Goal: Task Accomplishment & Management: Use online tool/utility

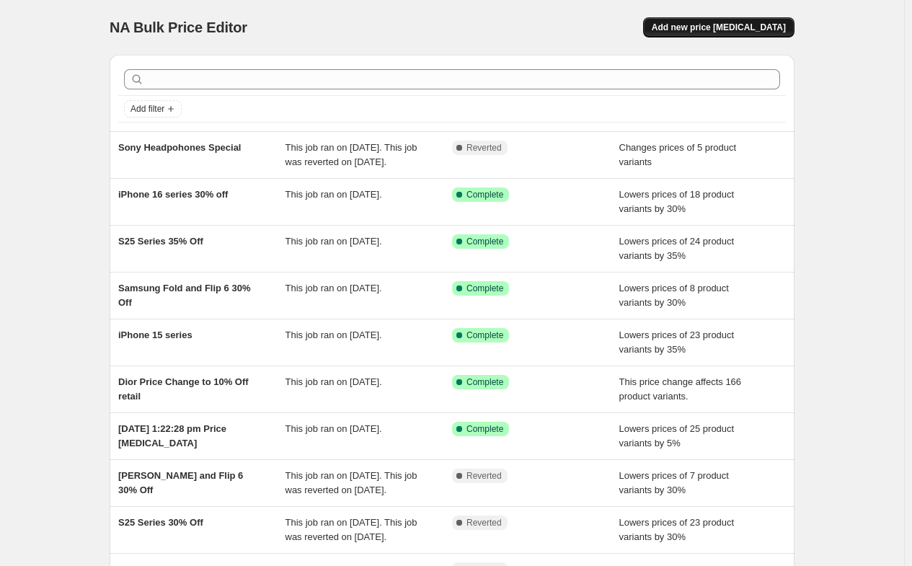
click at [737, 30] on span "Add new price [MEDICAL_DATA]" at bounding box center [719, 28] width 134 height 12
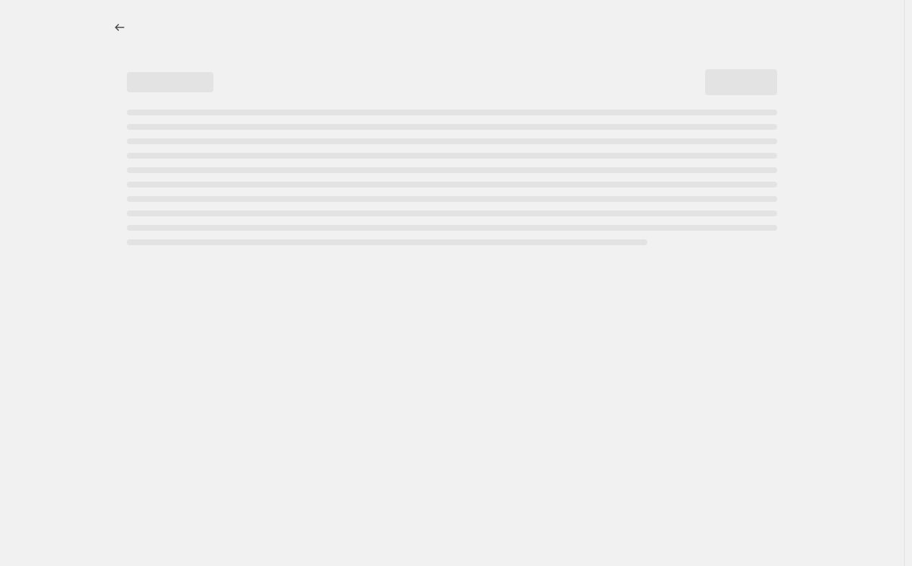
select select "percentage"
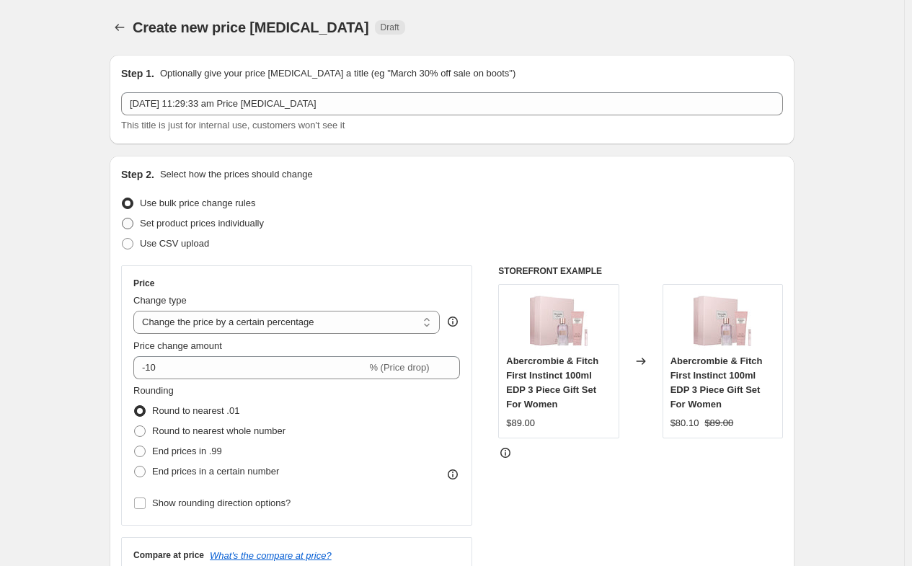
click at [229, 227] on span "Set product prices individually" at bounding box center [202, 223] width 124 height 11
click at [123, 218] on input "Set product prices individually" at bounding box center [122, 218] width 1 height 1
radio input "true"
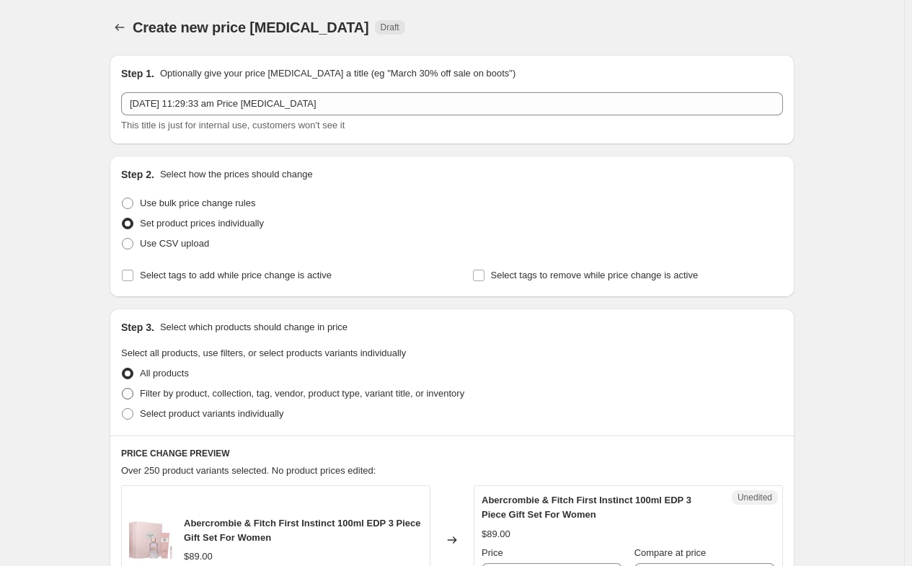
click at [212, 397] on span "Filter by product, collection, tag, vendor, product type, variant title, or inv…" at bounding box center [302, 393] width 324 height 11
click at [123, 389] on input "Filter by product, collection, tag, vendor, product type, variant title, or inv…" at bounding box center [122, 388] width 1 height 1
radio input "true"
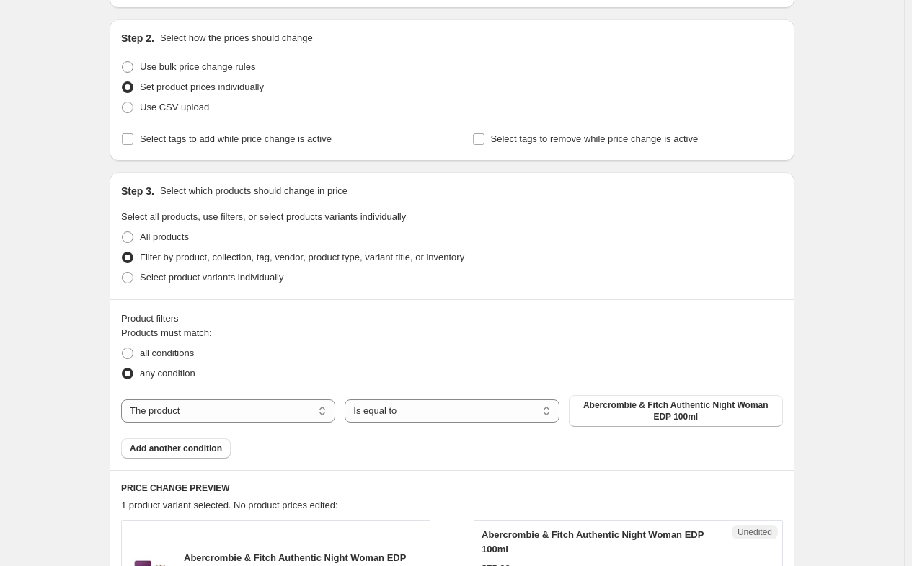
scroll to position [144, 0]
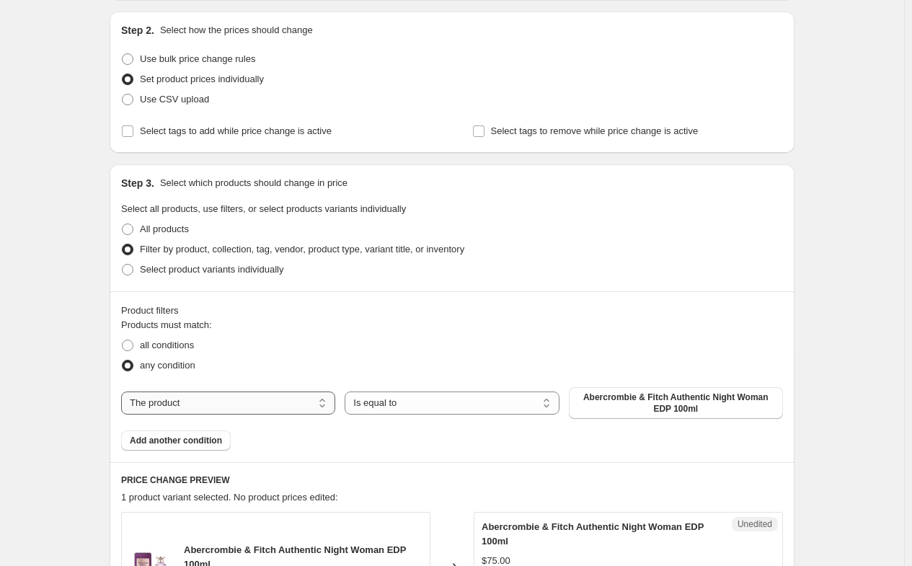
click at [230, 407] on select "The product The product's collection The product's tag The product's vendor The…" at bounding box center [228, 402] width 214 height 23
select select "vendor"
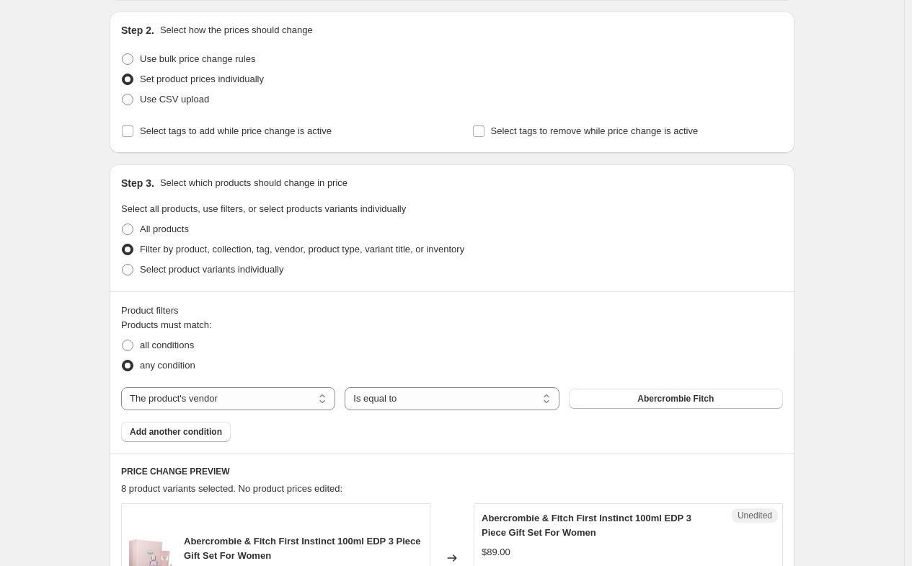
click at [662, 401] on span "Abercrombie Fitch" at bounding box center [675, 399] width 76 height 12
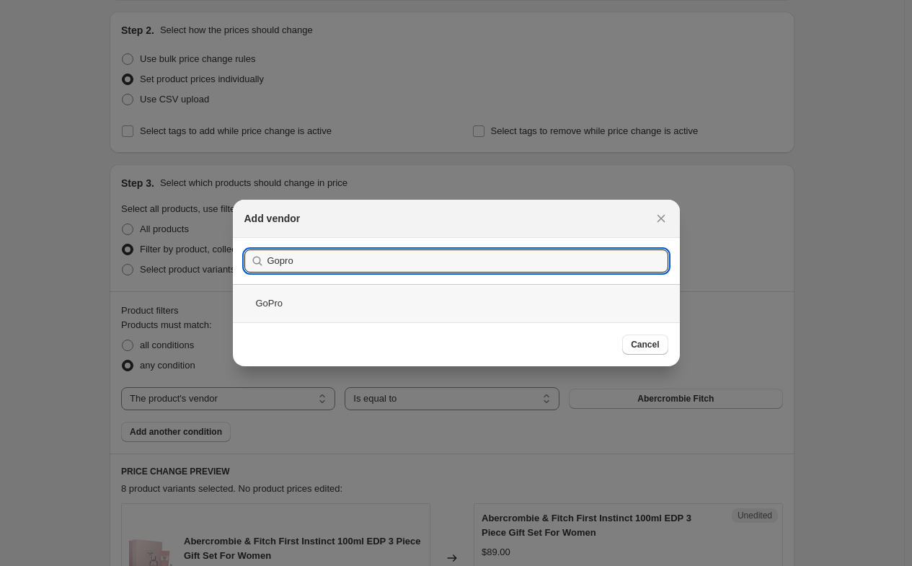
type input "Gopro"
click at [272, 301] on div "GoPro" at bounding box center [456, 303] width 447 height 38
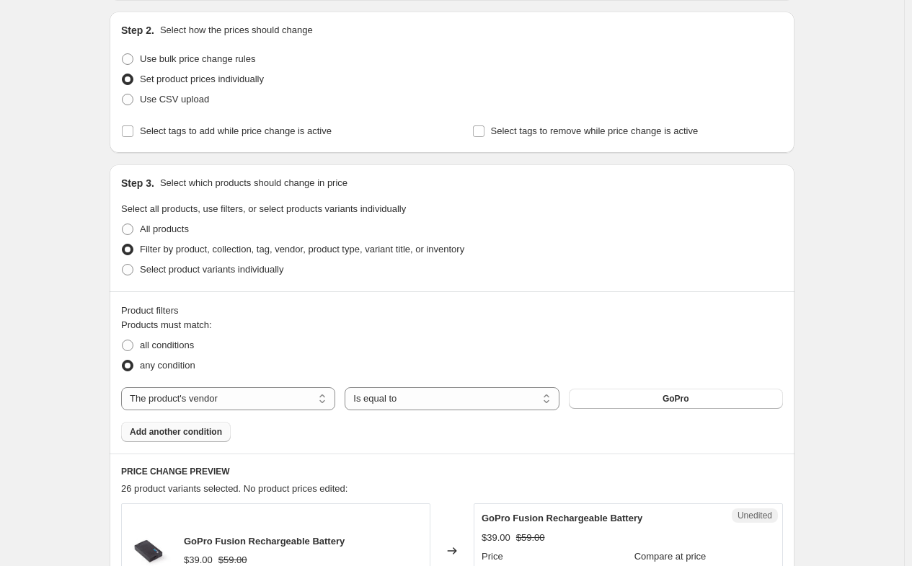
click at [198, 435] on span "Add another condition" at bounding box center [176, 432] width 92 height 12
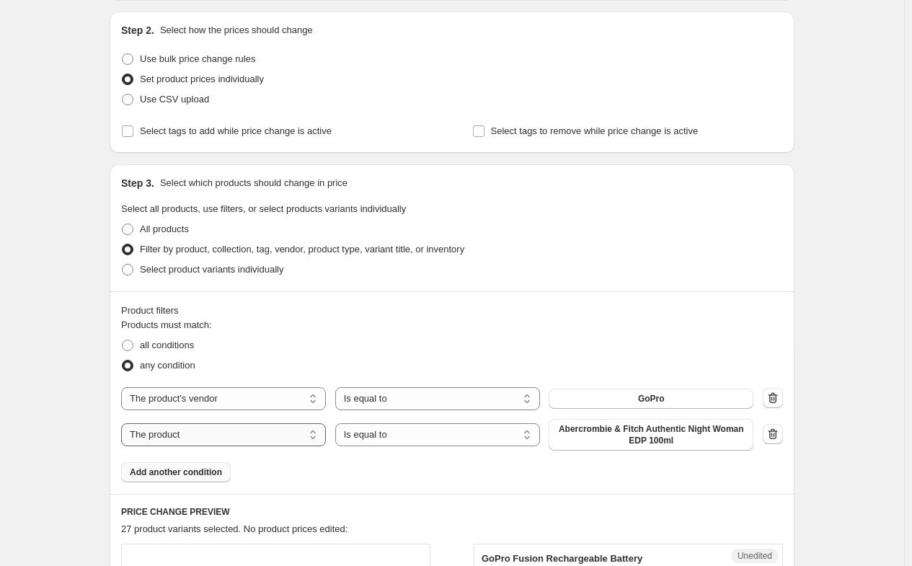
click at [256, 435] on select "The product The product's collection The product's tag The product's vendor The…" at bounding box center [223, 434] width 205 height 23
select select "inventory_quantity"
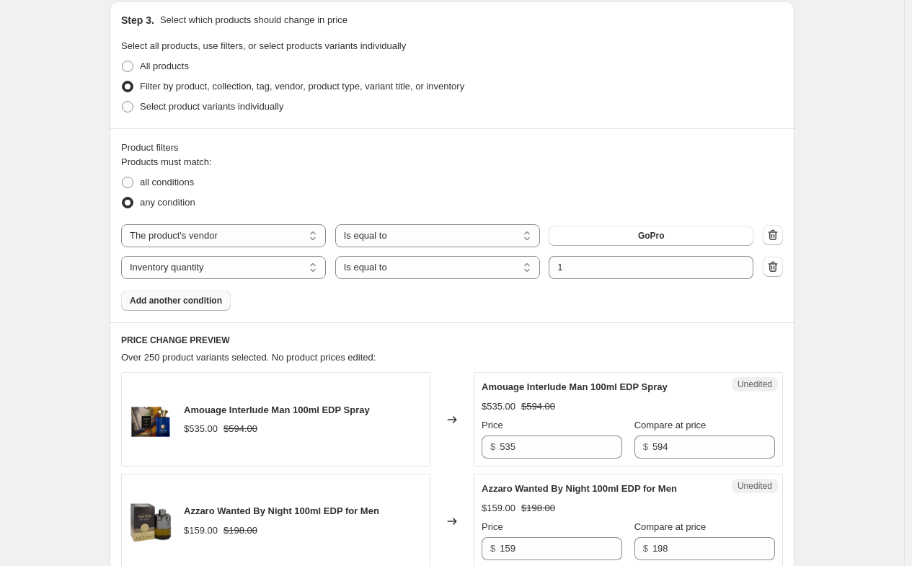
scroll to position [288, 0]
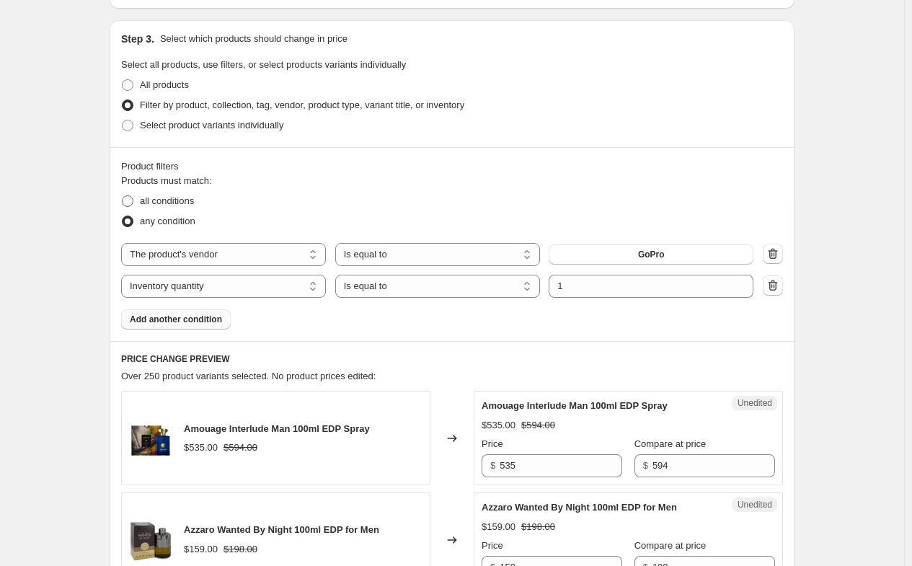
click at [177, 203] on span "all conditions" at bounding box center [167, 200] width 54 height 11
click at [123, 196] on input "all conditions" at bounding box center [122, 195] width 1 height 1
radio input "true"
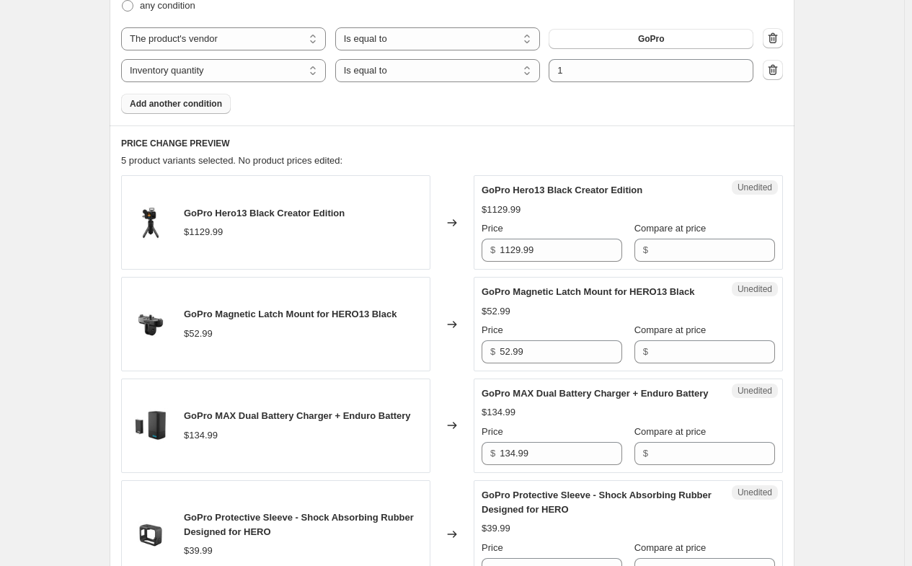
scroll to position [505, 0]
click at [665, 243] on input "Compare at price" at bounding box center [713, 249] width 123 height 23
type input "1129"
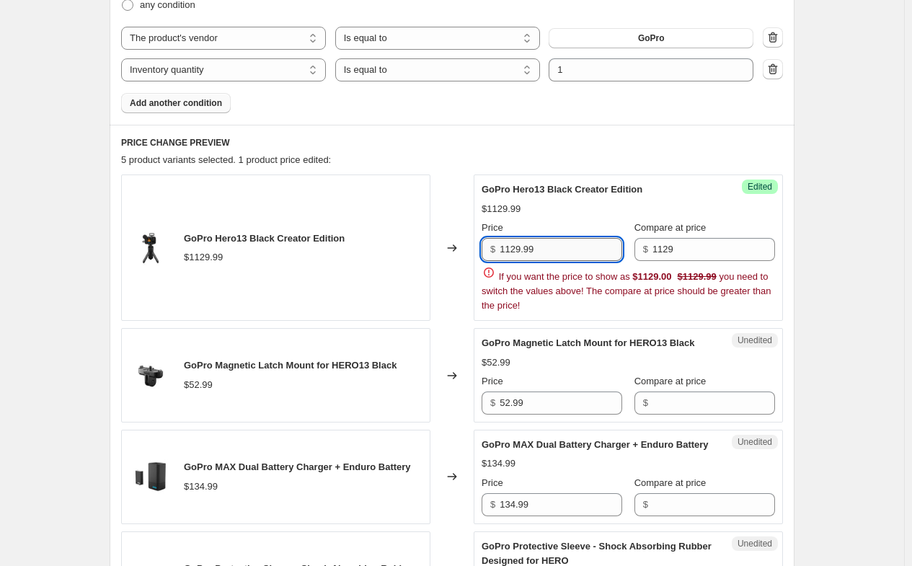
click at [562, 252] on input "1129.99" at bounding box center [561, 249] width 123 height 23
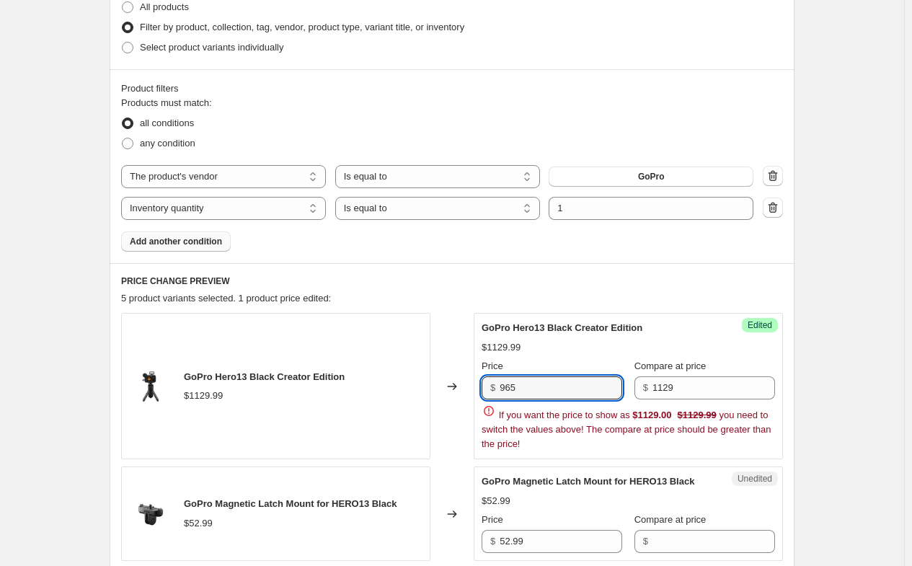
scroll to position [360, 0]
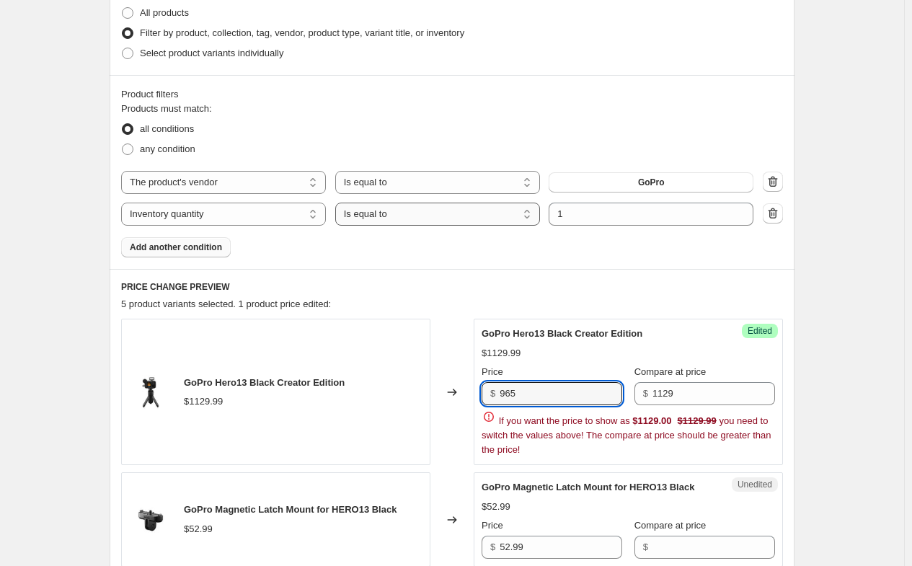
type input "965"
click at [452, 219] on select "Is equal to Is not equal to Is greater than Is less than" at bounding box center [437, 214] width 205 height 23
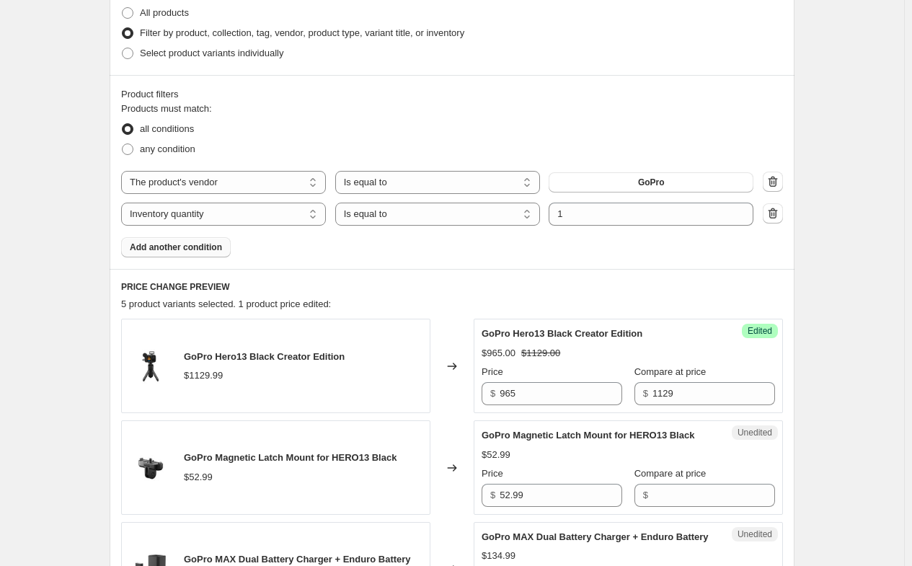
select select ">"
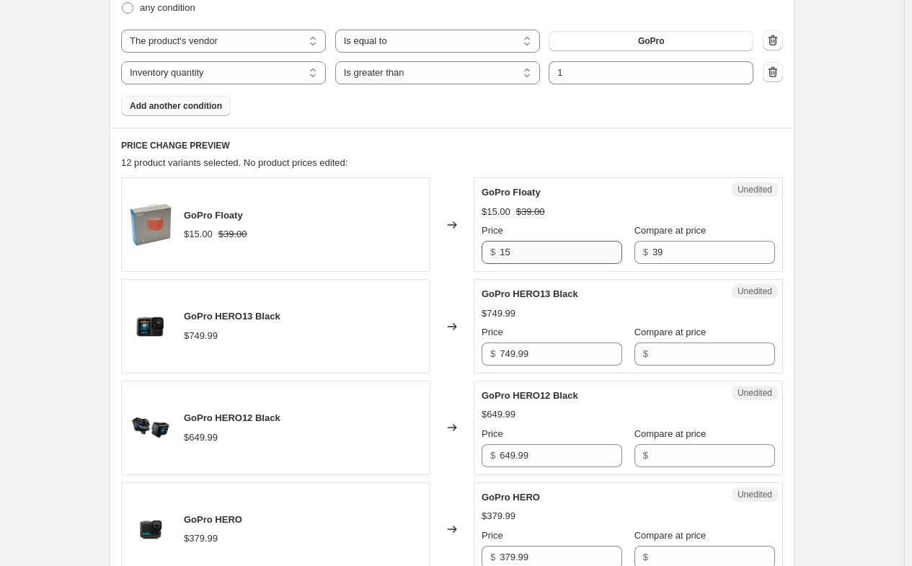
scroll to position [495, 0]
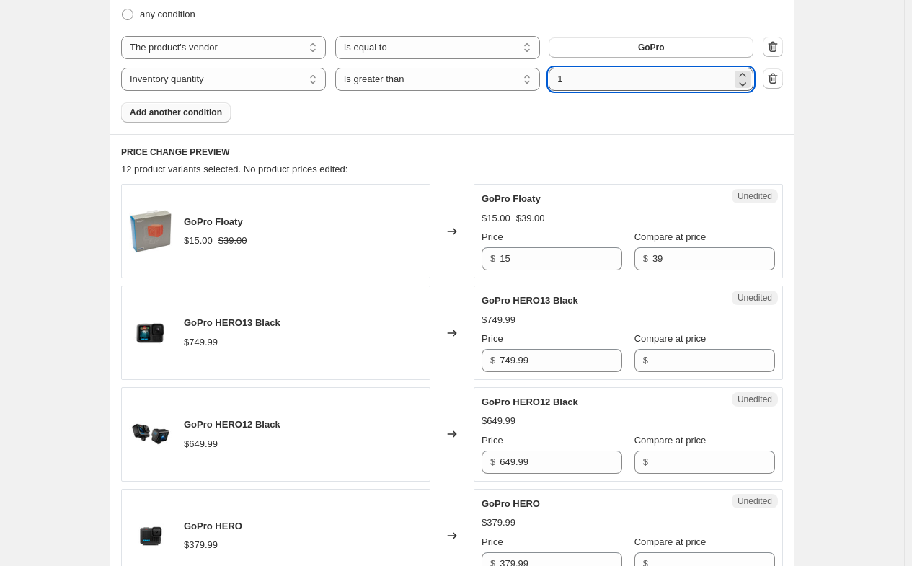
click at [580, 78] on input "1" at bounding box center [640, 79] width 183 height 23
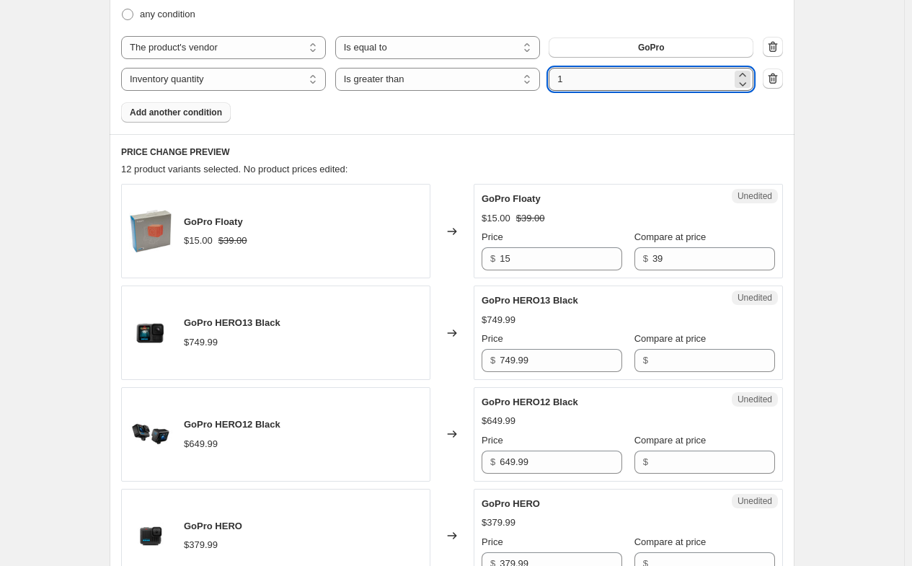
click at [580, 78] on input "1" at bounding box center [640, 79] width 183 height 23
type input "0"
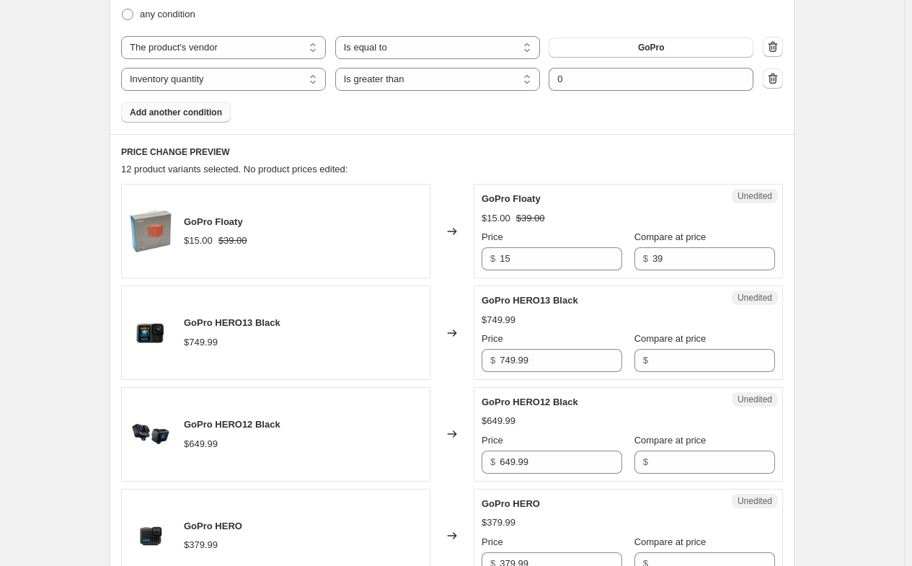
click at [605, 129] on div "Product filters Products must match: all conditions any condition The product T…" at bounding box center [452, 37] width 685 height 194
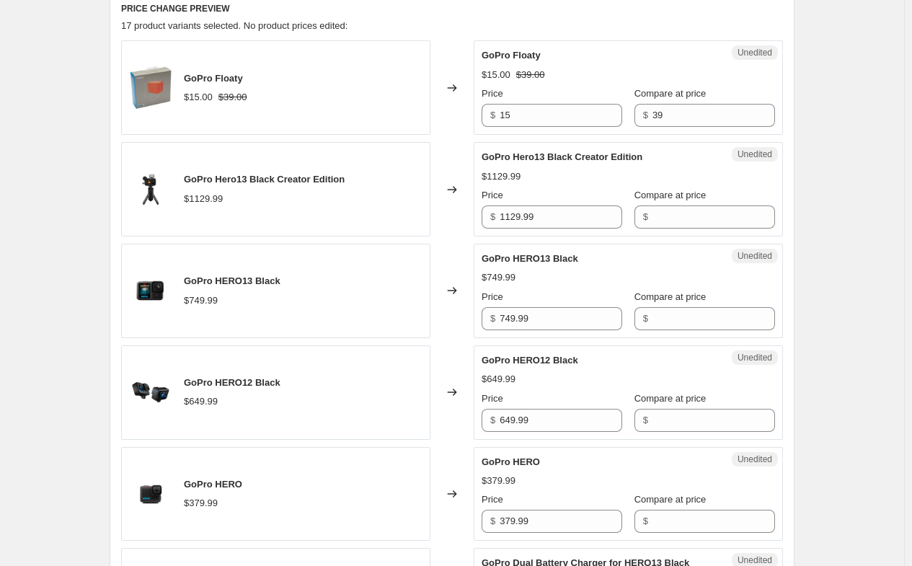
scroll to position [639, 0]
click at [652, 210] on input "Compare at price" at bounding box center [713, 216] width 123 height 23
type input "1129"
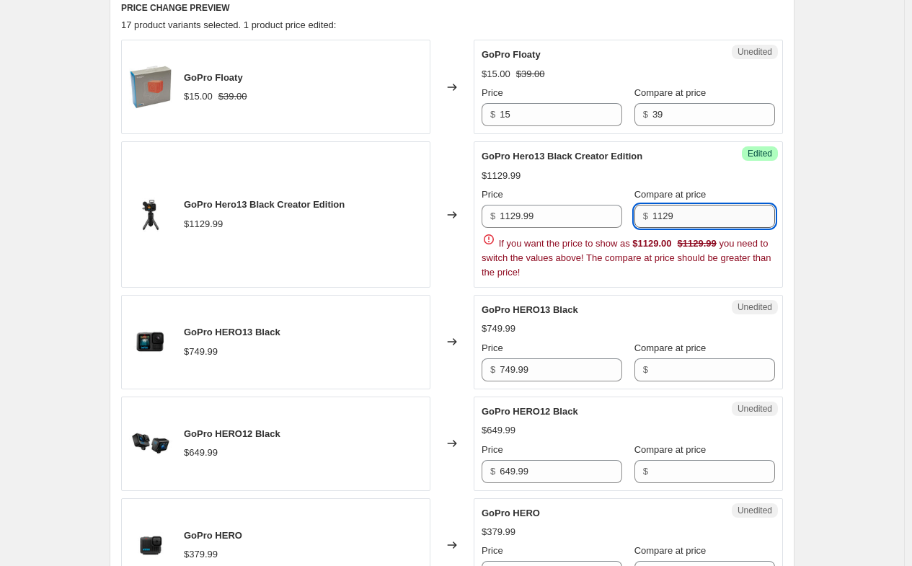
click at [693, 218] on input "1129" at bounding box center [713, 216] width 123 height 23
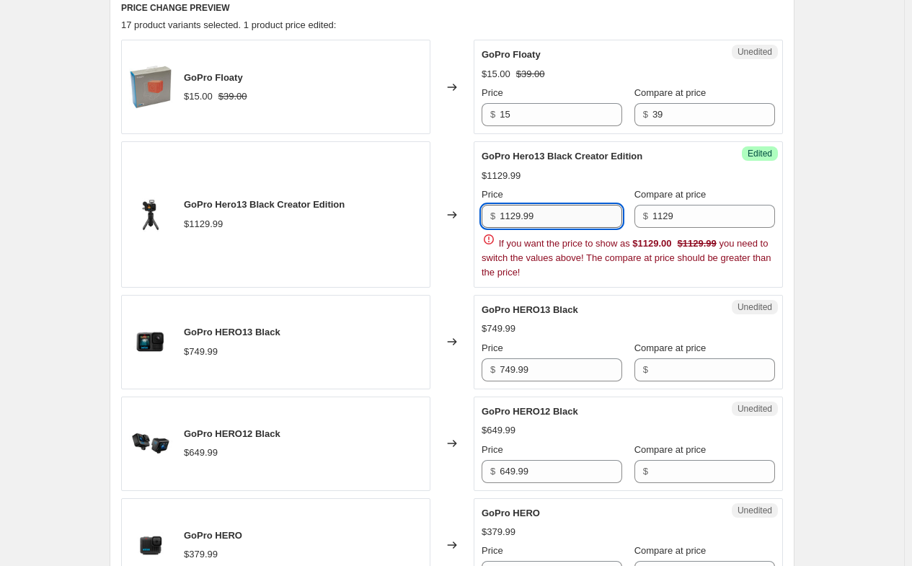
click at [568, 215] on input "1129.99" at bounding box center [561, 216] width 123 height 23
type input "959"
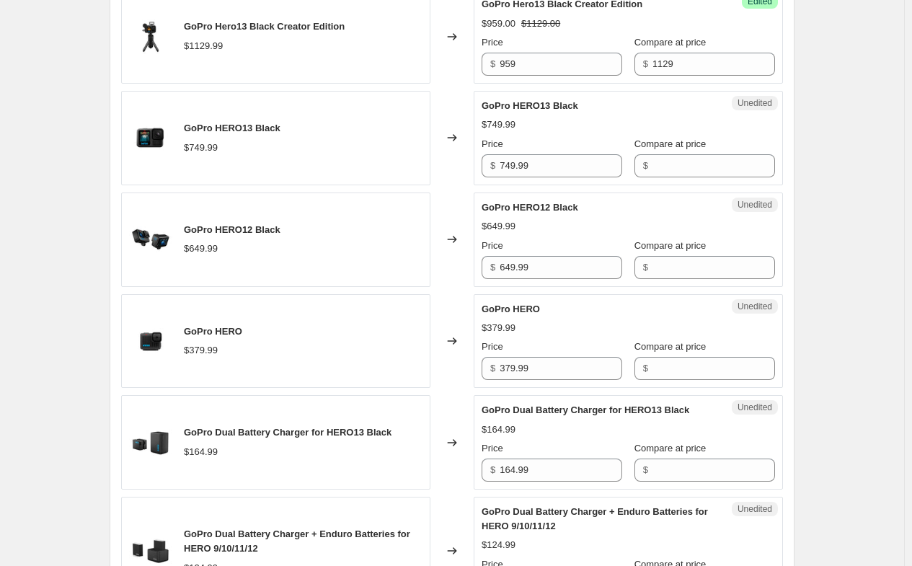
scroll to position [784, 0]
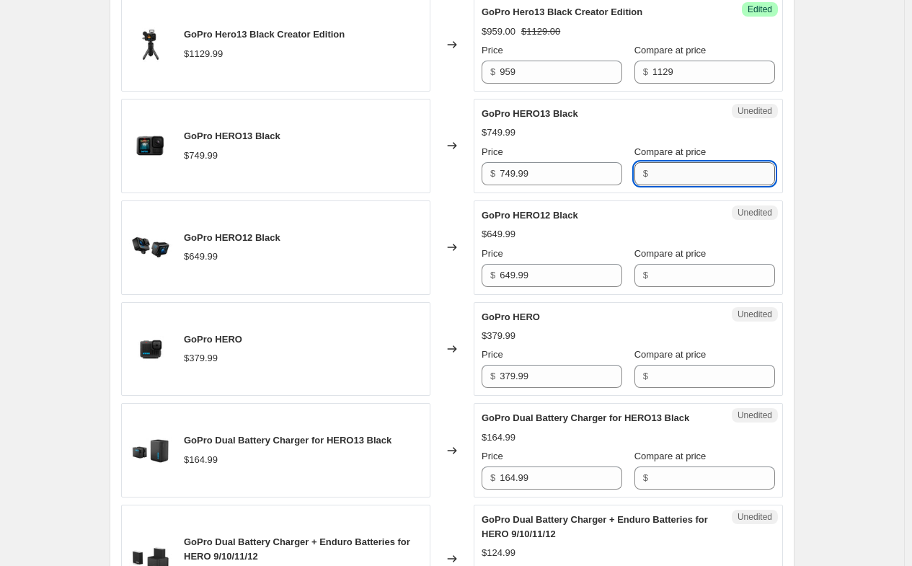
click at [686, 179] on input "Compare at price" at bounding box center [713, 173] width 123 height 23
type input "749"
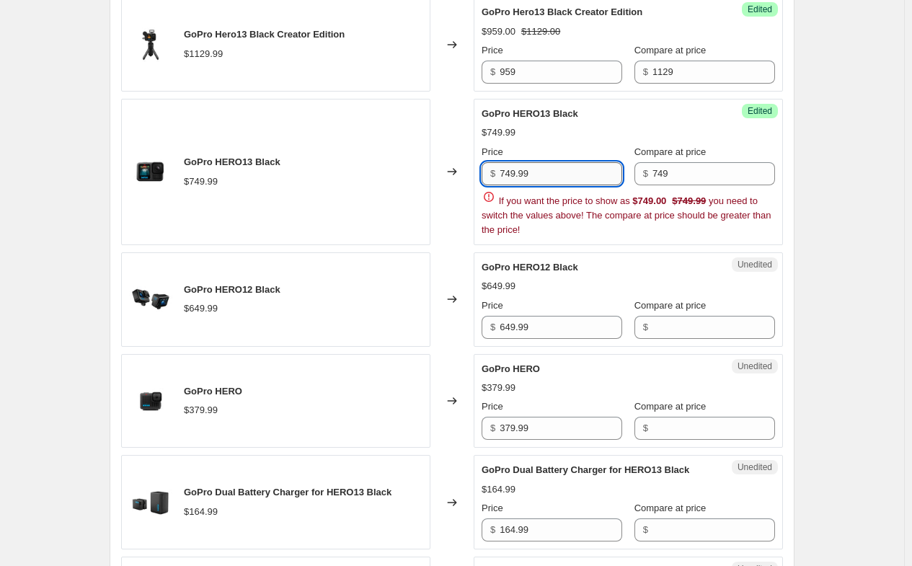
click at [582, 177] on input "749.99" at bounding box center [561, 173] width 123 height 23
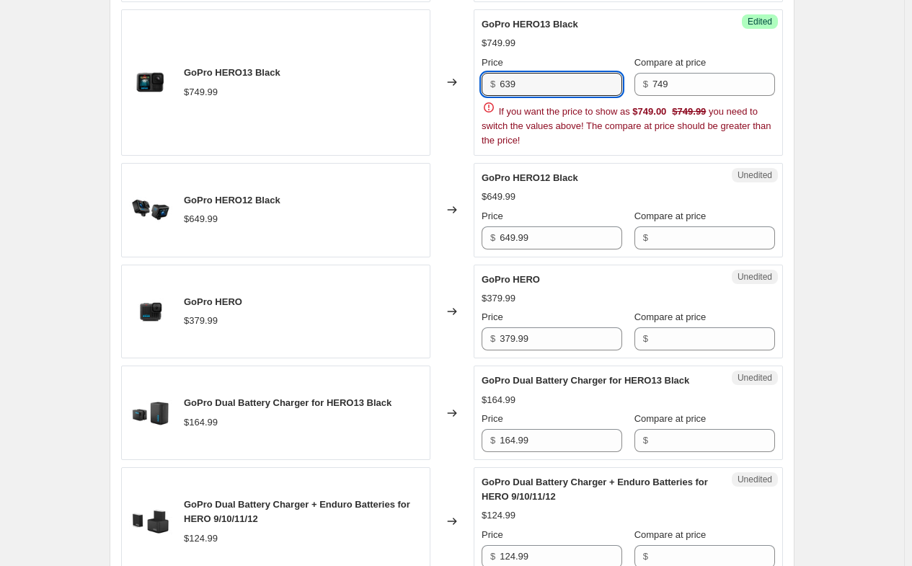
scroll to position [639, 0]
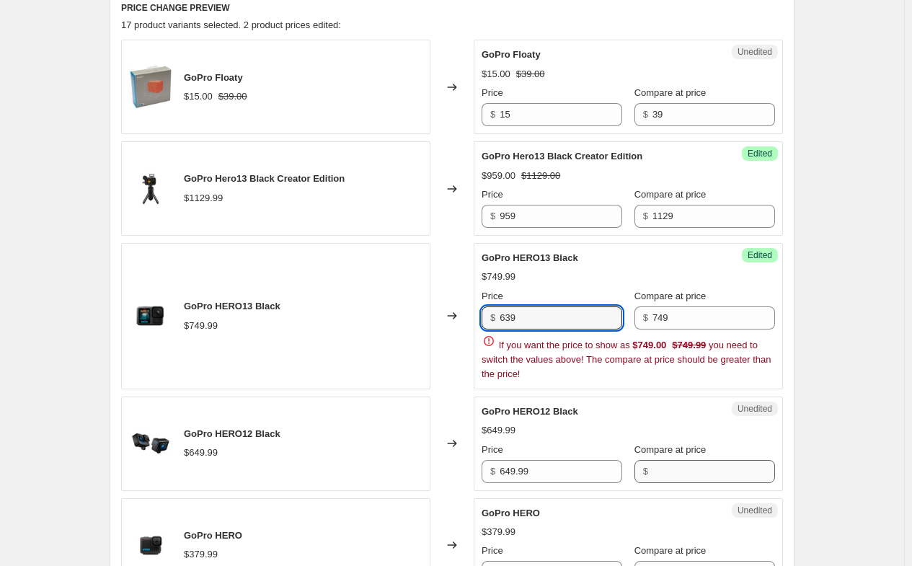
type input "639"
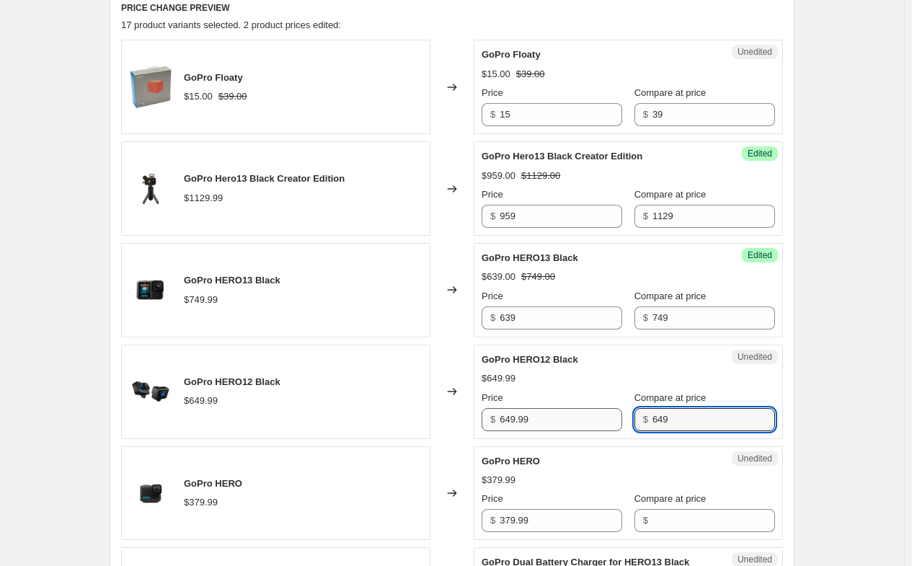
type input "649"
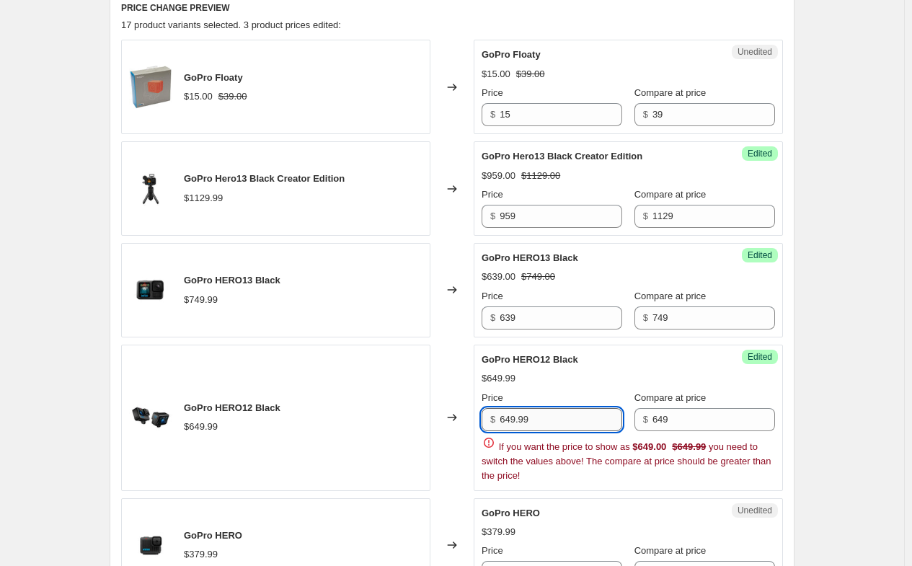
click at [579, 420] on input "649.99" at bounding box center [561, 419] width 123 height 23
type input "559"
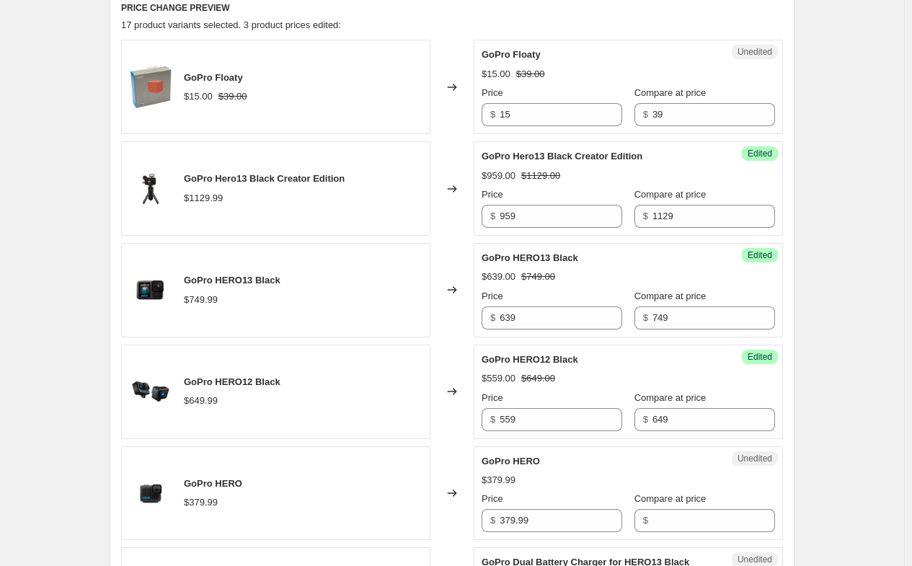
click at [696, 520] on input "Compare at price" at bounding box center [713, 520] width 123 height 23
type input "379"
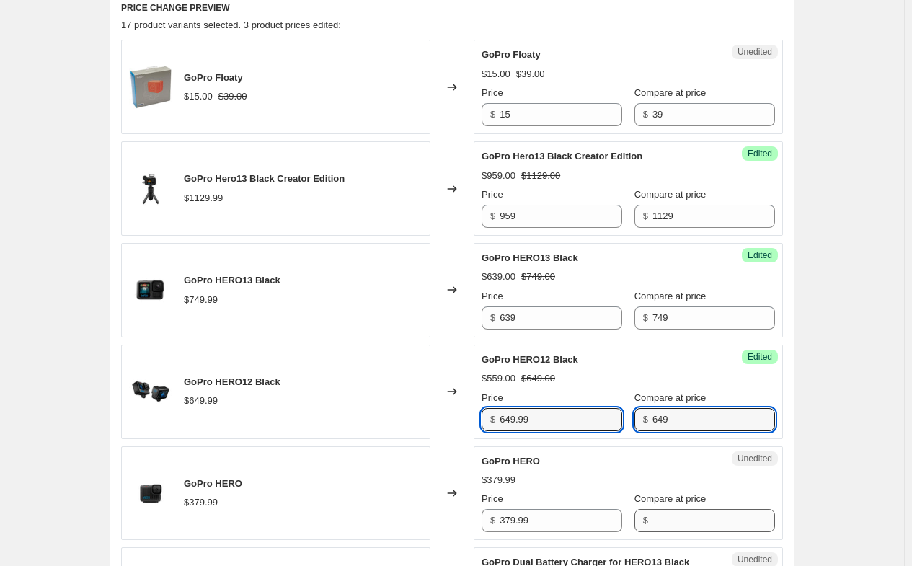
type input "649.99"
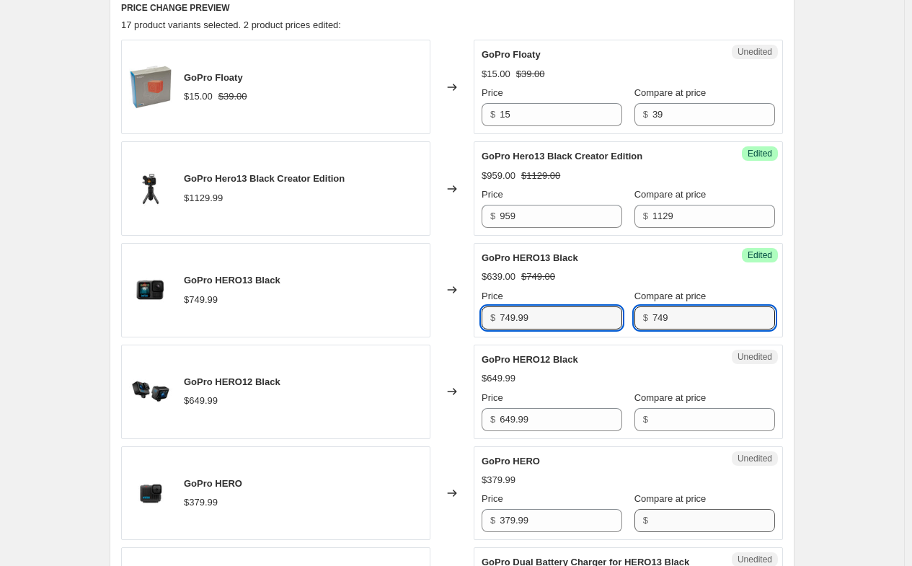
type input "749.99"
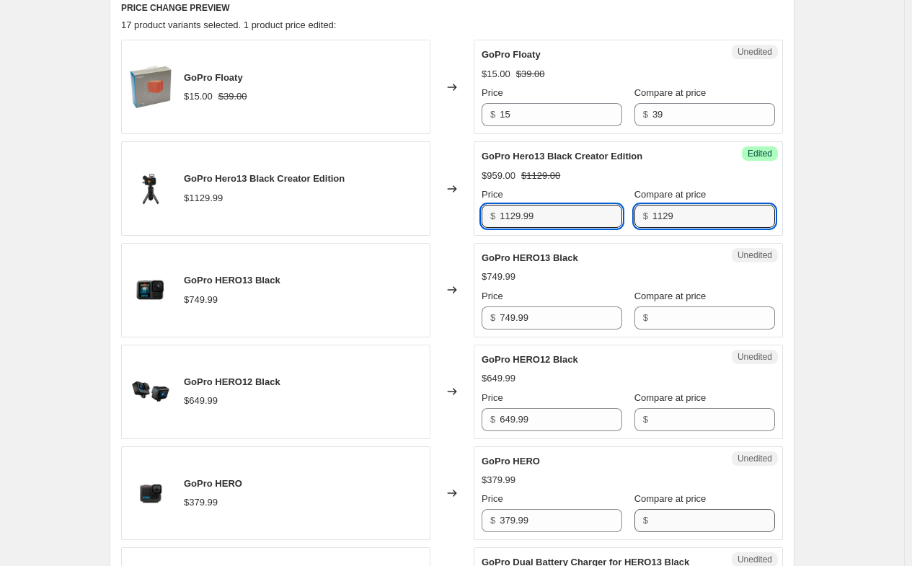
type input "1129.99"
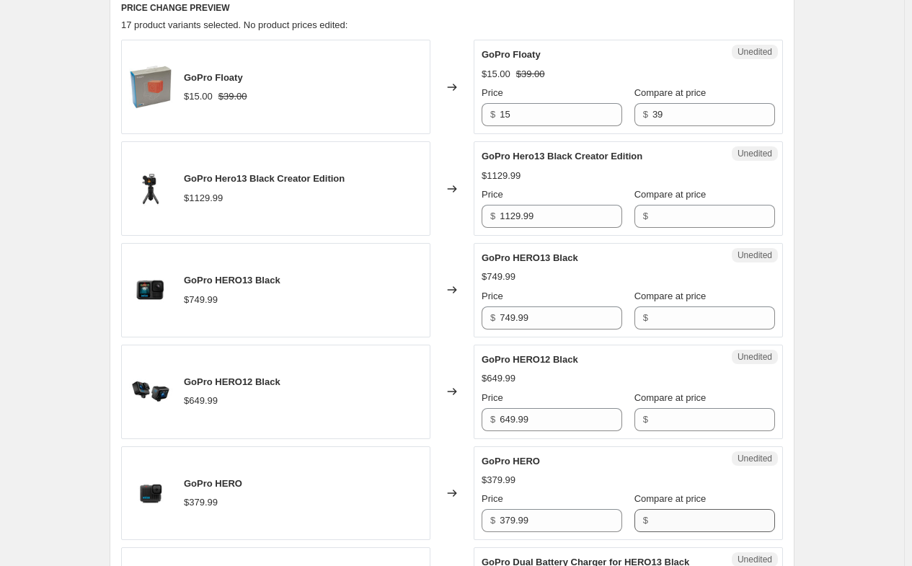
type input "1"
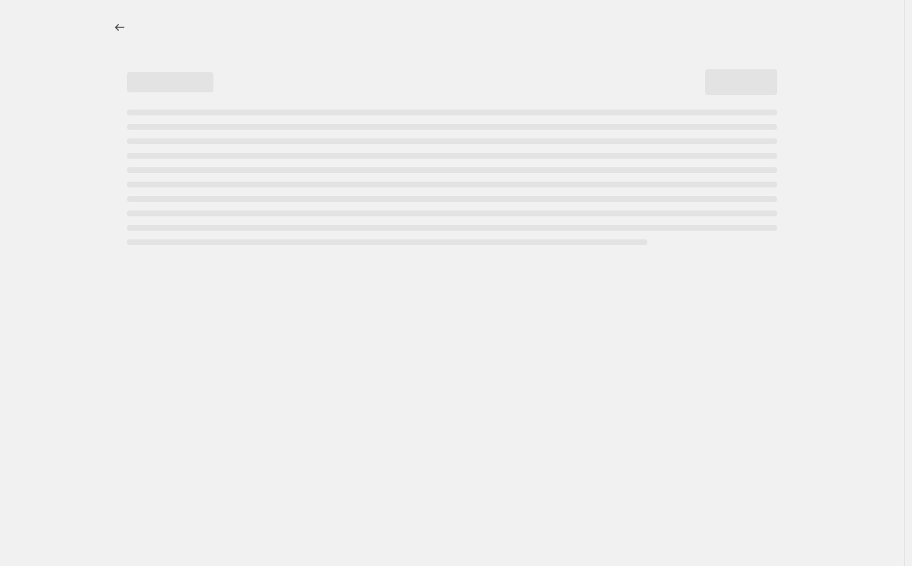
select select "percentage"
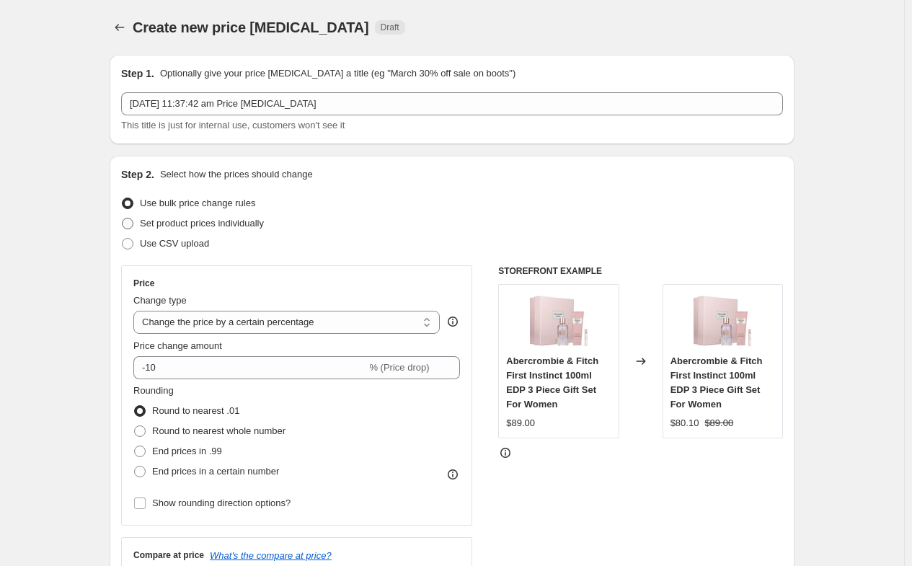
click at [229, 224] on span "Set product prices individually" at bounding box center [202, 223] width 124 height 11
click at [123, 218] on input "Set product prices individually" at bounding box center [122, 218] width 1 height 1
radio input "true"
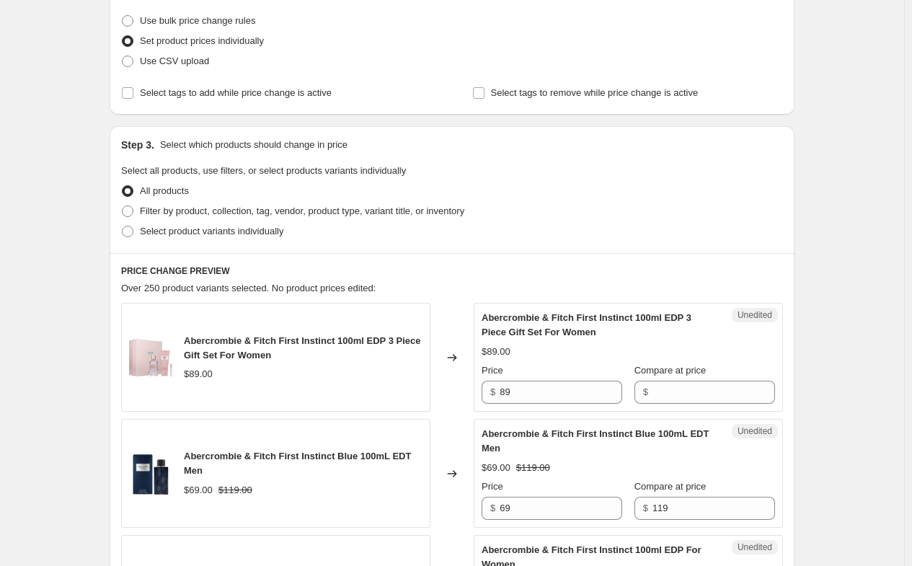
scroll to position [216, 0]
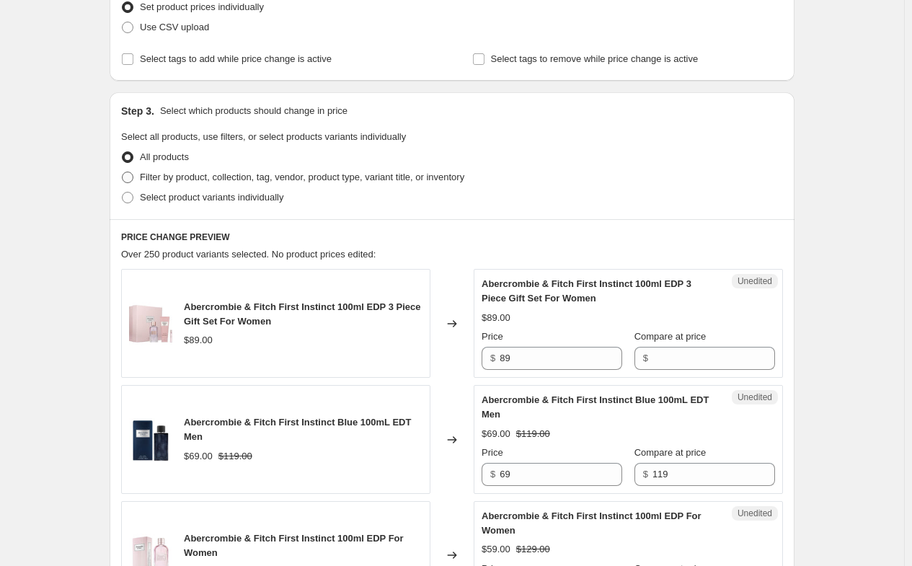
click at [222, 180] on span "Filter by product, collection, tag, vendor, product type, variant title, or inv…" at bounding box center [302, 177] width 324 height 11
click at [123, 172] on input "Filter by product, collection, tag, vendor, product type, variant title, or inv…" at bounding box center [122, 172] width 1 height 1
radio input "true"
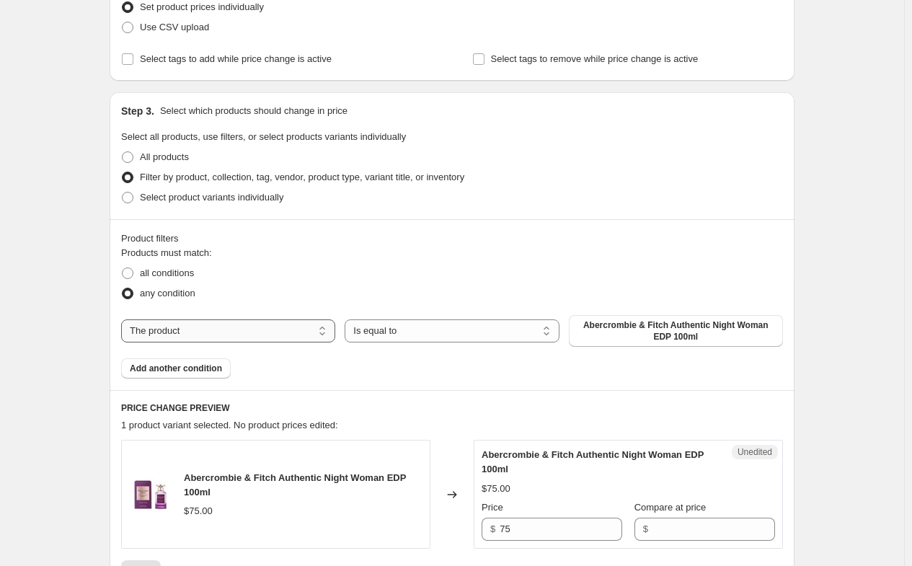
click at [244, 331] on select "The product The product's collection The product's tag The product's vendor The…" at bounding box center [228, 330] width 214 height 23
select select "vendor"
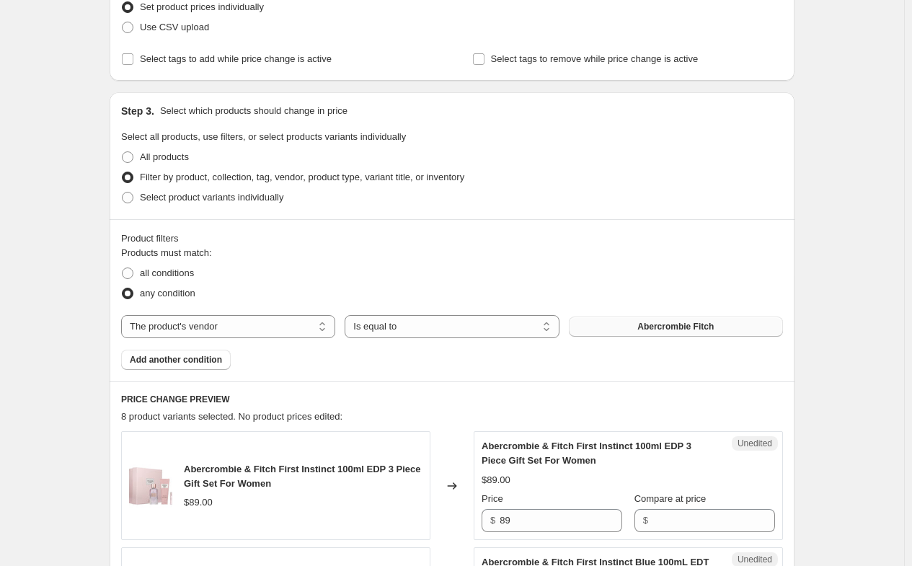
click at [637, 322] on button "Abercrombie Fitch" at bounding box center [676, 326] width 214 height 20
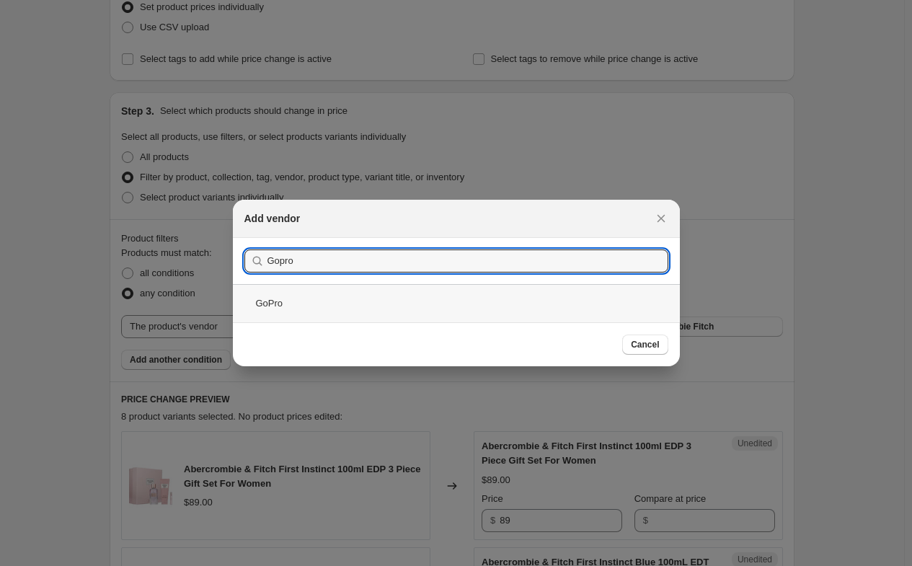
type input "Gopro"
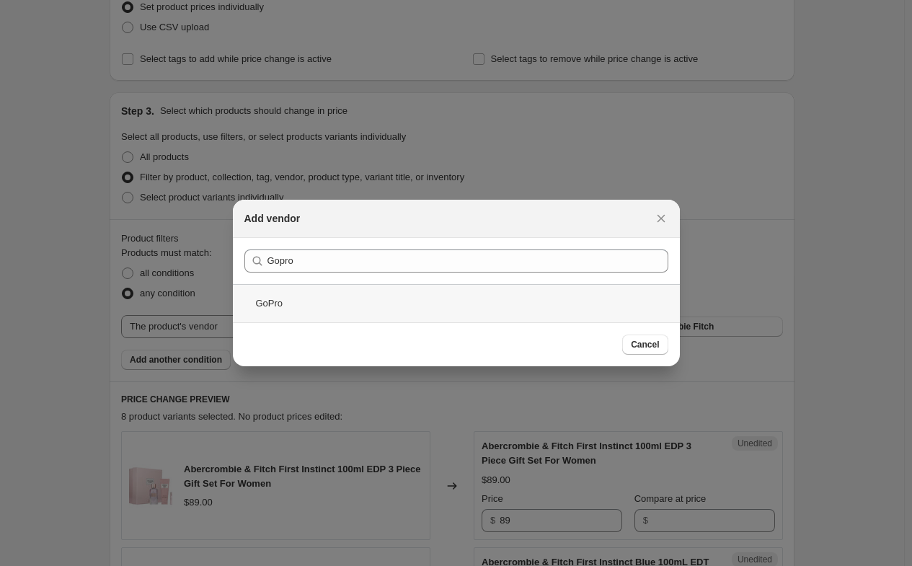
click at [270, 305] on div "GoPro" at bounding box center [456, 303] width 447 height 38
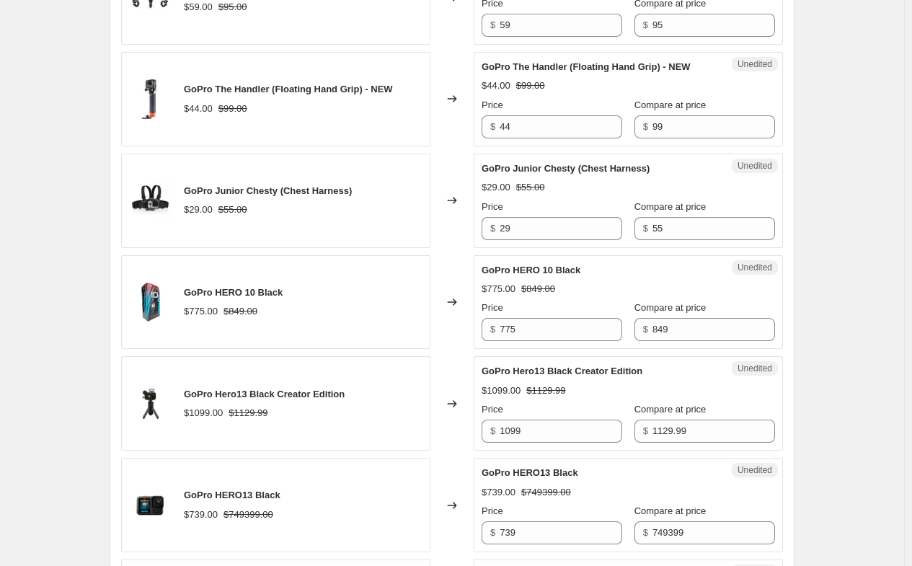
scroll to position [1298, 0]
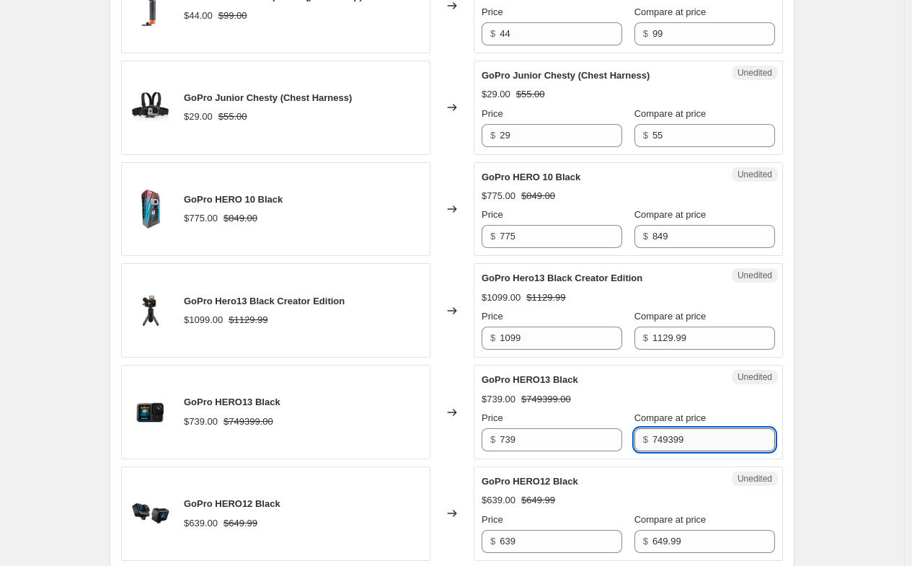
click at [682, 451] on input "749399" at bounding box center [713, 439] width 123 height 23
type input "749.99"
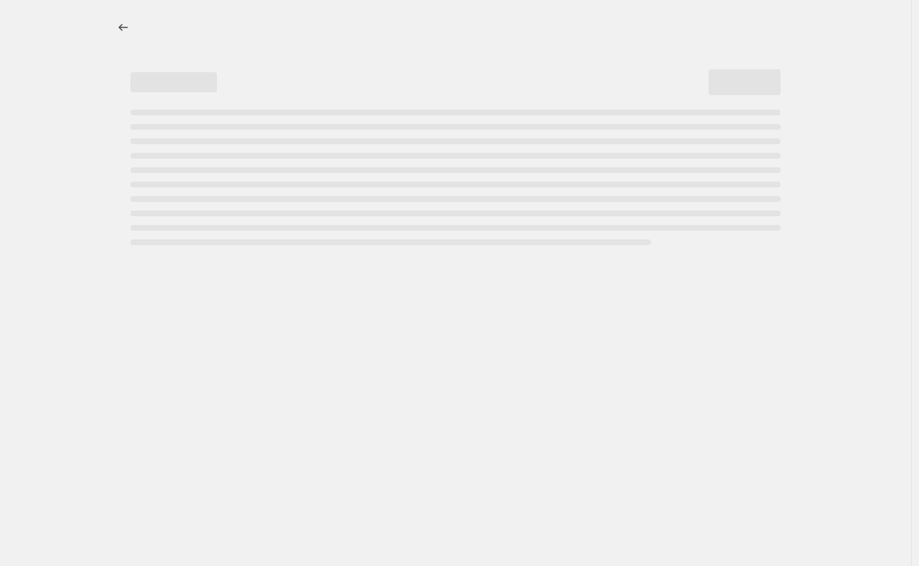
select select "percentage"
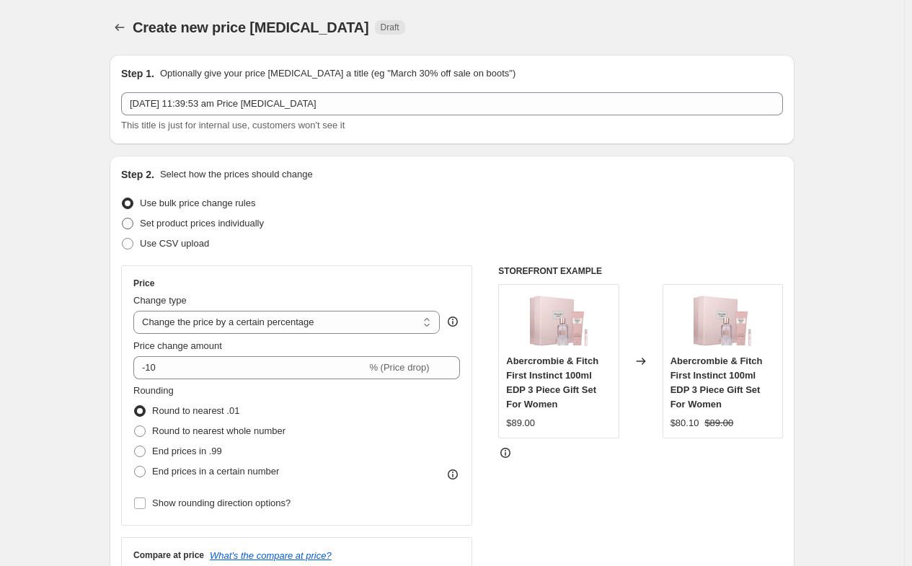
click at [188, 221] on span "Set product prices individually" at bounding box center [202, 223] width 124 height 11
click at [123, 218] on input "Set product prices individually" at bounding box center [122, 218] width 1 height 1
radio input "true"
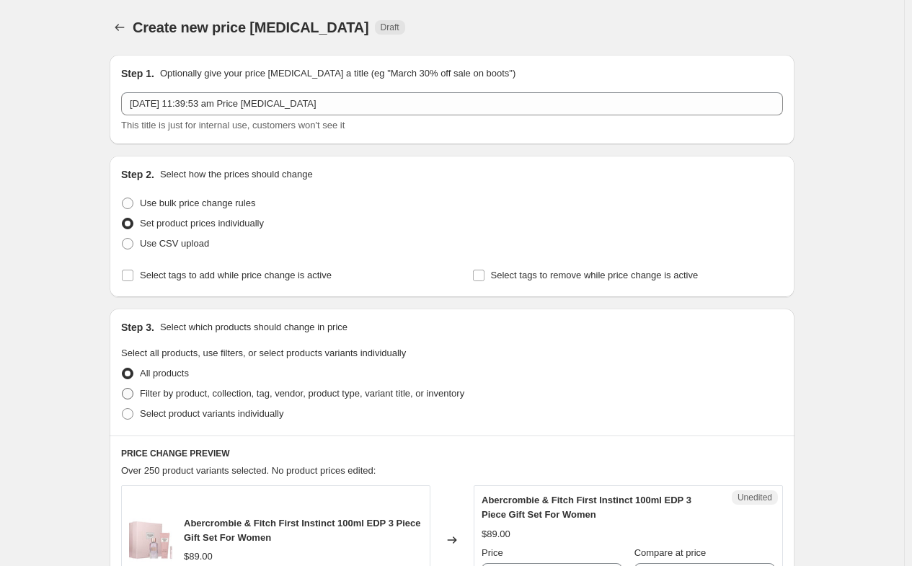
click at [221, 393] on span "Filter by product, collection, tag, vendor, product type, variant title, or inv…" at bounding box center [302, 393] width 324 height 11
click at [123, 389] on input "Filter by product, collection, tag, vendor, product type, variant title, or inv…" at bounding box center [122, 388] width 1 height 1
radio input "true"
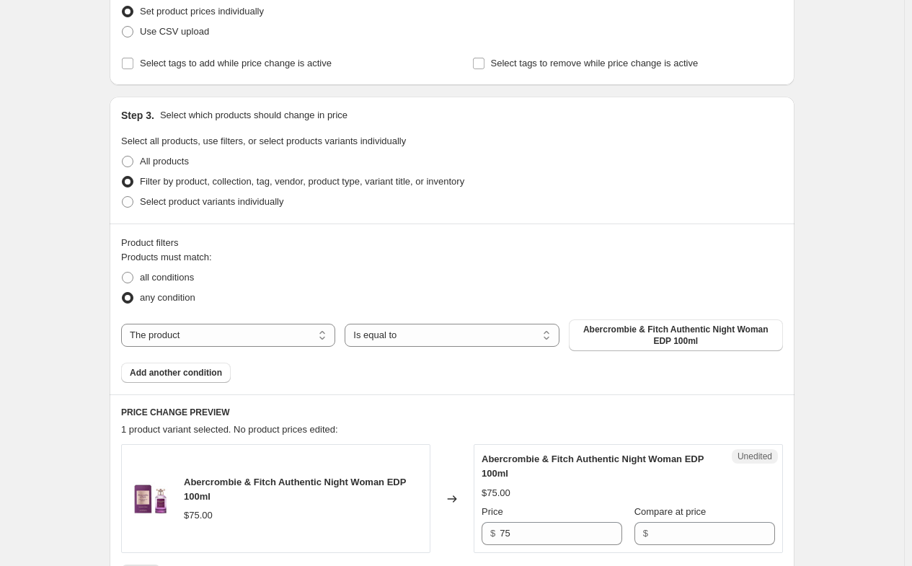
scroll to position [216, 0]
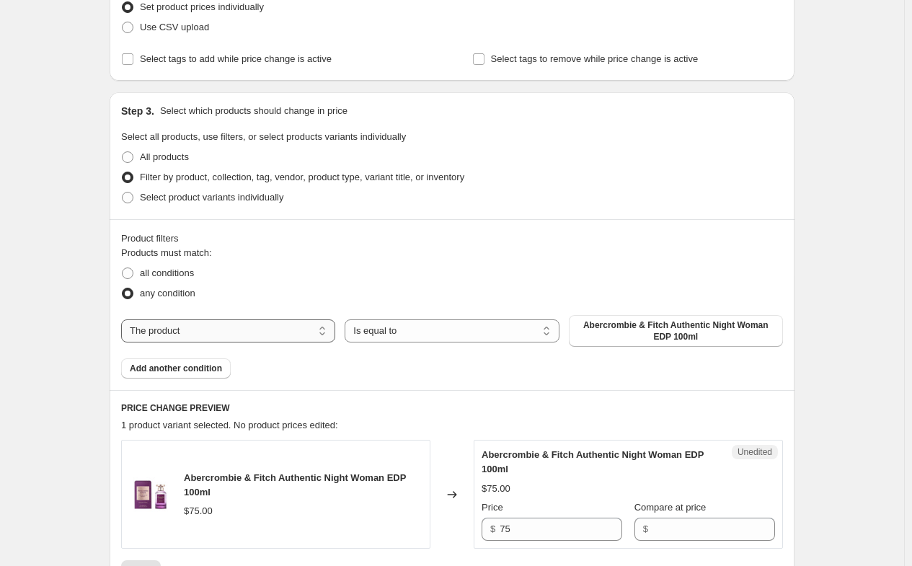
drag, startPoint x: 236, startPoint y: 329, endPoint x: 230, endPoint y: 335, distance: 9.2
click at [234, 332] on select "The product The product's collection The product's tag The product's vendor The…" at bounding box center [228, 330] width 214 height 23
select select "vendor"
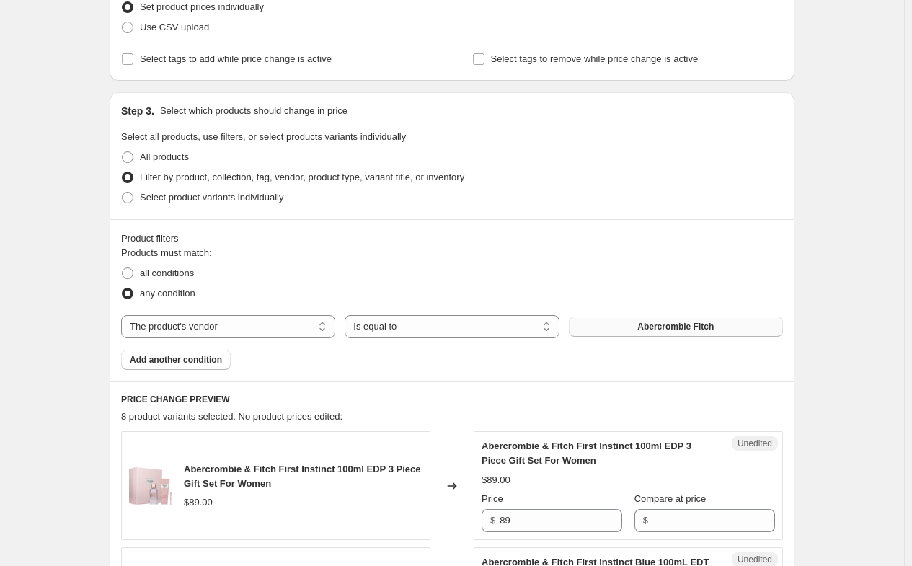
click at [611, 332] on button "Abercrombie Fitch" at bounding box center [676, 326] width 214 height 20
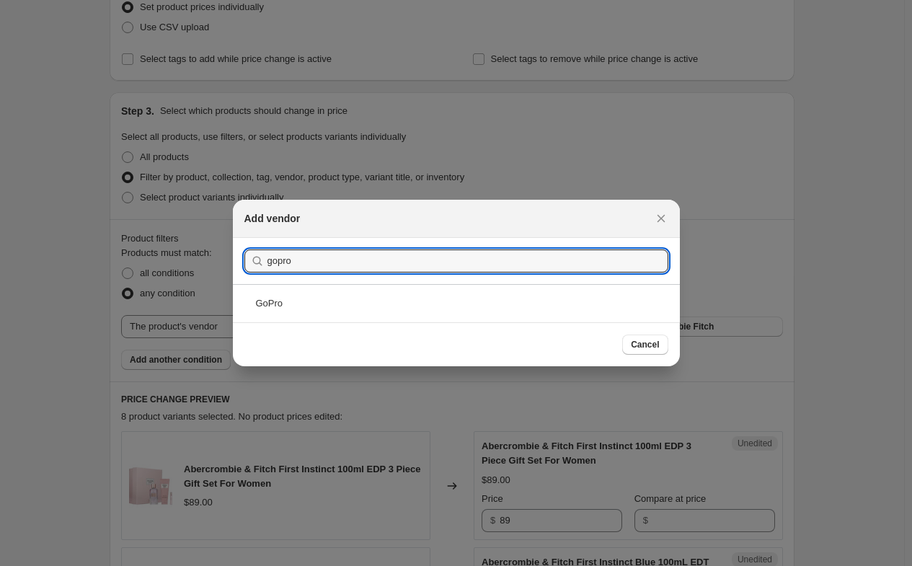
type input "Gopro"
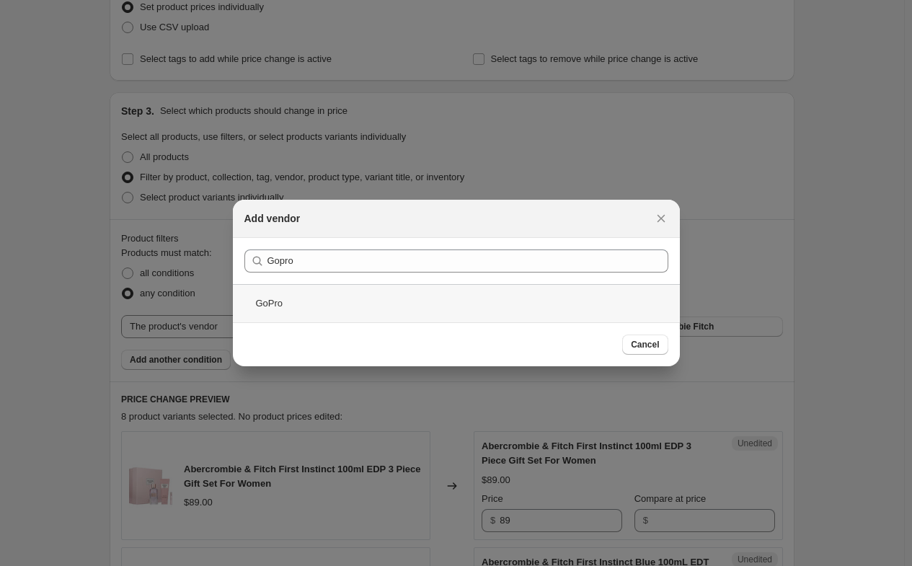
click at [282, 297] on div "GoPro" at bounding box center [456, 303] width 447 height 38
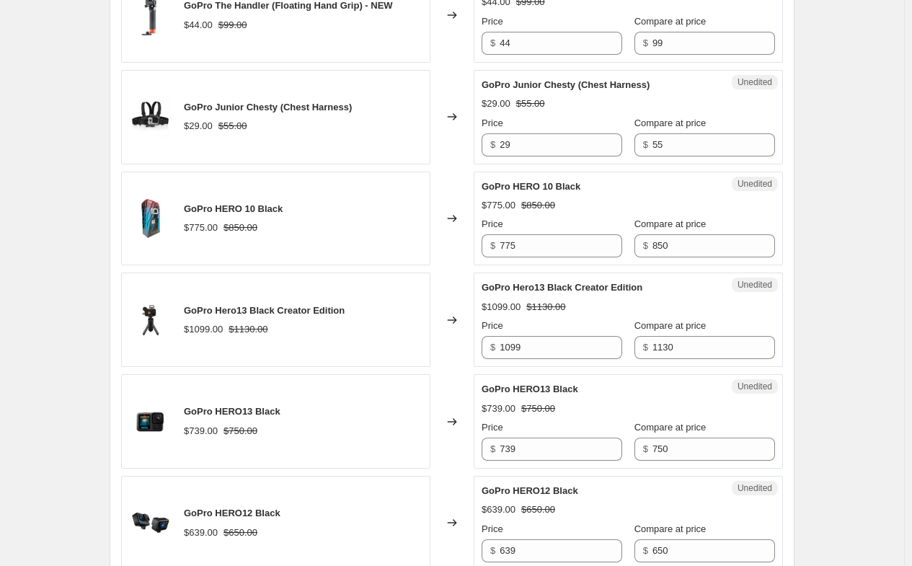
scroll to position [1370, 0]
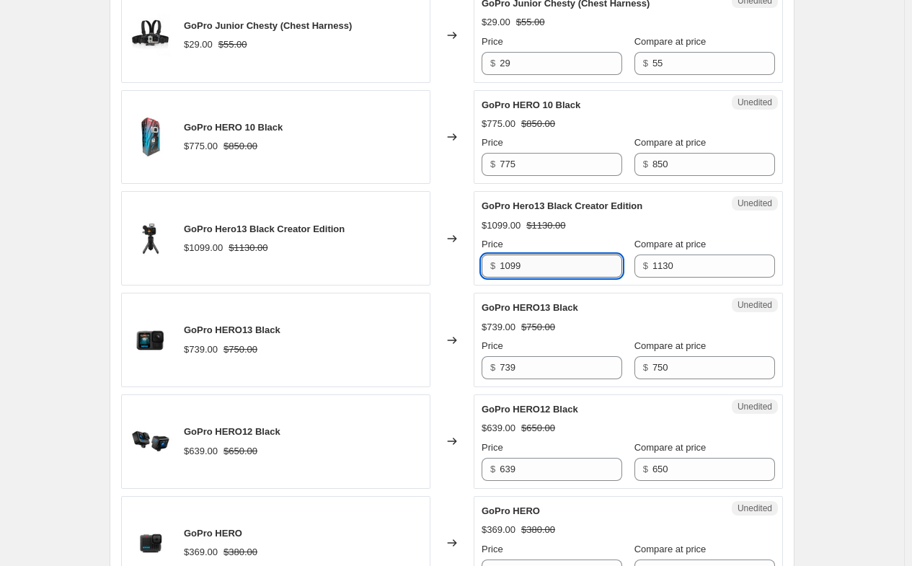
click at [575, 278] on input "1099" at bounding box center [561, 265] width 123 height 23
type input "959"
click at [554, 378] on input "739" at bounding box center [561, 367] width 123 height 23
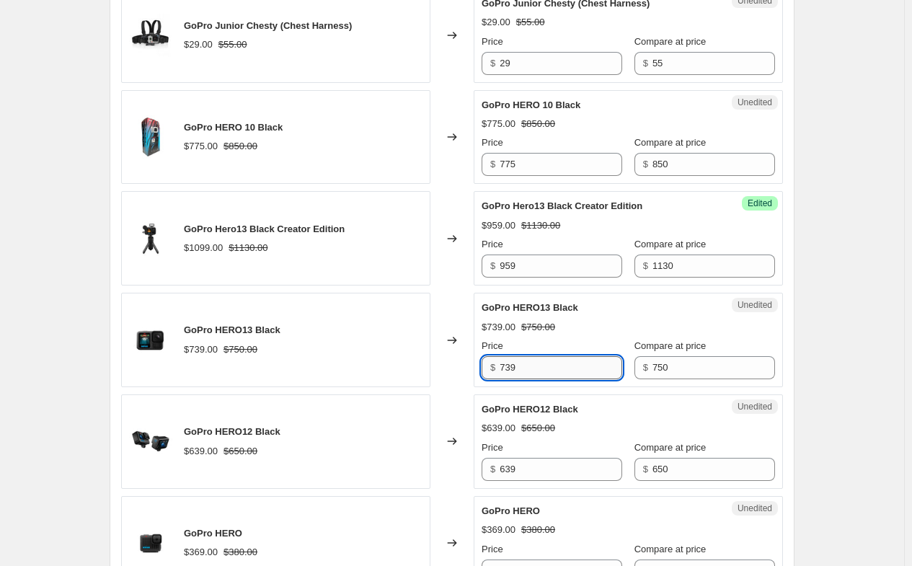
click at [554, 378] on input "739" at bounding box center [561, 367] width 123 height 23
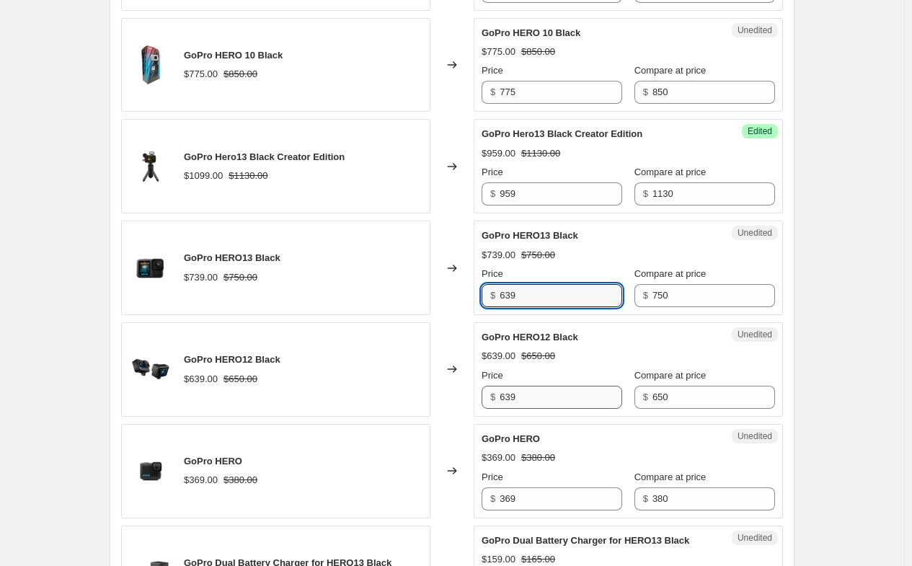
type input "639"
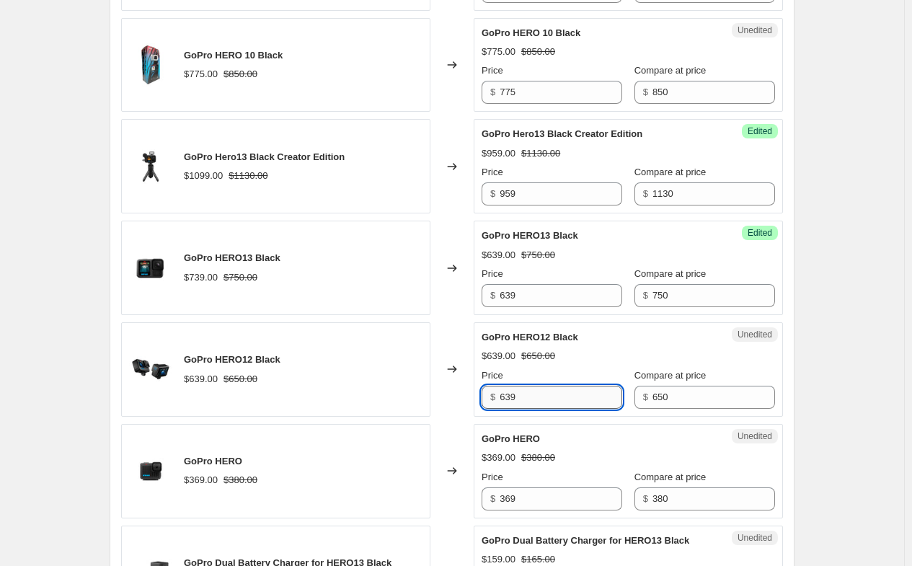
click at [565, 409] on input "639" at bounding box center [561, 397] width 123 height 23
type input "559"
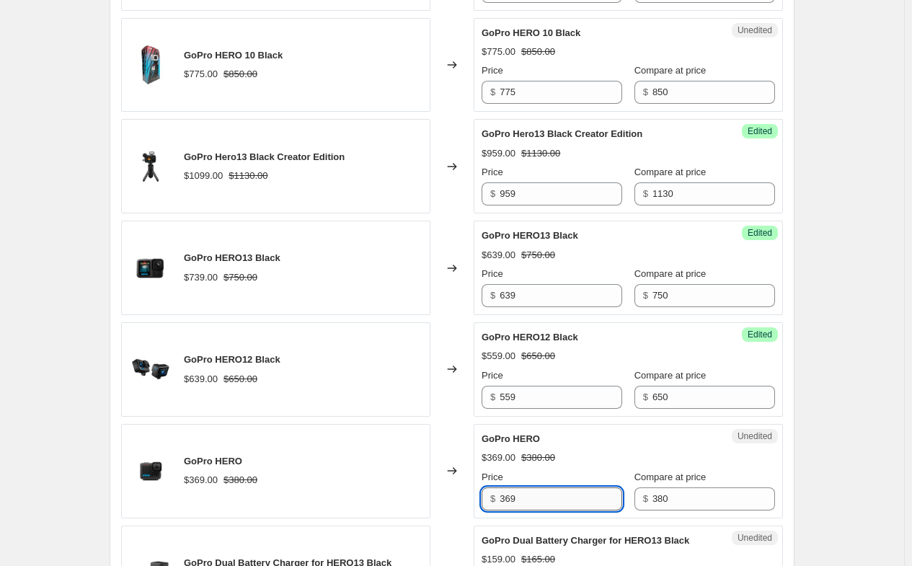
click at [553, 508] on input "369" at bounding box center [561, 498] width 123 height 23
click at [554, 508] on input "369" at bounding box center [561, 498] width 123 height 23
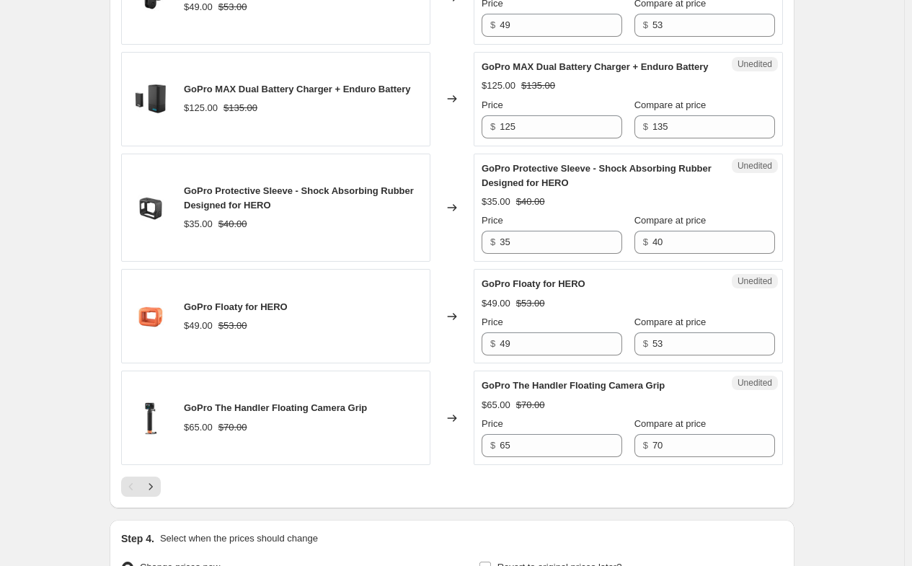
scroll to position [2379, 0]
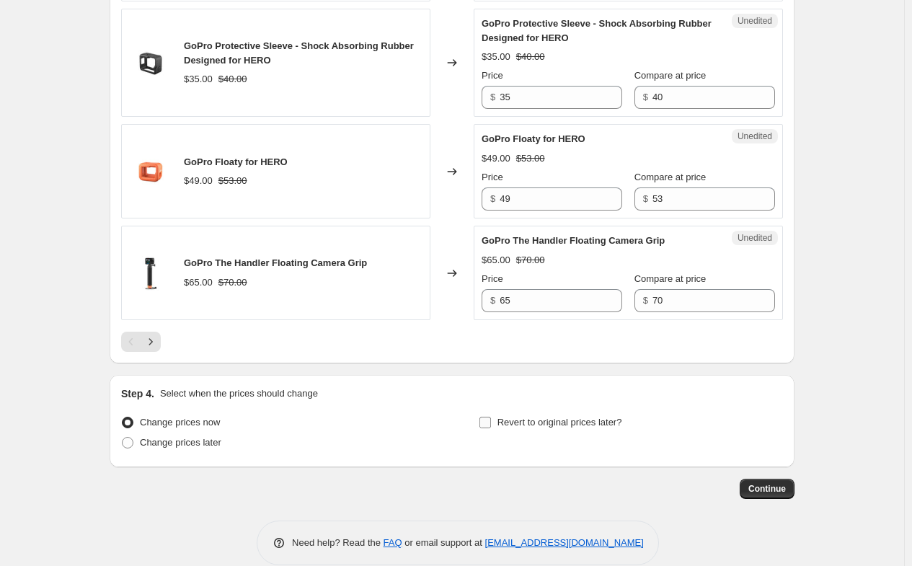
type input "339"
click at [486, 428] on input "Revert to original prices later?" at bounding box center [485, 423] width 12 height 12
checkbox input "true"
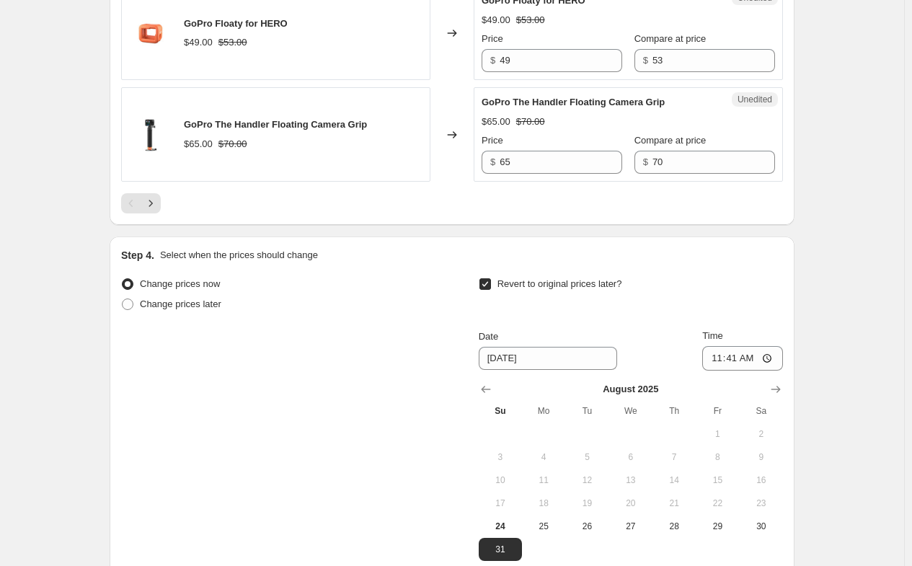
scroll to position [2523, 0]
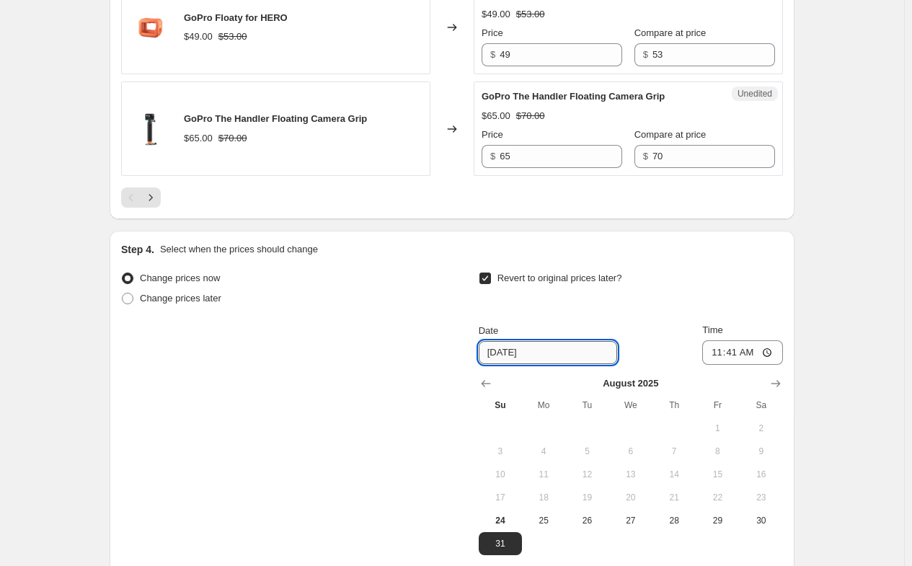
click at [555, 364] on input "[DATE]" at bounding box center [548, 352] width 138 height 23
click at [513, 364] on input "[DATE]" at bounding box center [548, 352] width 138 height 23
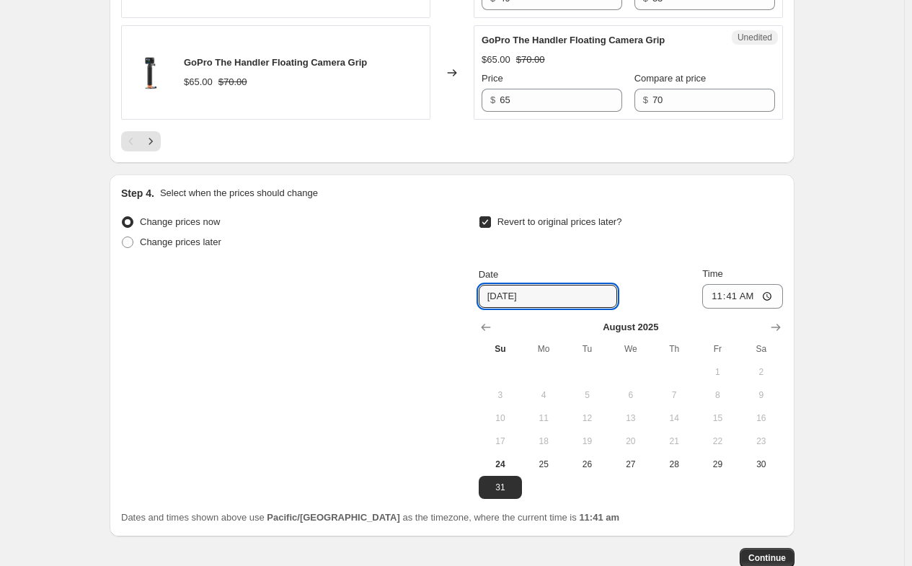
scroll to position [2595, 0]
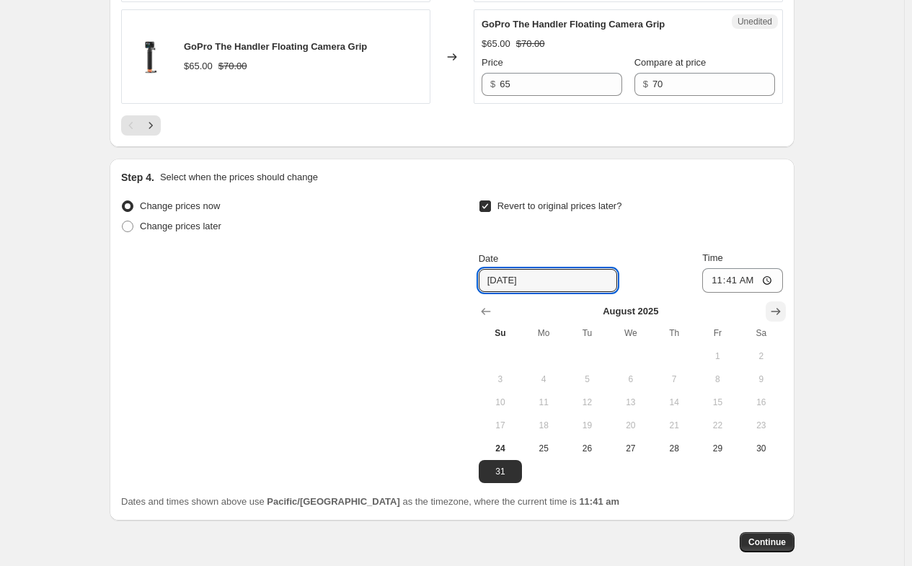
click at [783, 319] on icon "Show next month, September 2025" at bounding box center [775, 311] width 14 height 14
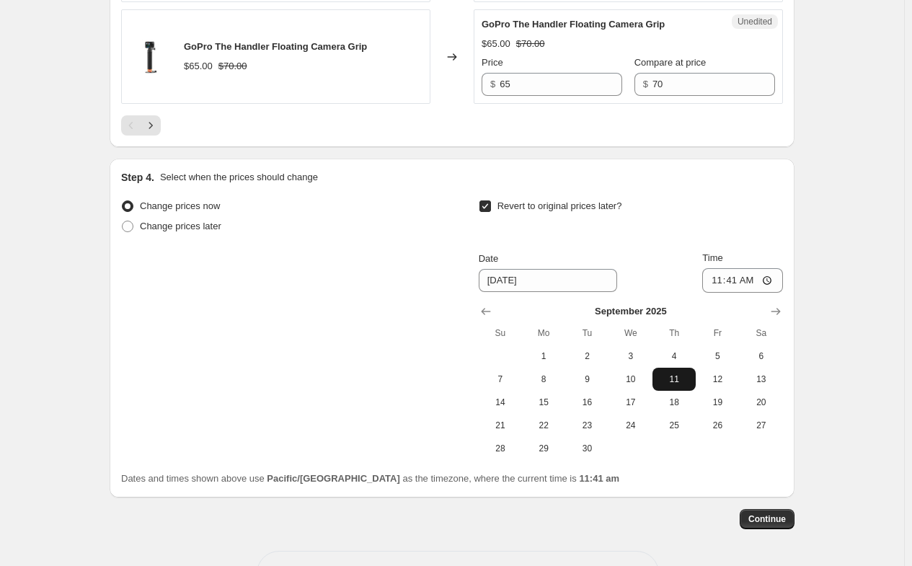
click at [675, 385] on span "11" at bounding box center [674, 379] width 32 height 12
type input "[DATE]"
click at [757, 293] on input "11:41" at bounding box center [742, 280] width 81 height 25
click at [737, 293] on input "11:41" at bounding box center [742, 280] width 81 height 25
type input "23:00"
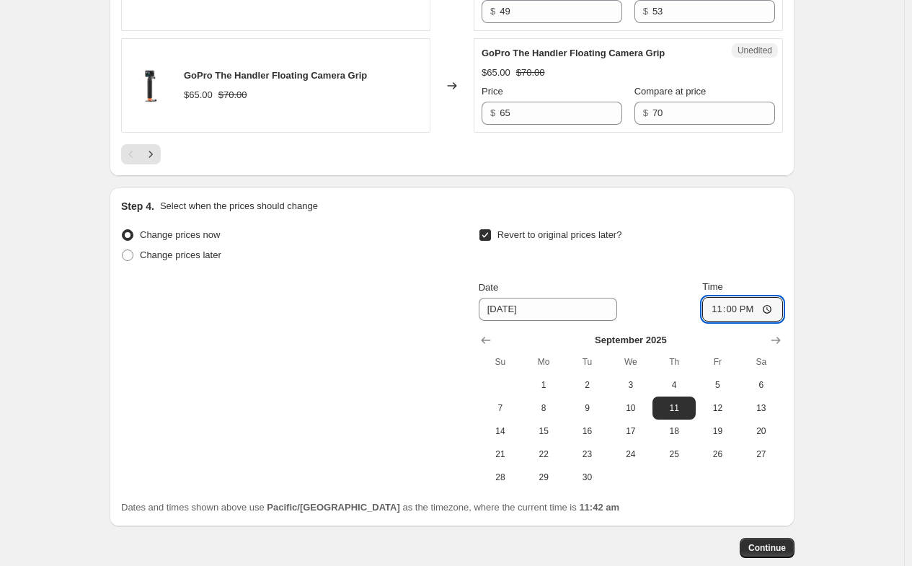
scroll to position [2690, 0]
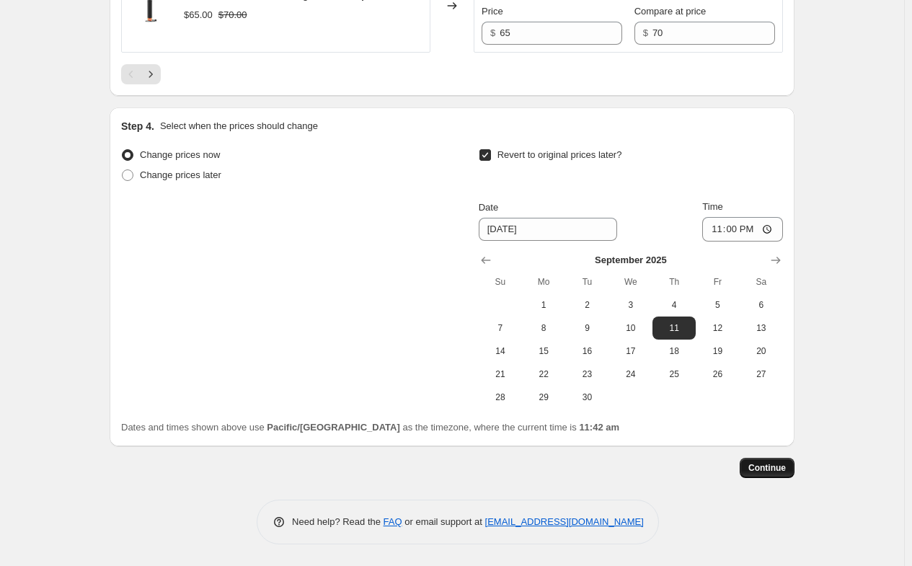
click at [786, 466] on span "Continue" at bounding box center [766, 468] width 37 height 12
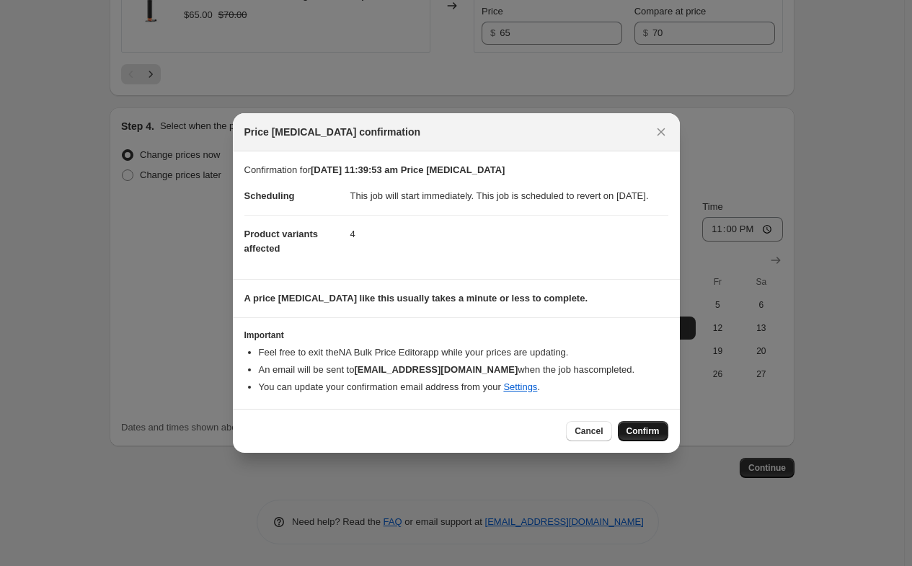
click at [646, 437] on span "Confirm" at bounding box center [642, 431] width 33 height 12
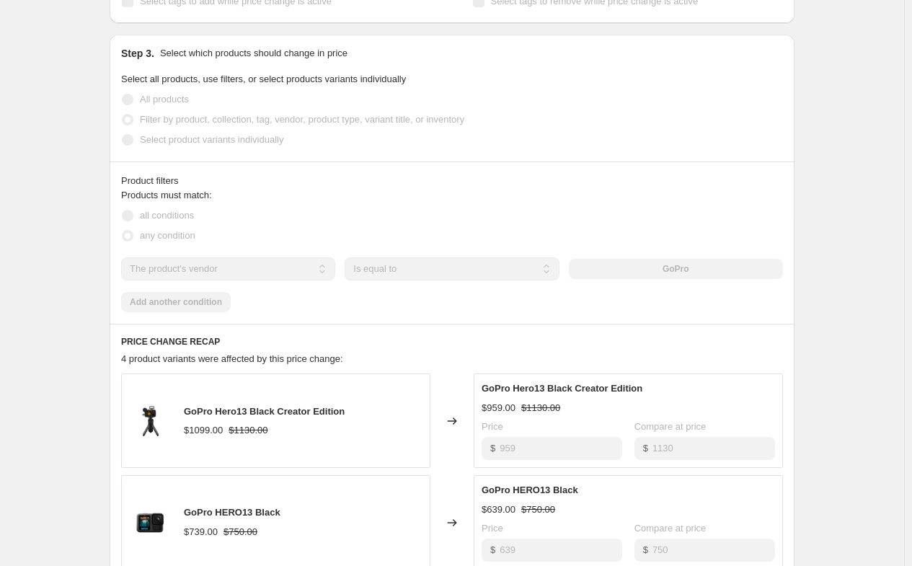
scroll to position [177, 0]
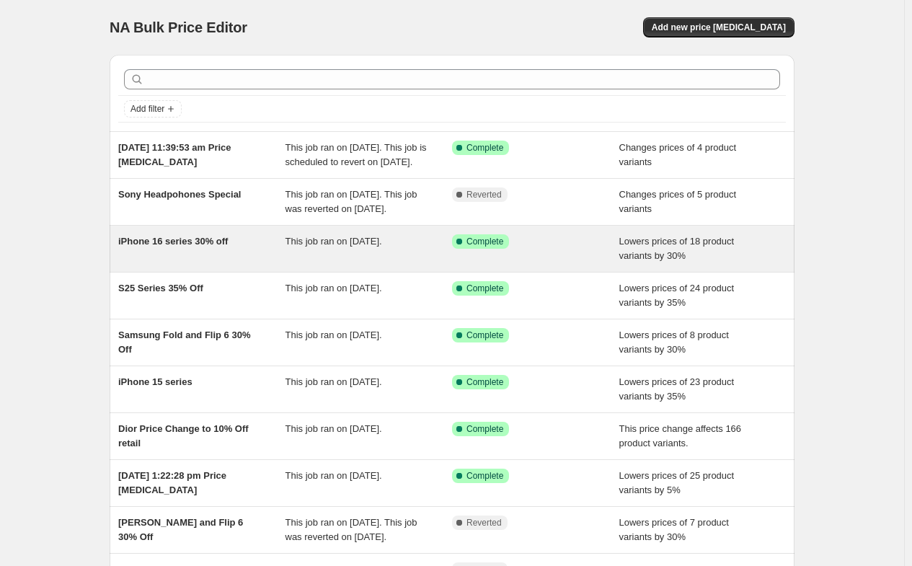
click at [305, 247] on span "This job ran on [DATE]." at bounding box center [333, 241] width 97 height 11
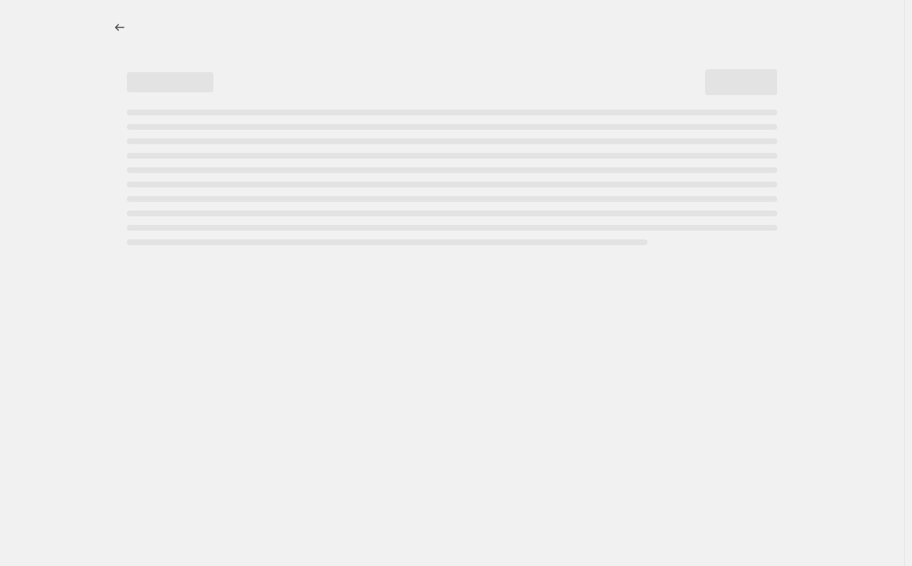
select select "percentage"
select select "no_change"
select select "collection"
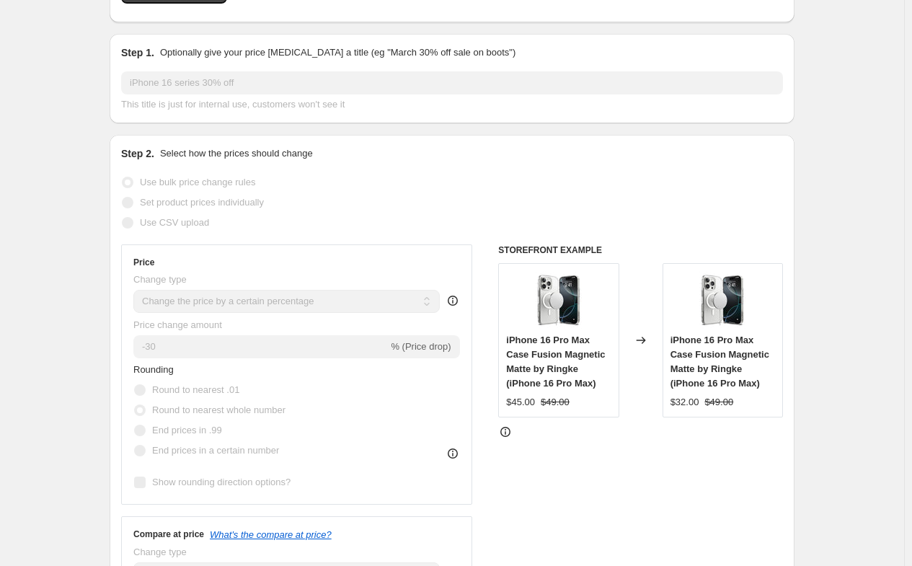
scroll to position [360, 0]
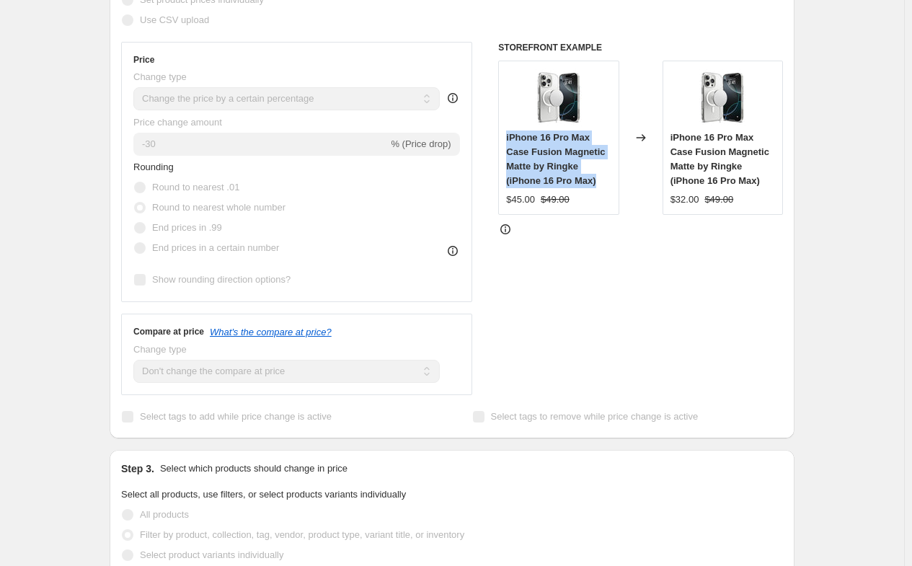
drag, startPoint x: 600, startPoint y: 183, endPoint x: 504, endPoint y: 137, distance: 106.4
click at [504, 137] on div "iPhone 16 Pro Max Case Fusion Magnetic Matte by Ringke (iPhone 16 Pro Max) $45.…" at bounding box center [558, 138] width 120 height 154
copy span "iPhone 16 Pro Max Case Fusion Magnetic Matte by Ringke (iPhone 16 Pro Max)"
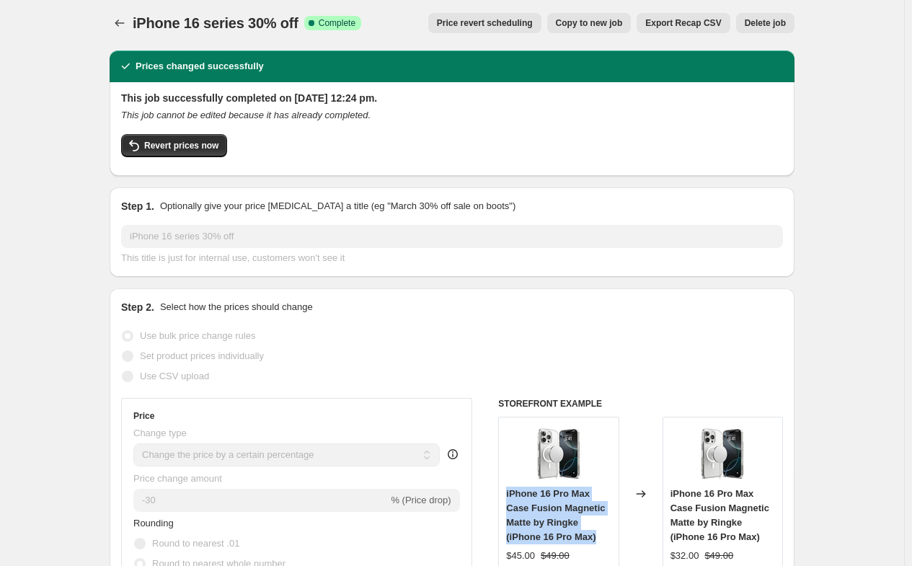
scroll to position [0, 0]
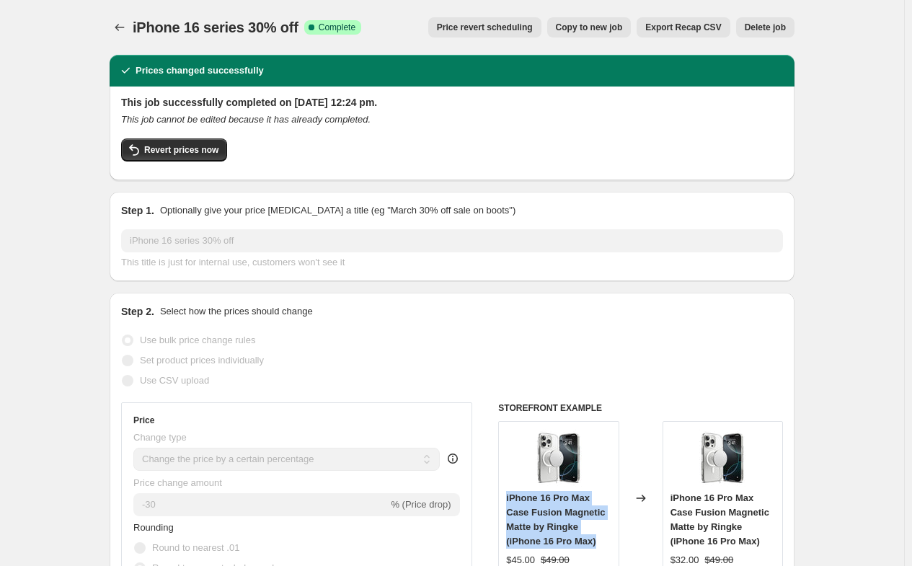
click at [614, 28] on span "Copy to new job" at bounding box center [589, 28] width 67 height 12
select select "percentage"
select select "no_change"
select select "collection"
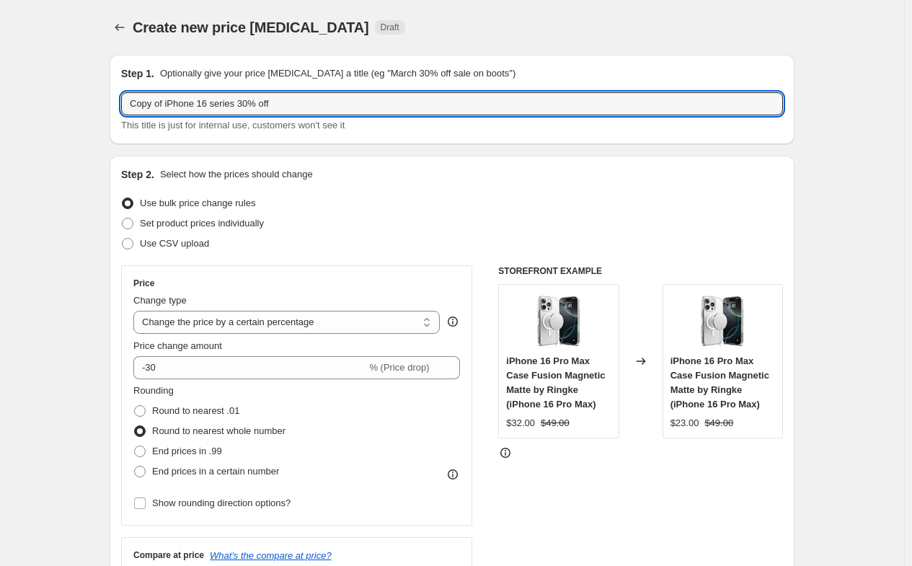
drag, startPoint x: 167, startPoint y: 104, endPoint x: 101, endPoint y: 103, distance: 66.3
click at [248, 109] on input "iPhone 16 series 30% off" at bounding box center [452, 103] width 662 height 23
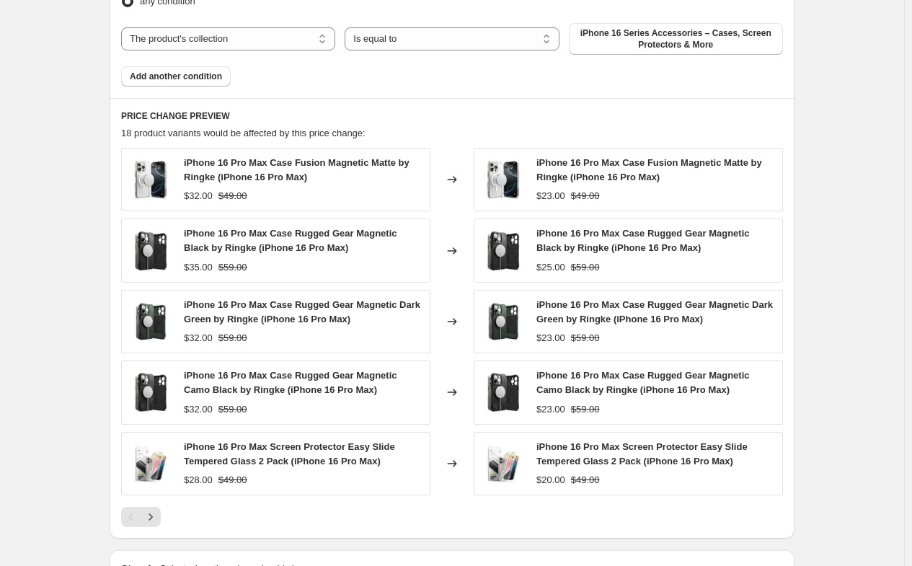
scroll to position [1070, 0]
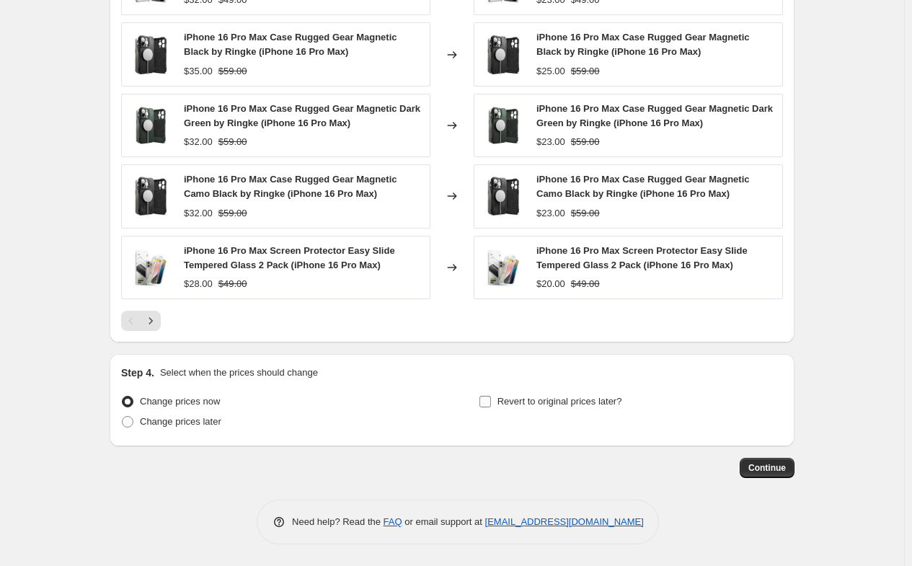
type input "iPhone 16 series 30% off"
click at [489, 399] on input "Revert to original prices later?" at bounding box center [485, 402] width 12 height 12
checkbox input "true"
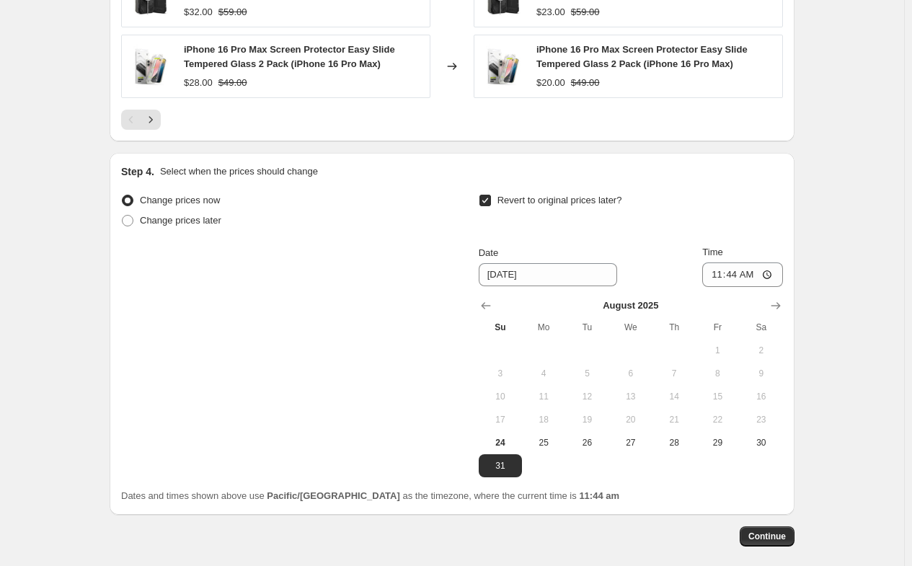
scroll to position [1286, 0]
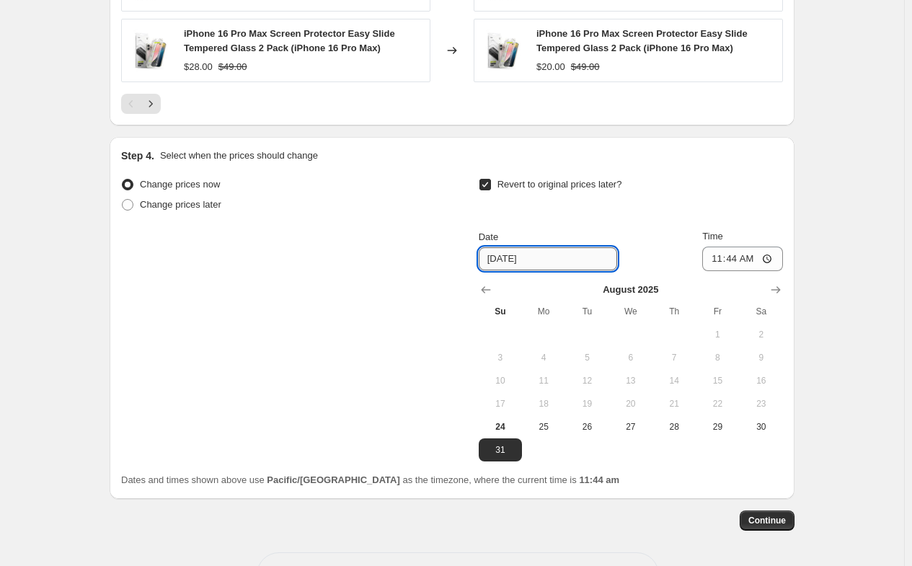
click at [531, 267] on input "[DATE]" at bounding box center [548, 258] width 138 height 23
click at [779, 299] on button "Show next month, September 2025" at bounding box center [776, 290] width 20 height 20
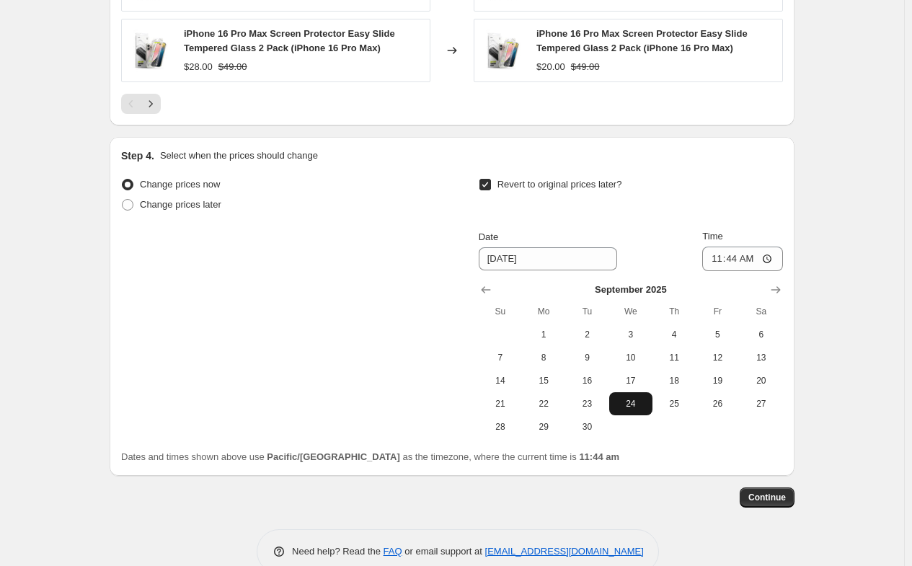
click at [635, 409] on span "24" at bounding box center [631, 404] width 32 height 12
type input "[DATE]"
click at [715, 263] on input "11:44" at bounding box center [742, 259] width 81 height 25
type input "22:00"
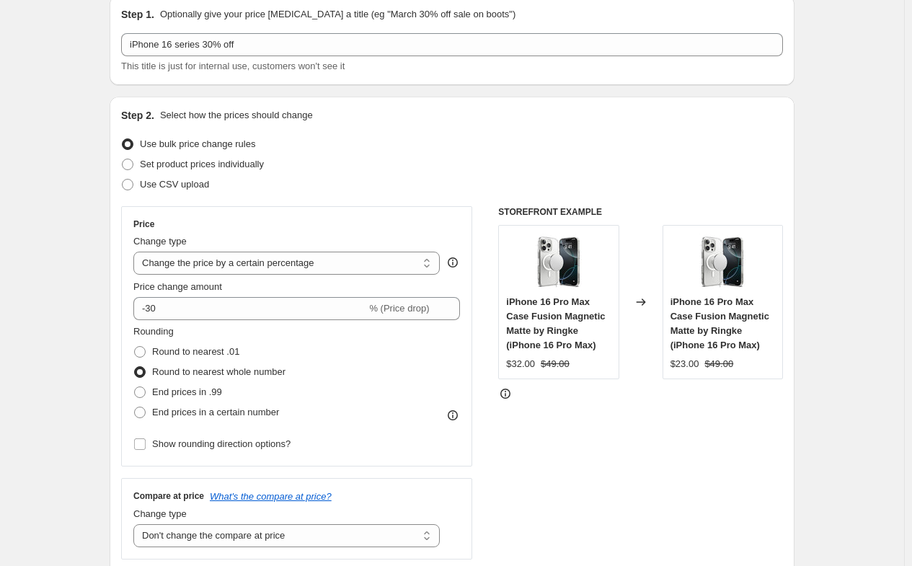
scroll to position [0, 0]
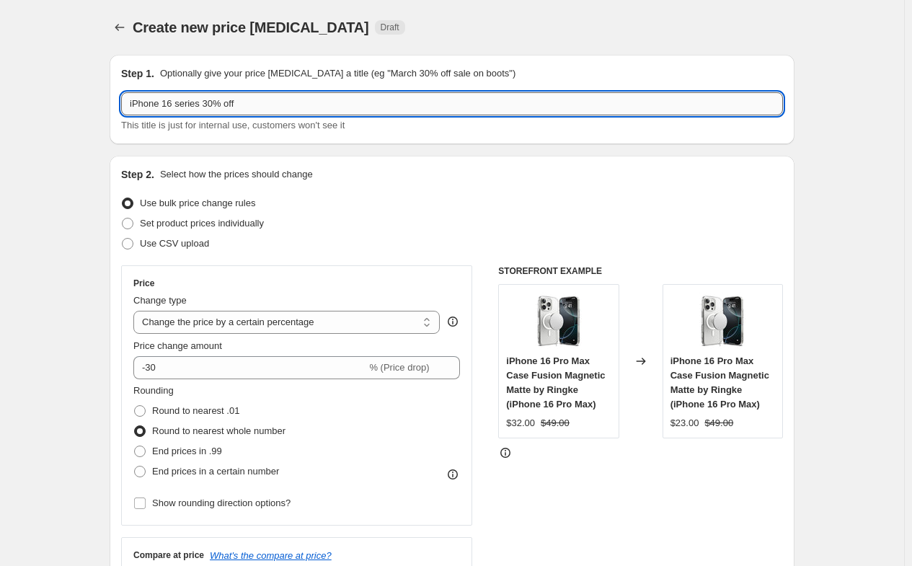
click at [274, 100] on input "iPhone 16 series 30% off" at bounding box center [452, 103] width 662 height 23
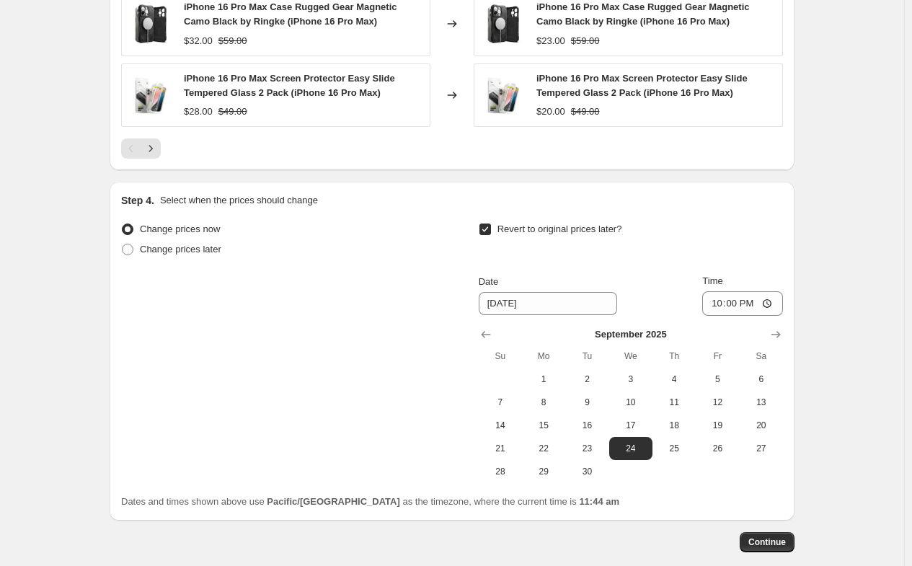
scroll to position [1316, 0]
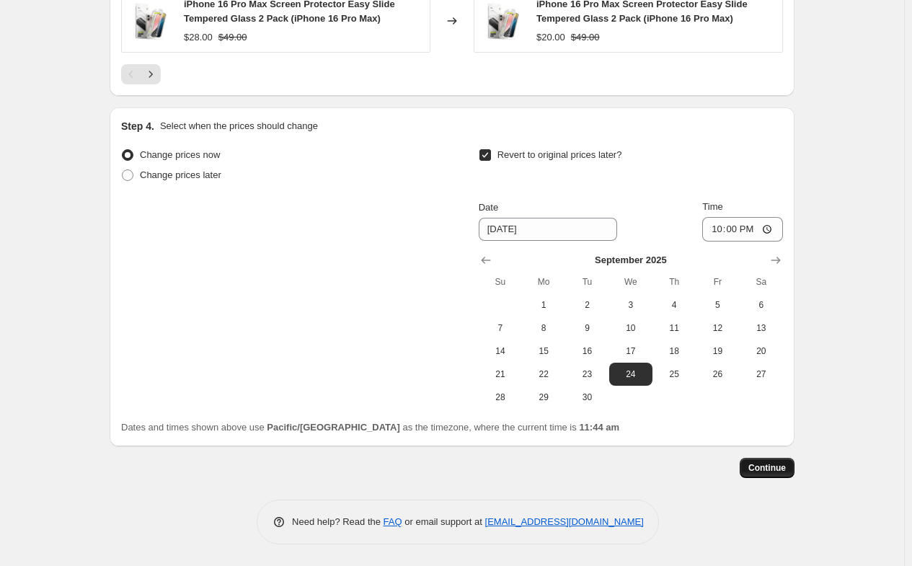
type input "iPhone 16 series 30% off Promotion Starting [DATE]"
click at [770, 467] on span "Continue" at bounding box center [766, 468] width 37 height 12
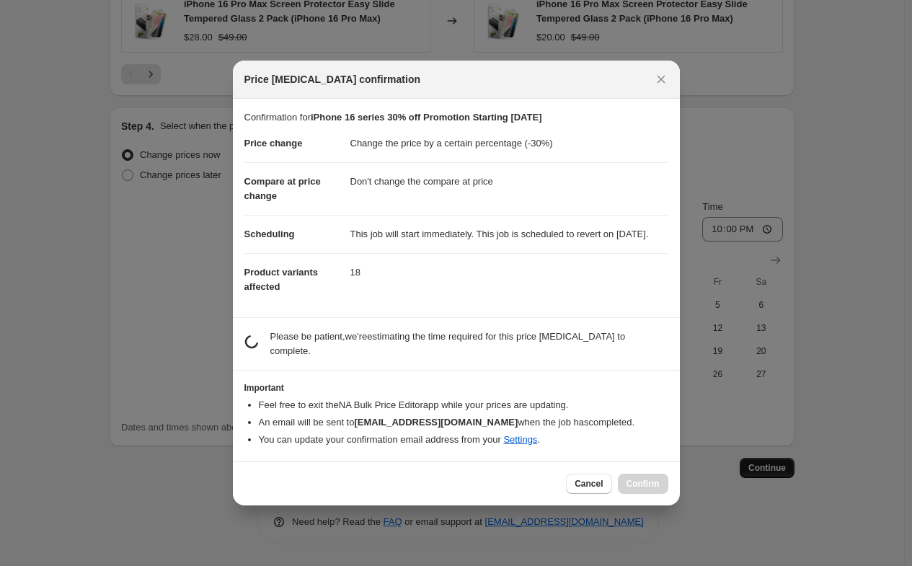
scroll to position [0, 0]
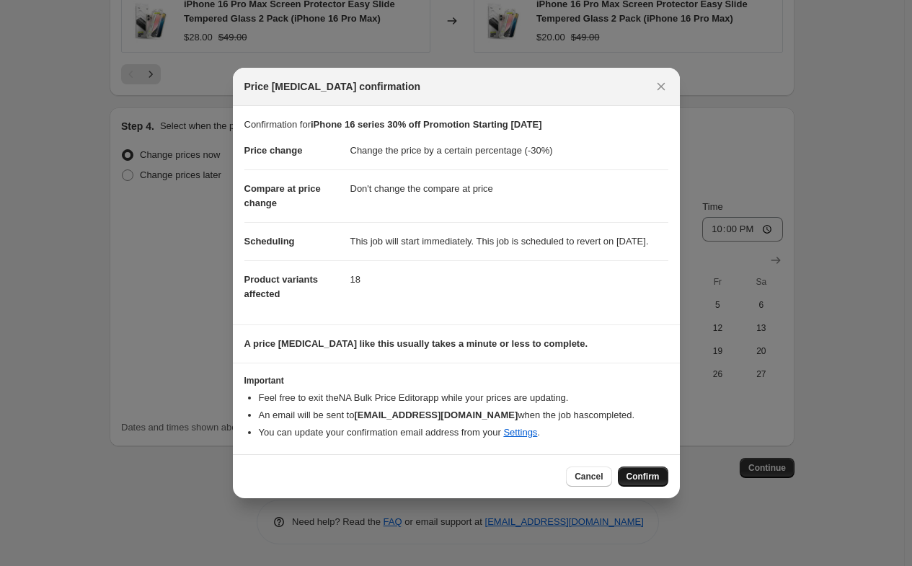
click at [637, 482] on span "Confirm" at bounding box center [642, 477] width 33 height 12
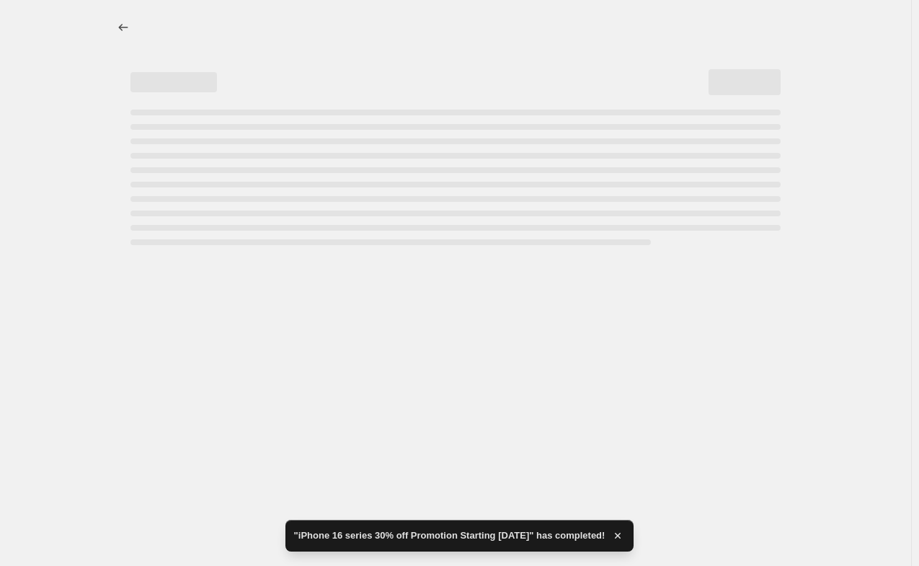
select select "percentage"
select select "no_change"
select select "collection"
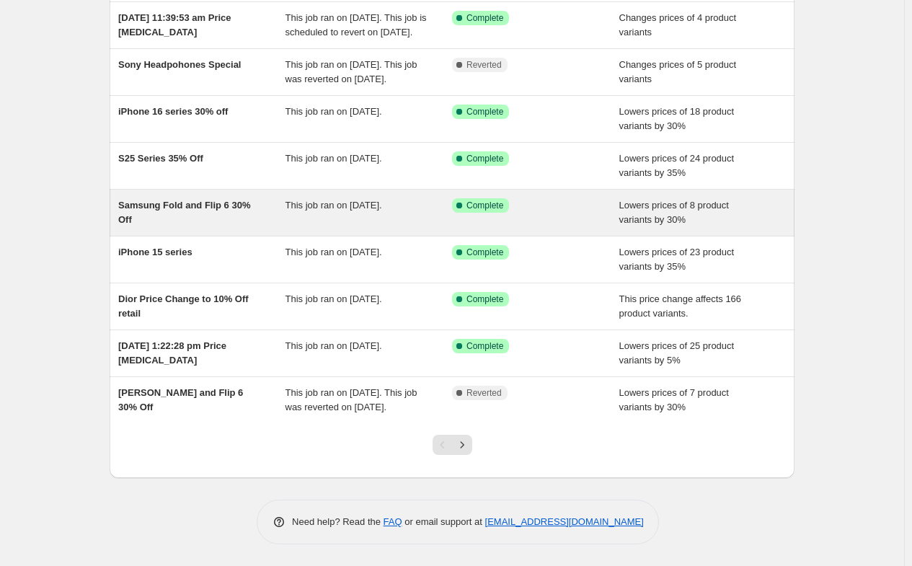
scroll to position [220, 0]
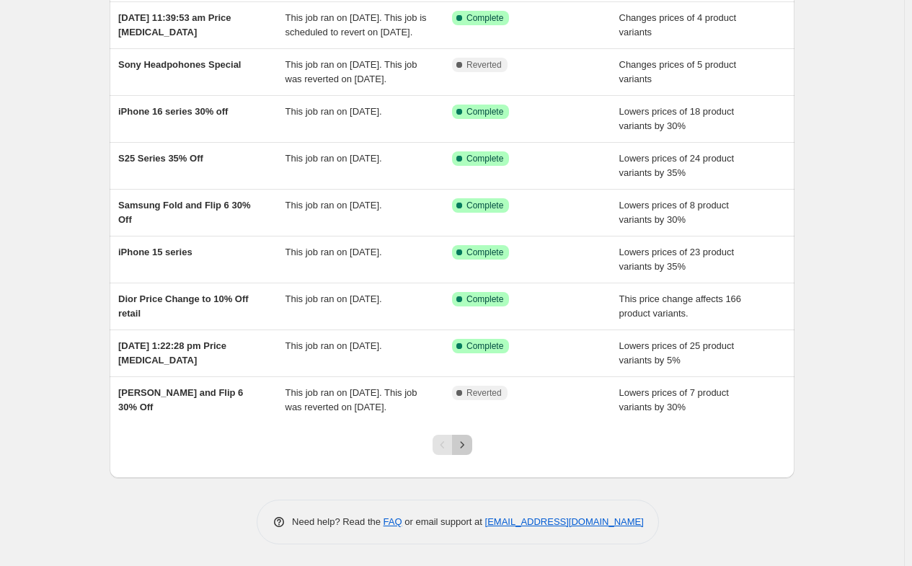
click at [469, 448] on icon "Next" at bounding box center [462, 445] width 14 height 14
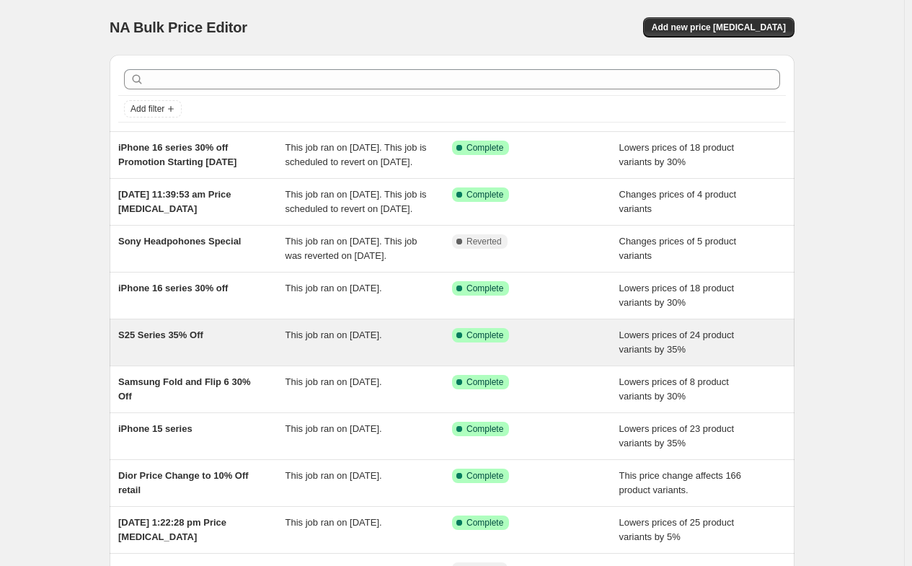
click at [436, 365] on div "S25 Series 35% Off This job ran on [DATE]. Success Complete Complete Lowers pri…" at bounding box center [452, 342] width 685 height 46
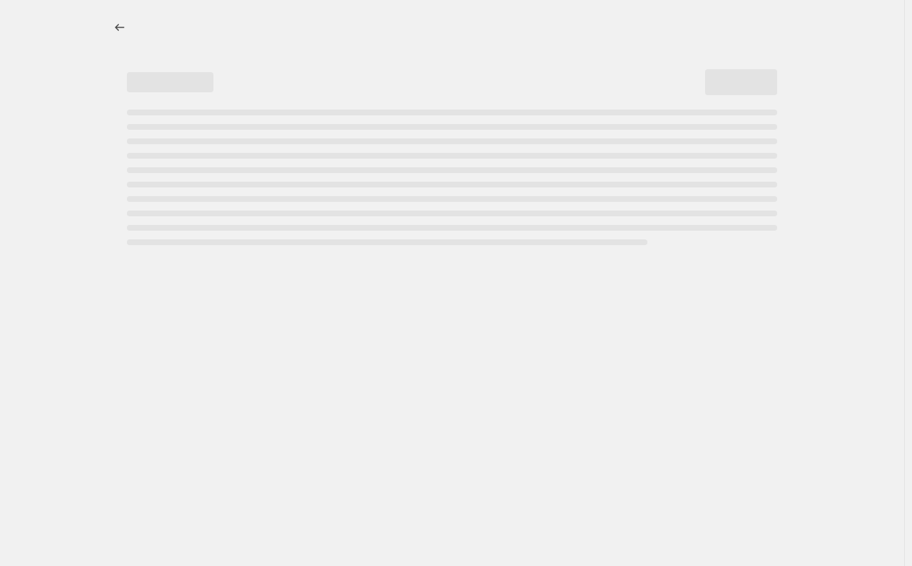
select select "percentage"
select select "no_change"
select select "collection"
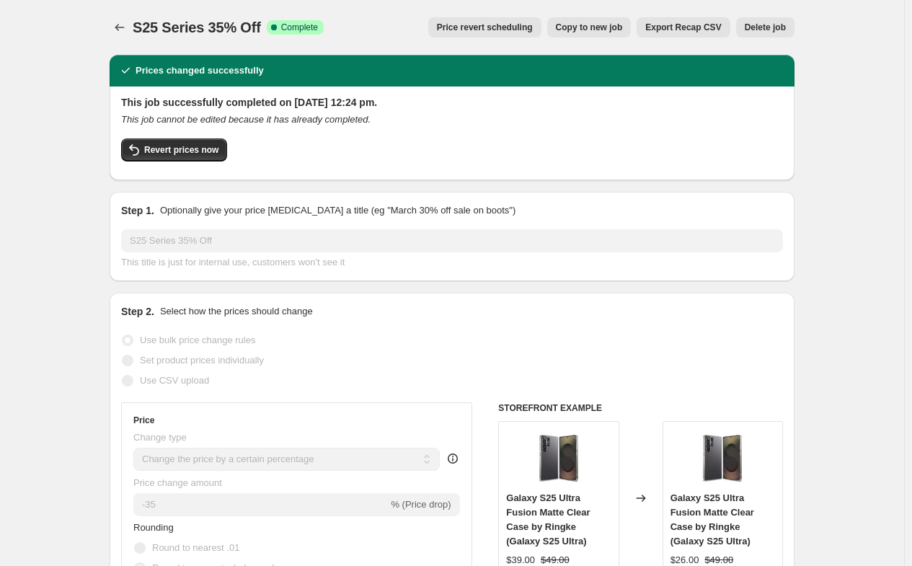
click at [598, 33] on button "Copy to new job" at bounding box center [589, 27] width 84 height 20
select select "percentage"
select select "no_change"
select select "collection"
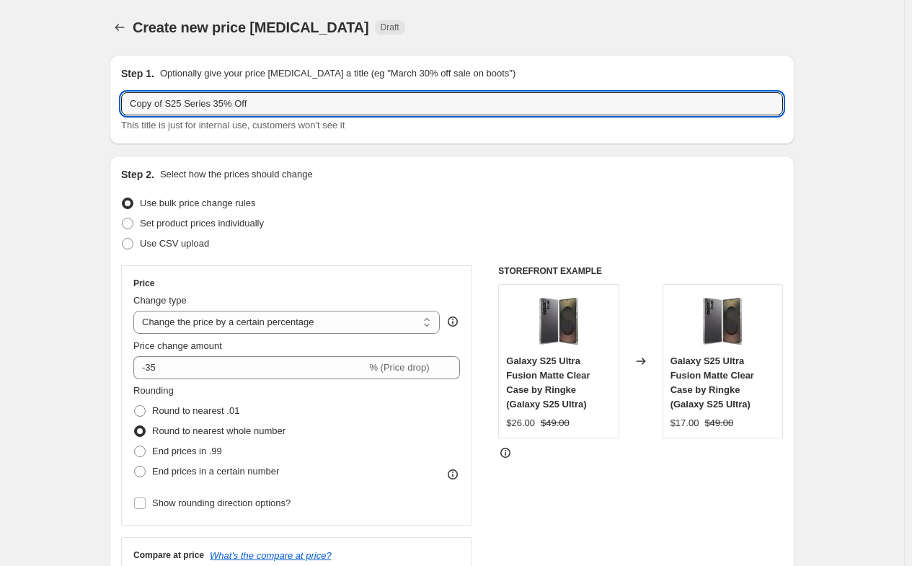
drag, startPoint x: 167, startPoint y: 104, endPoint x: 74, endPoint y: 101, distance: 93.0
click at [249, 104] on input "S25 Series 35% Off" at bounding box center [452, 103] width 662 height 23
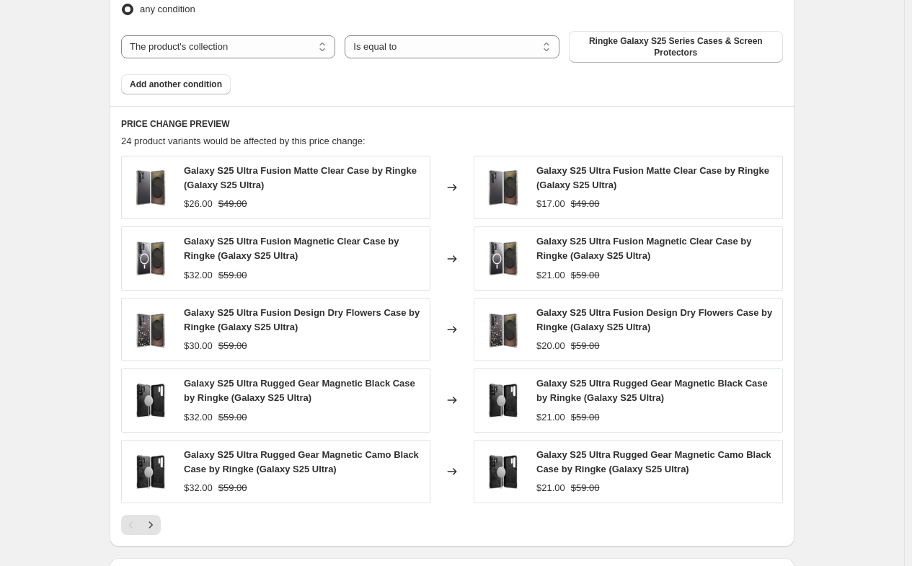
scroll to position [1070, 0]
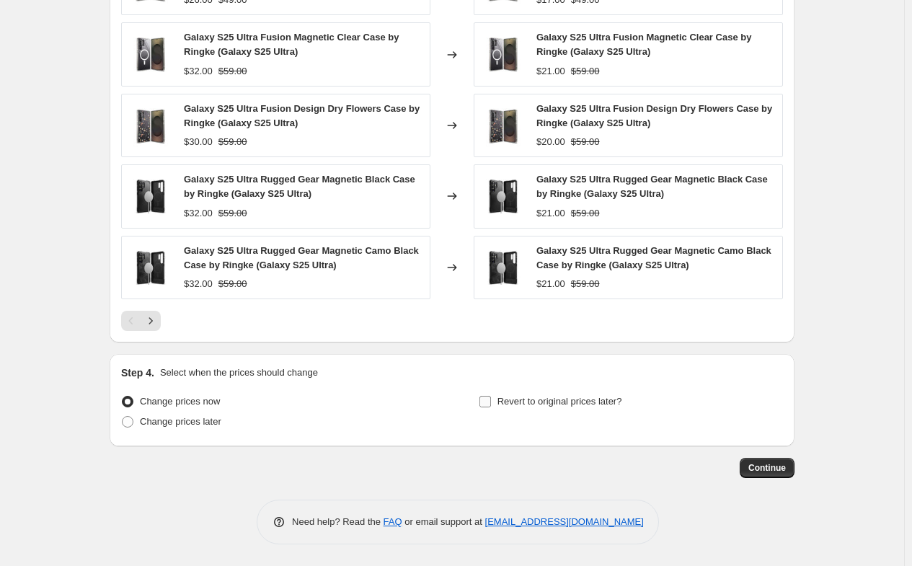
type input "S25 Series 35% Off Promotion [DATE]"
click at [505, 399] on span "Revert to original prices later?" at bounding box center [559, 401] width 125 height 11
click at [491, 399] on input "Revert to original prices later?" at bounding box center [485, 402] width 12 height 12
checkbox input "true"
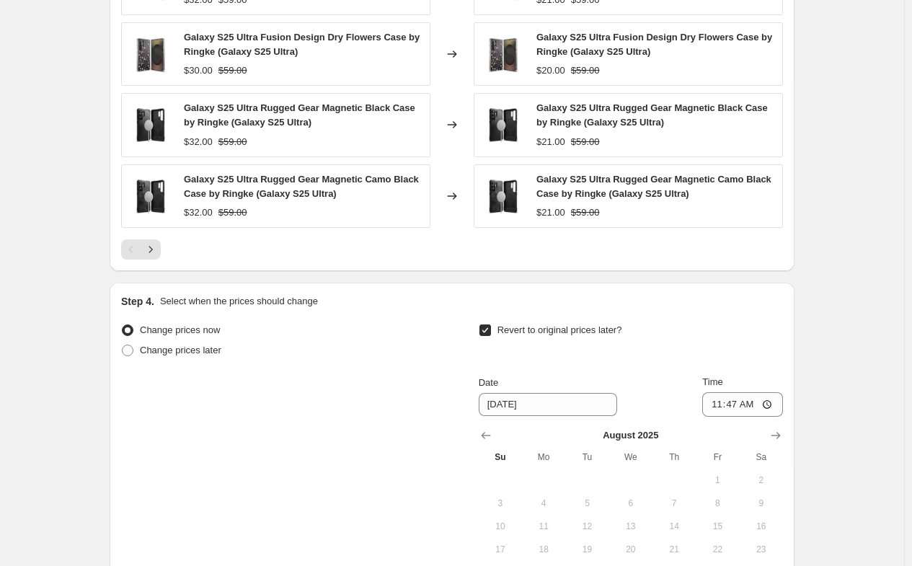
scroll to position [1214, 0]
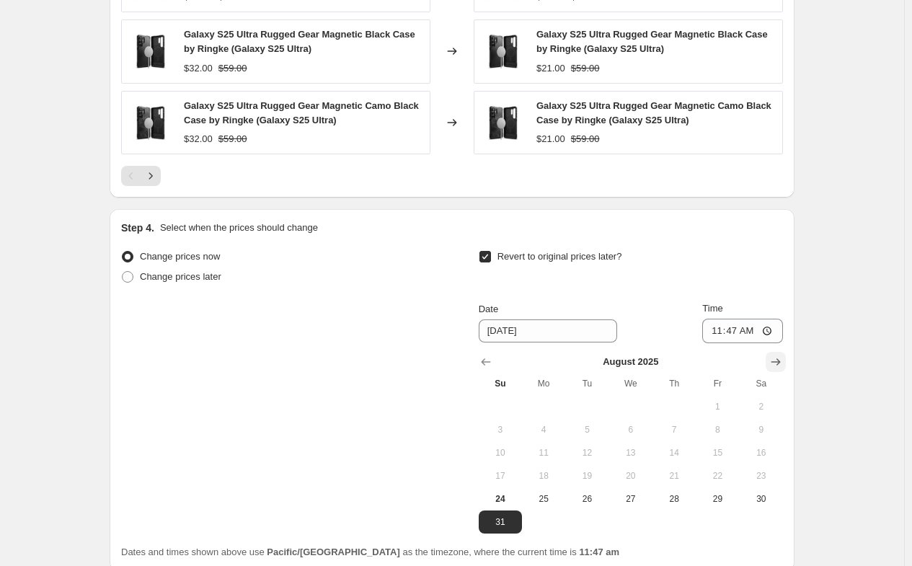
click at [781, 360] on icon "Show next month, September 2025" at bounding box center [775, 361] width 9 height 7
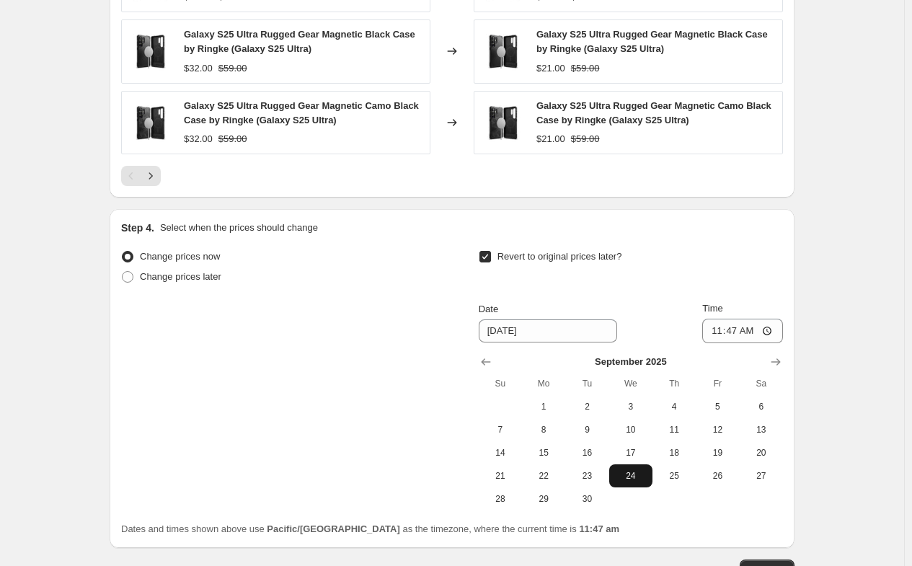
click at [645, 479] on span "24" at bounding box center [631, 476] width 32 height 12
type input "[DATE]"
click at [721, 340] on input "11:47" at bounding box center [742, 331] width 81 height 25
type input "22:05"
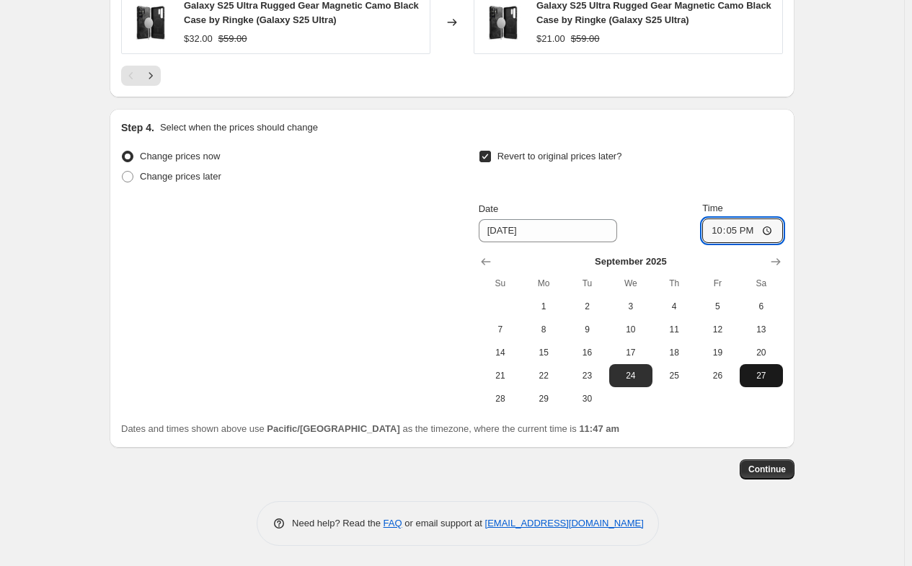
scroll to position [1316, 0]
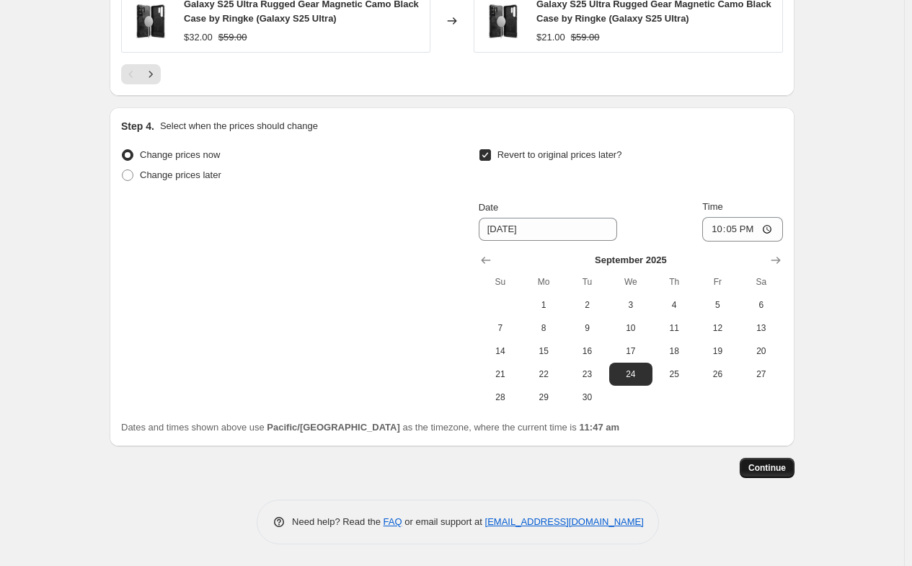
click at [768, 474] on button "Continue" at bounding box center [767, 468] width 55 height 20
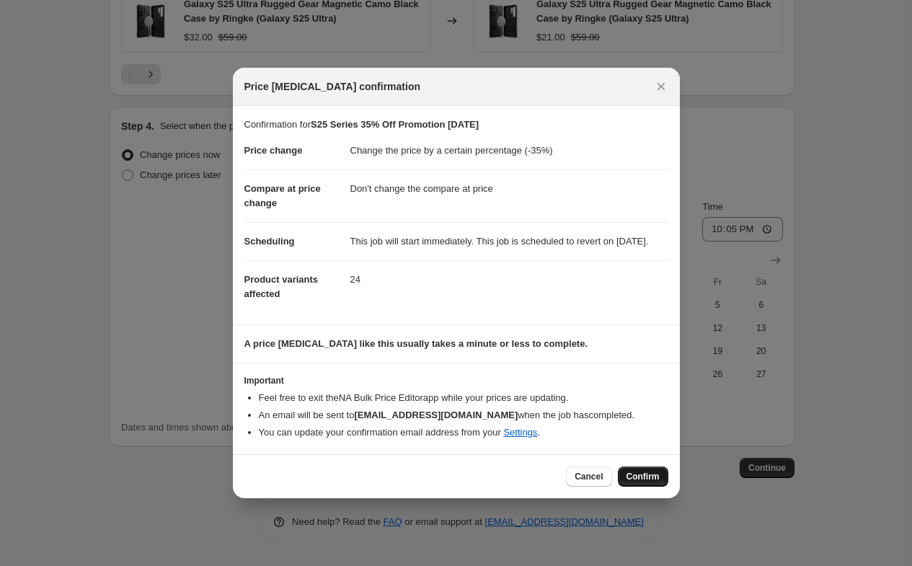
click at [637, 487] on button "Confirm" at bounding box center [643, 476] width 50 height 20
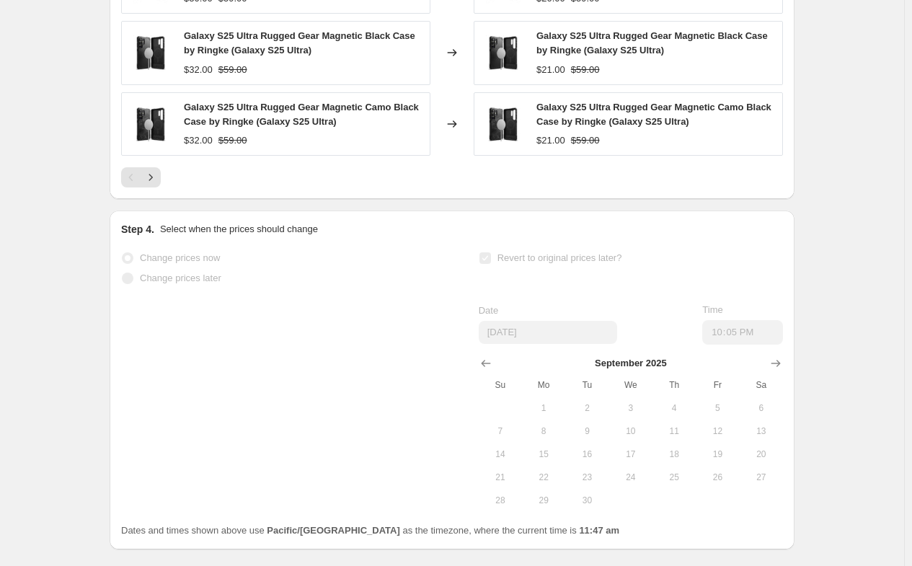
scroll to position [1354, 0]
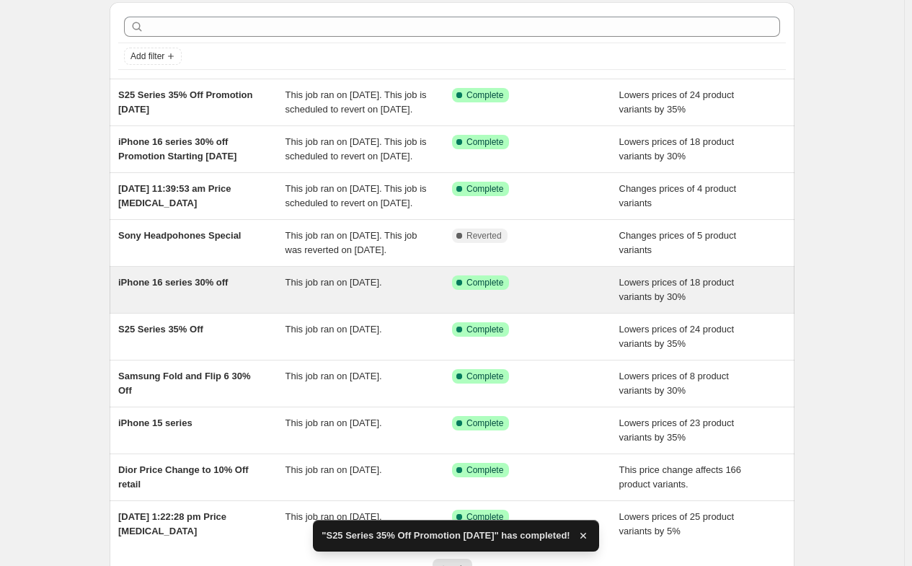
scroll to position [144, 0]
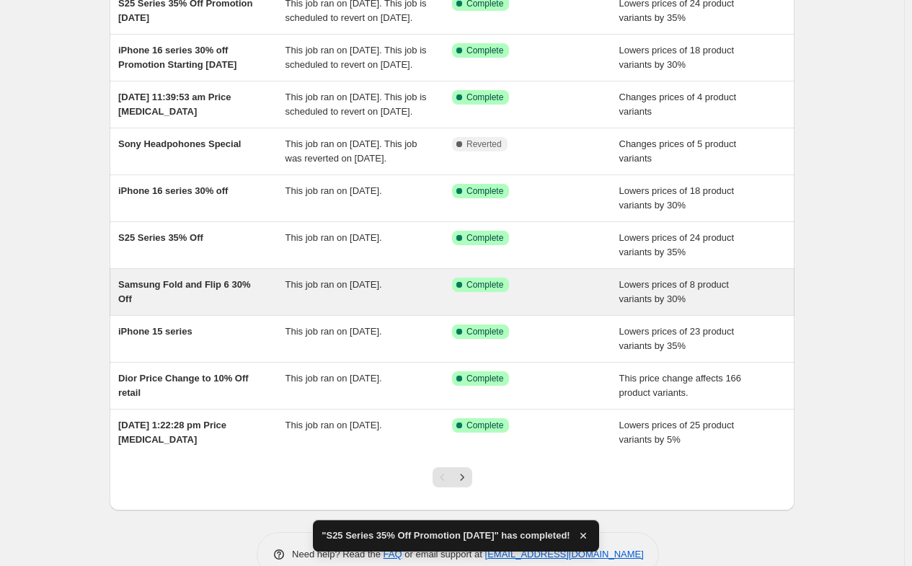
click at [560, 306] on div "Success Complete Complete" at bounding box center [535, 292] width 167 height 29
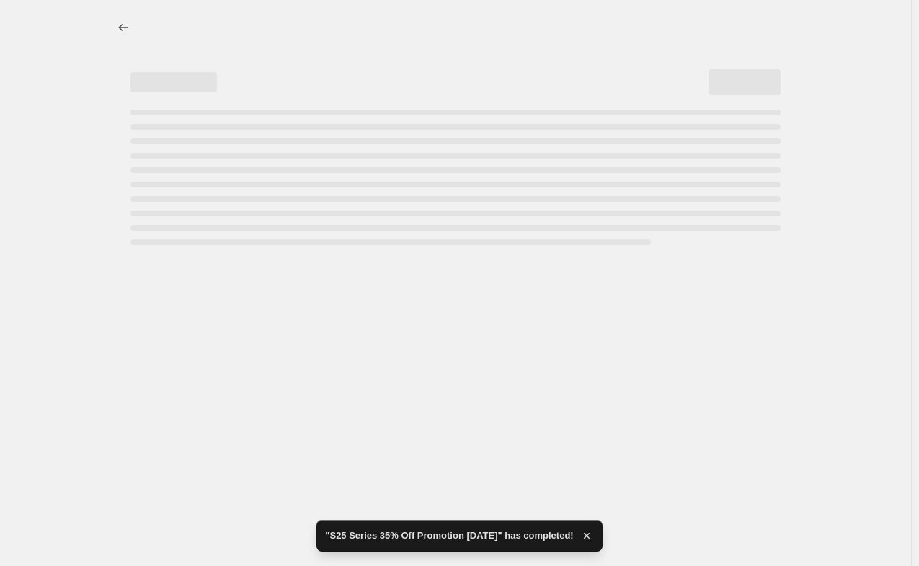
select select "percentage"
select select "no_change"
select select "collection"
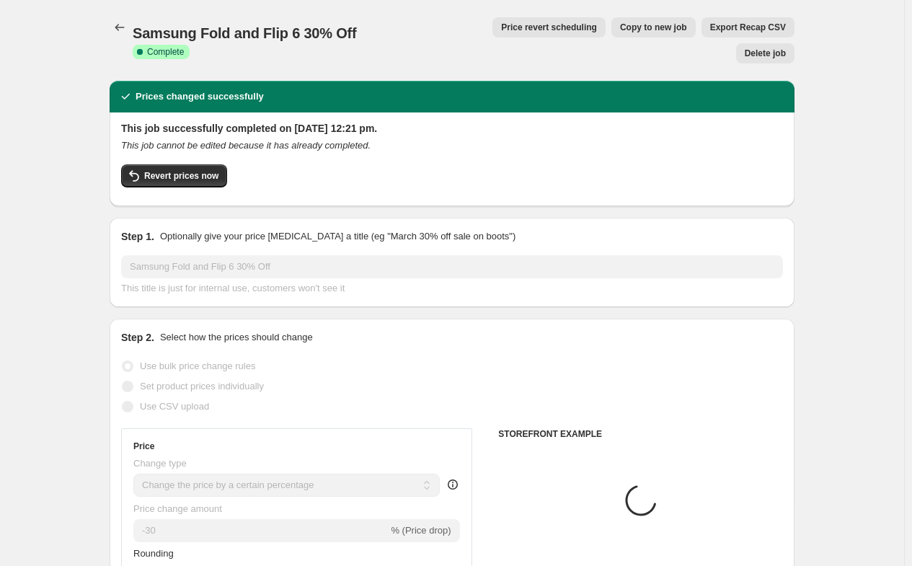
click at [620, 30] on span "Copy to new job" at bounding box center [653, 28] width 67 height 12
select select "percentage"
select select "no_change"
select select "collection"
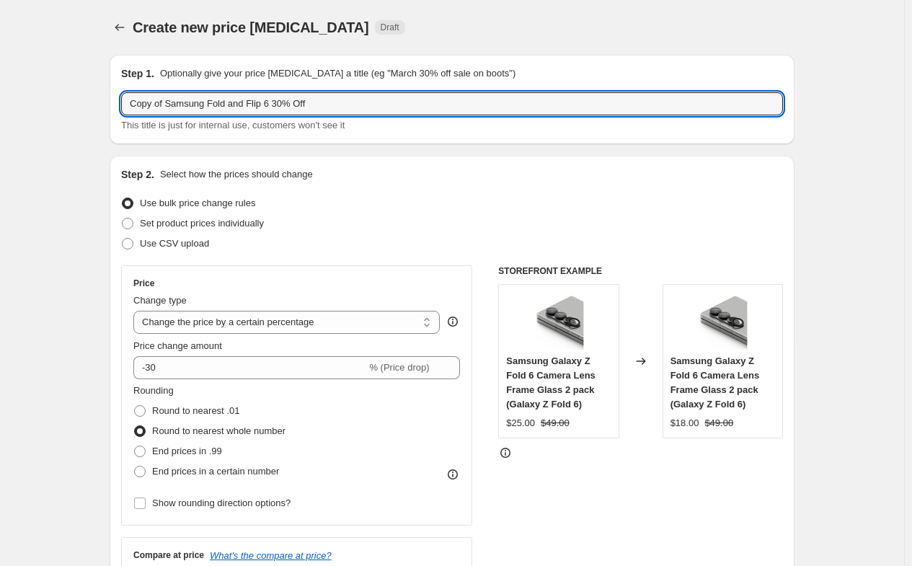
drag, startPoint x: 169, startPoint y: 105, endPoint x: 70, endPoint y: 103, distance: 99.5
click at [304, 103] on input "Samsung Fold and Flip 6 30% Off" at bounding box center [452, 103] width 662 height 23
click at [274, 105] on input "Samsung Fold and Flip 6 30% Off Aug Promotion 2025" at bounding box center [452, 103] width 662 height 23
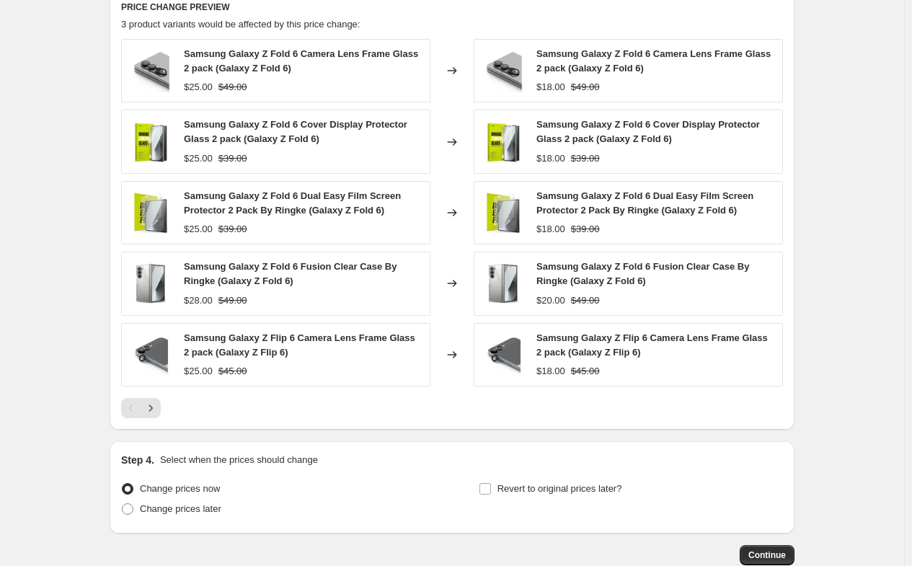
scroll to position [1070, 0]
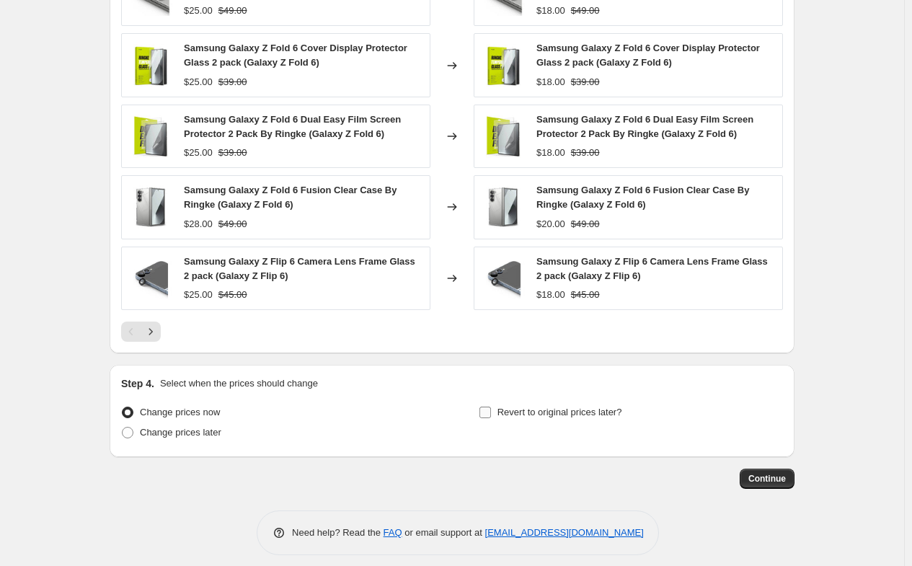
type input "Samsung Fold and Flip 6 30% Off [DATE] Promotion 2025"
click at [586, 407] on span "Revert to original prices later?" at bounding box center [559, 412] width 125 height 11
click at [491, 407] on input "Revert to original prices later?" at bounding box center [485, 413] width 12 height 12
checkbox input "true"
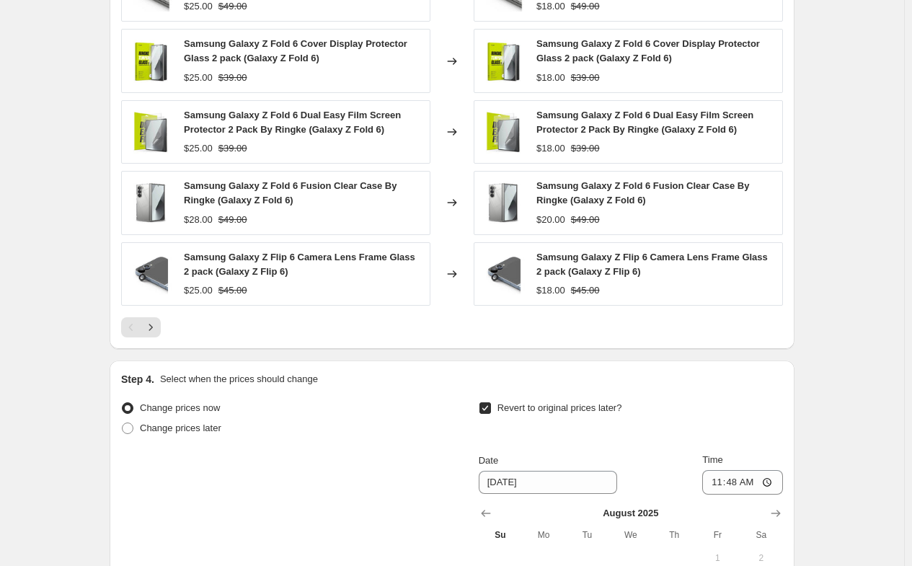
scroll to position [1286, 0]
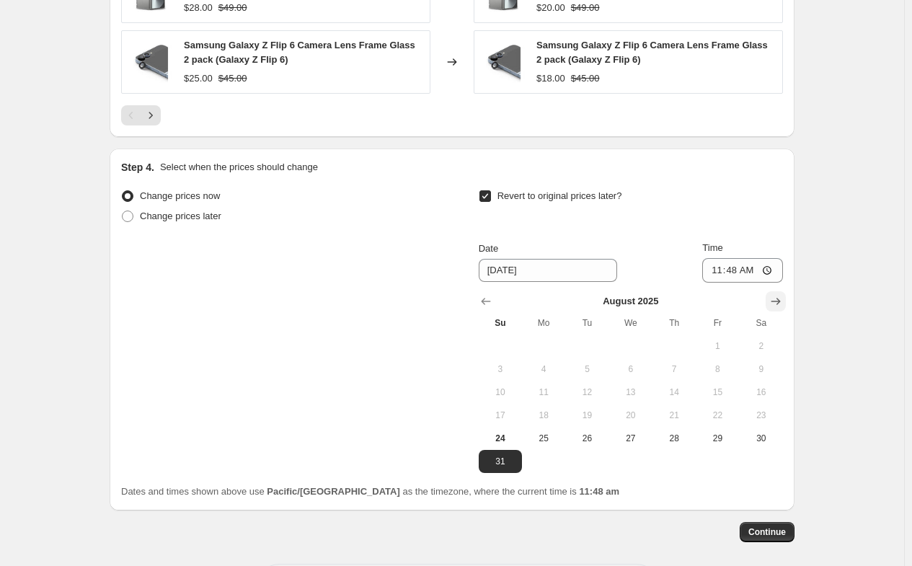
click at [782, 294] on icon "Show next month, September 2025" at bounding box center [775, 301] width 14 height 14
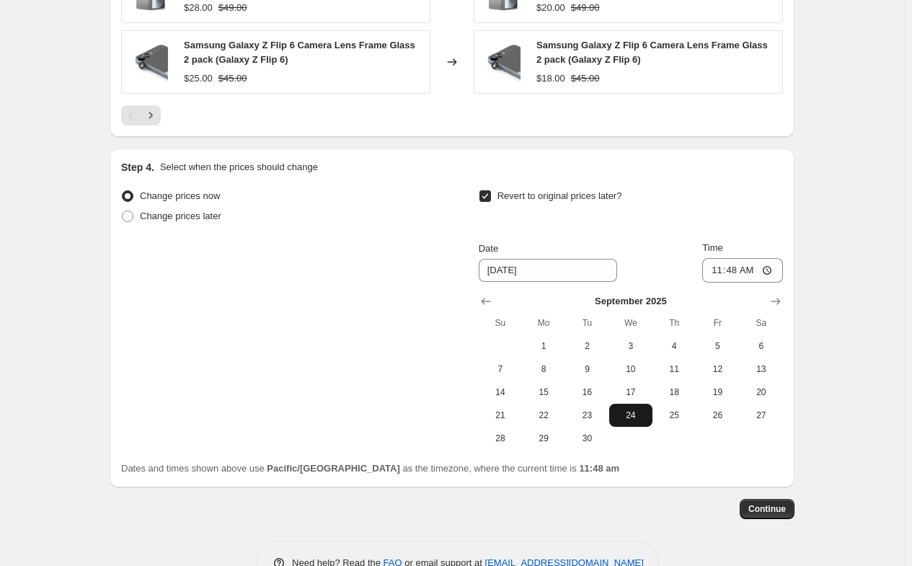
click at [641, 409] on span "24" at bounding box center [631, 415] width 32 height 12
type input "[DATE]"
click at [713, 260] on input "11:48" at bounding box center [742, 270] width 81 height 25
type input "10:01"
type input "22:10"
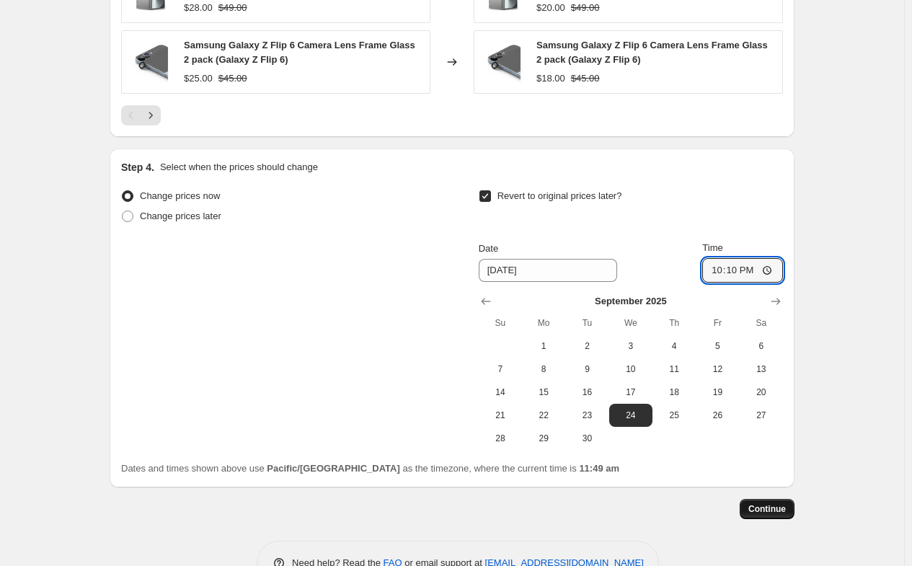
click at [777, 503] on span "Continue" at bounding box center [766, 509] width 37 height 12
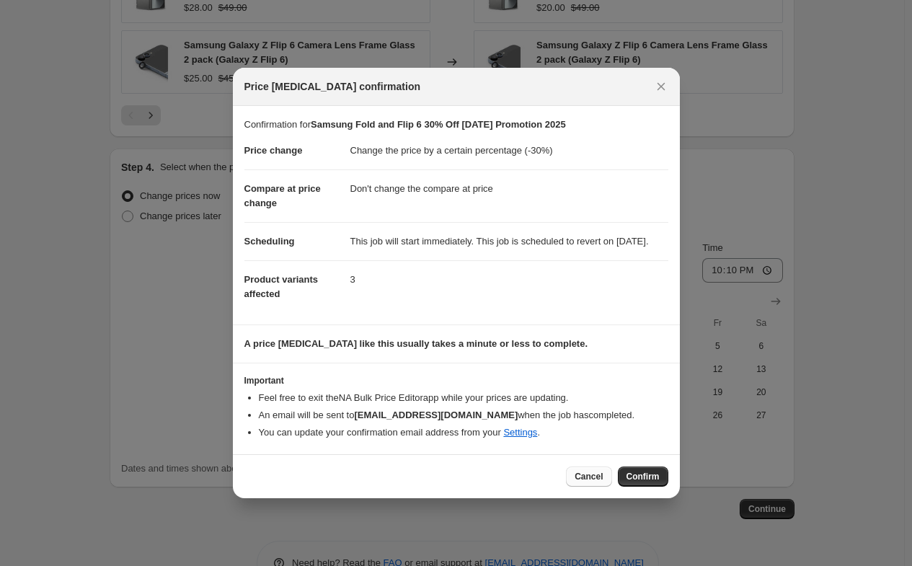
click at [600, 482] on span "Cancel" at bounding box center [589, 477] width 28 height 12
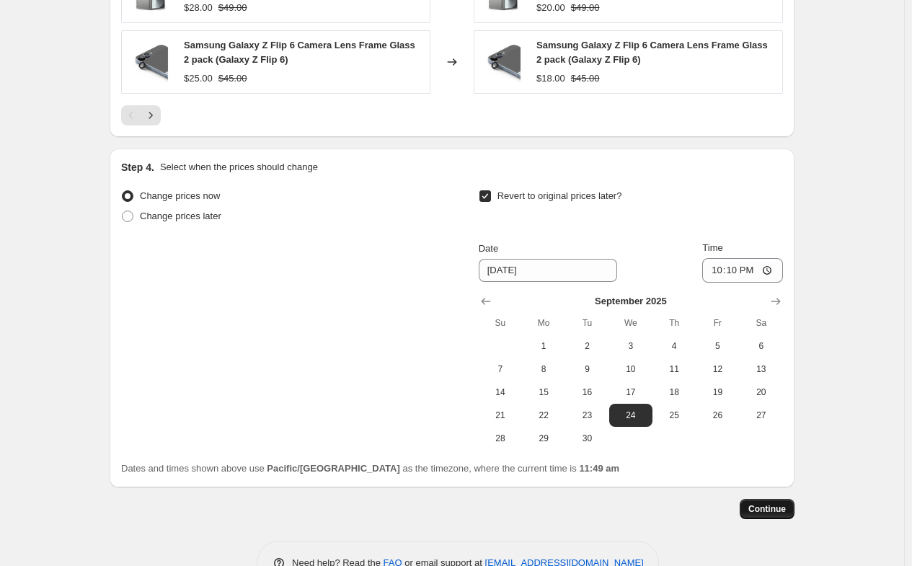
click at [780, 503] on span "Continue" at bounding box center [766, 509] width 37 height 12
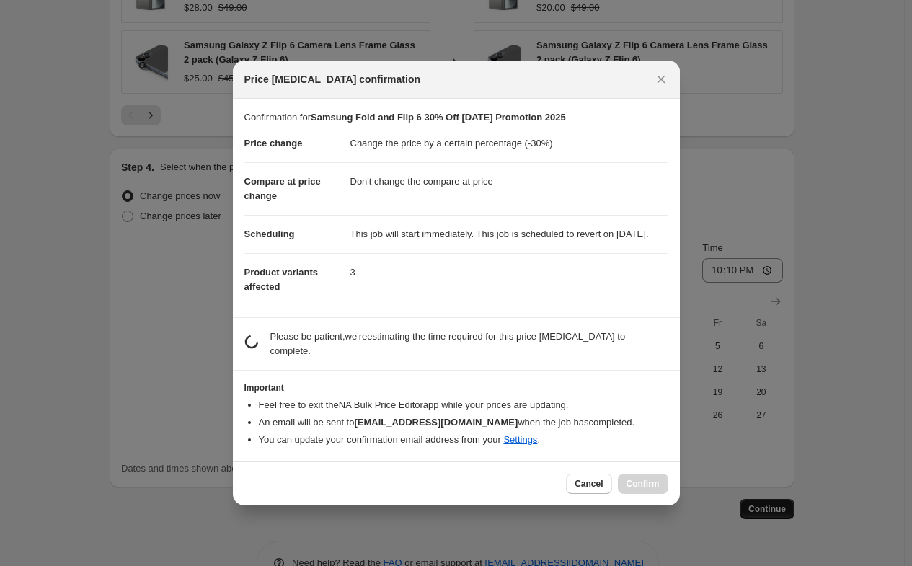
scroll to position [0, 0]
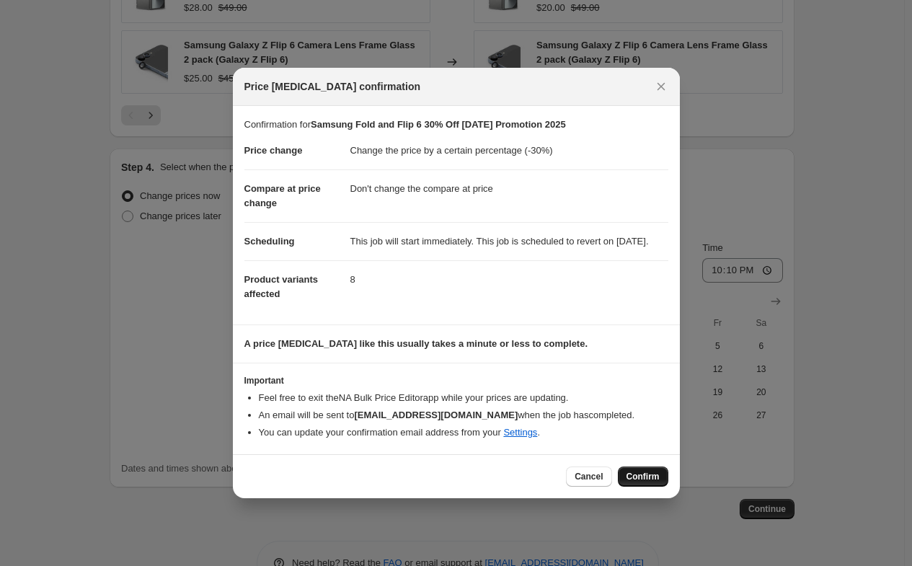
click at [642, 482] on span "Confirm" at bounding box center [642, 477] width 33 height 12
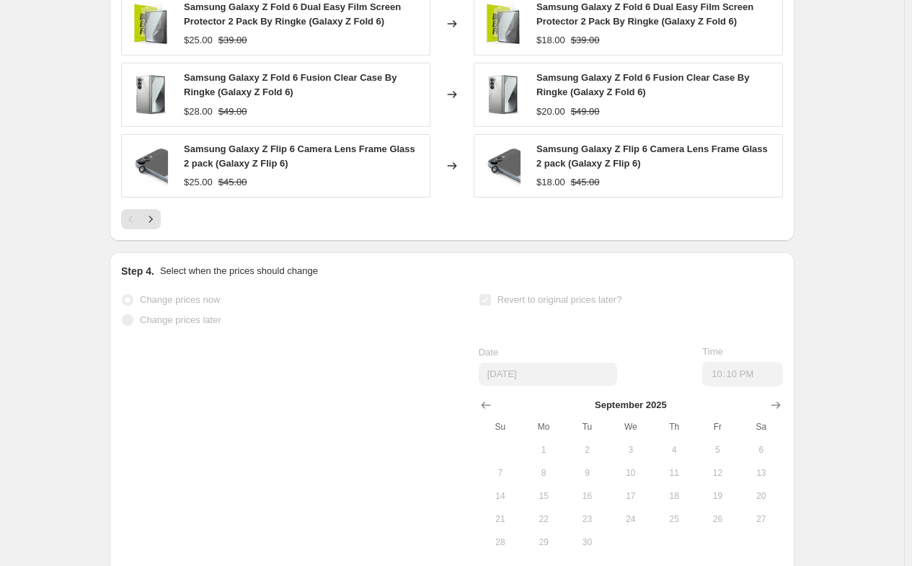
scroll to position [1324, 0]
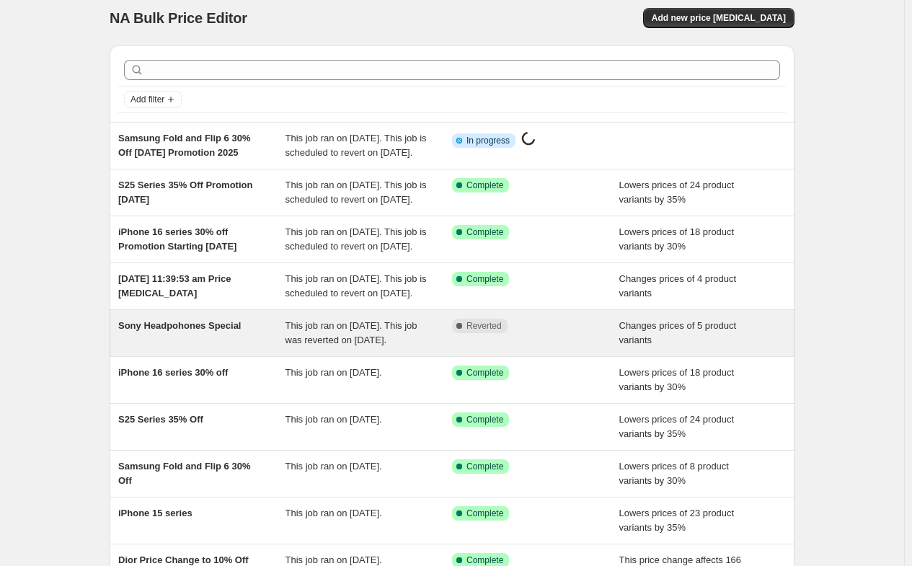
scroll to position [216, 0]
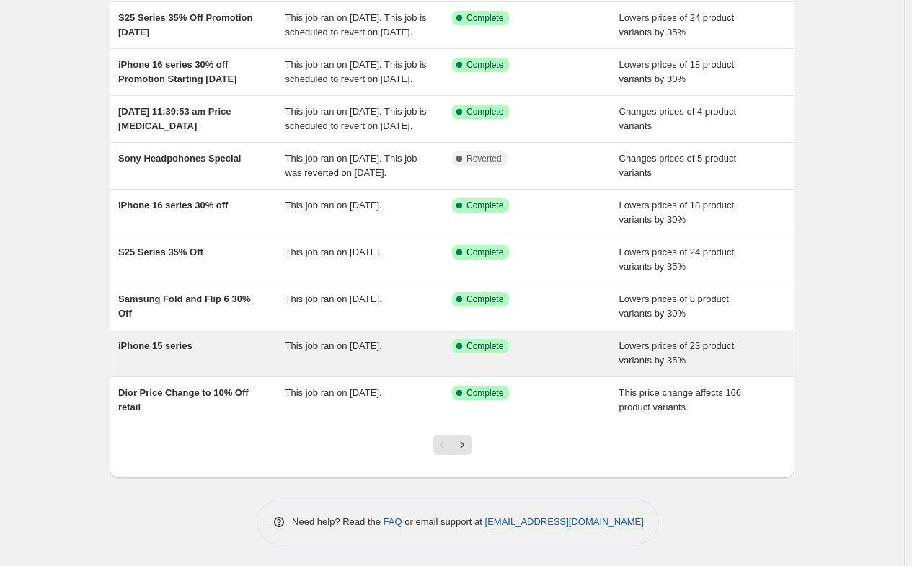
click at [259, 368] on div "iPhone 15 series" at bounding box center [201, 353] width 167 height 29
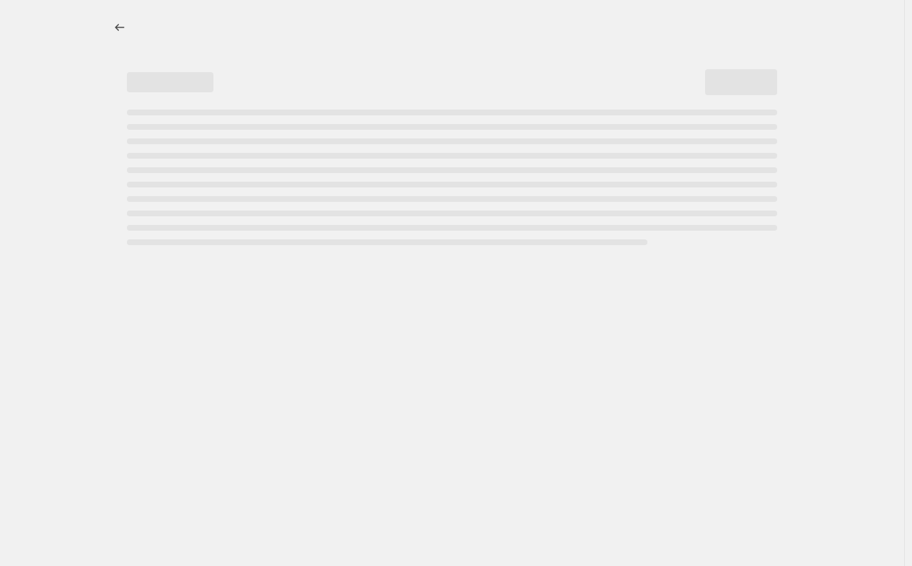
select select "percentage"
select select "no_change"
select select "collection"
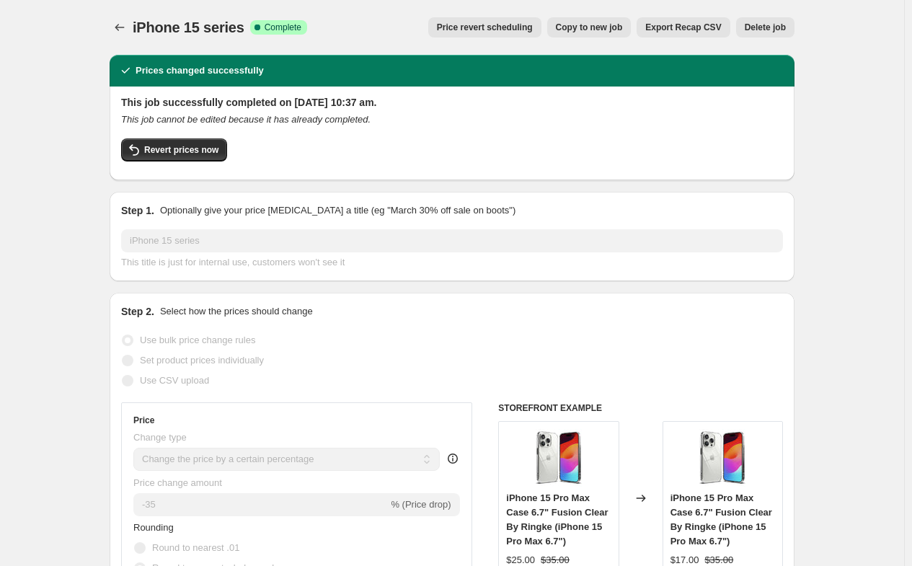
click at [612, 27] on span "Copy to new job" at bounding box center [589, 28] width 67 height 12
select select "percentage"
select select "no_change"
select select "collection"
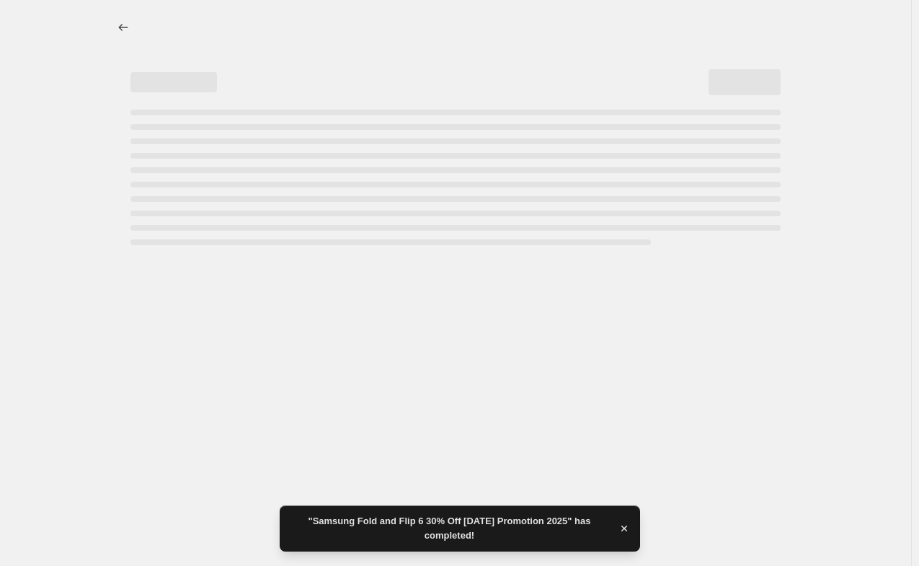
select select "percentage"
select select "no_change"
select select "collection"
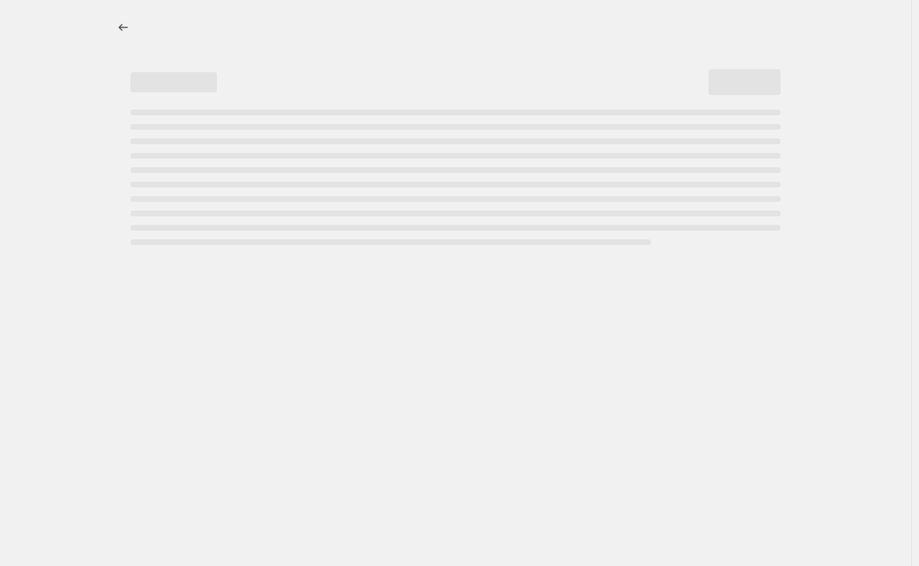
select select "percentage"
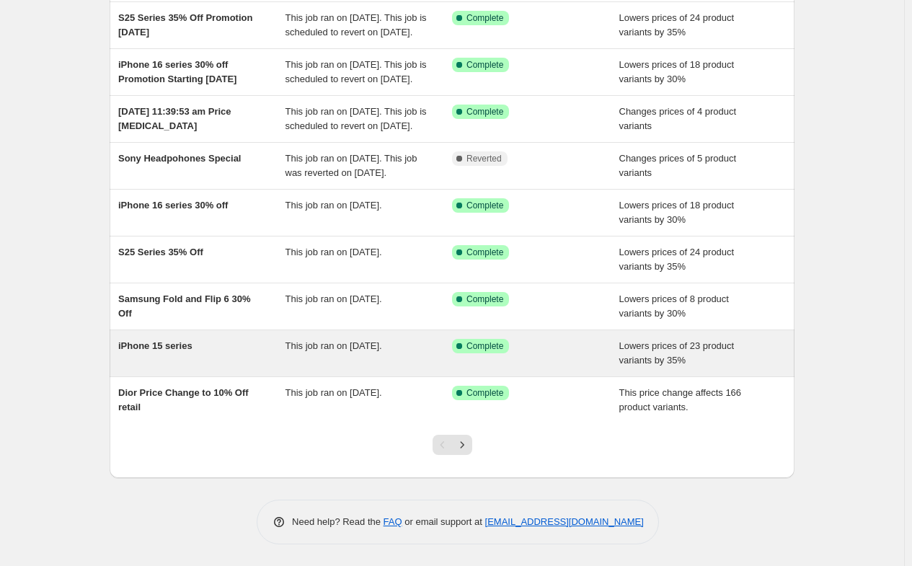
scroll to position [216, 0]
click at [329, 351] on span "This job ran on [DATE]." at bounding box center [333, 345] width 97 height 11
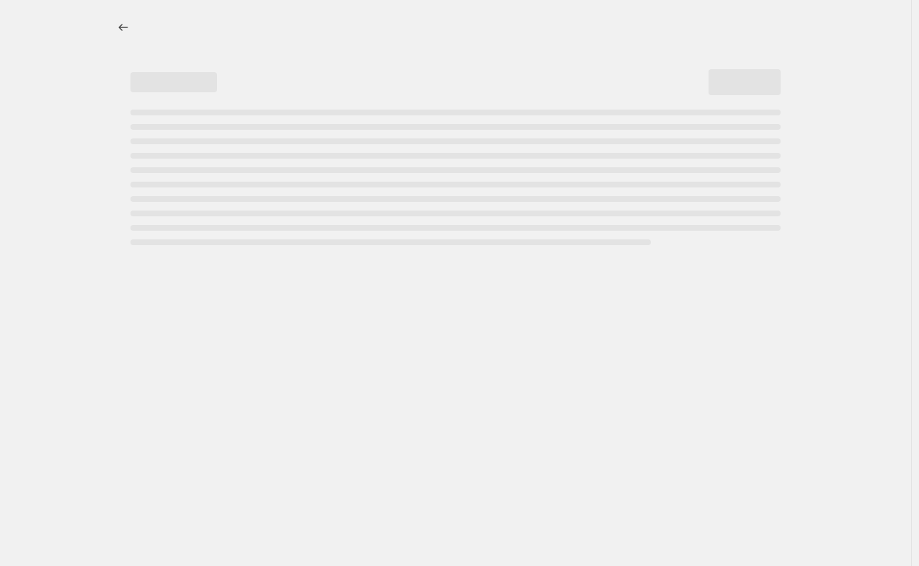
select select "percentage"
select select "no_change"
select select "collection"
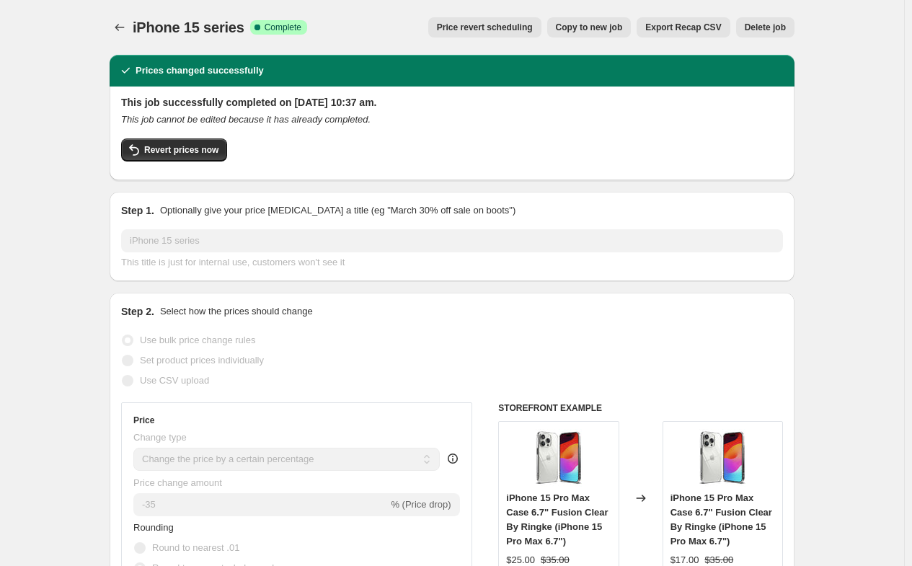
click at [623, 27] on span "Copy to new job" at bounding box center [589, 28] width 67 height 12
select select "percentage"
select select "no_change"
select select "collection"
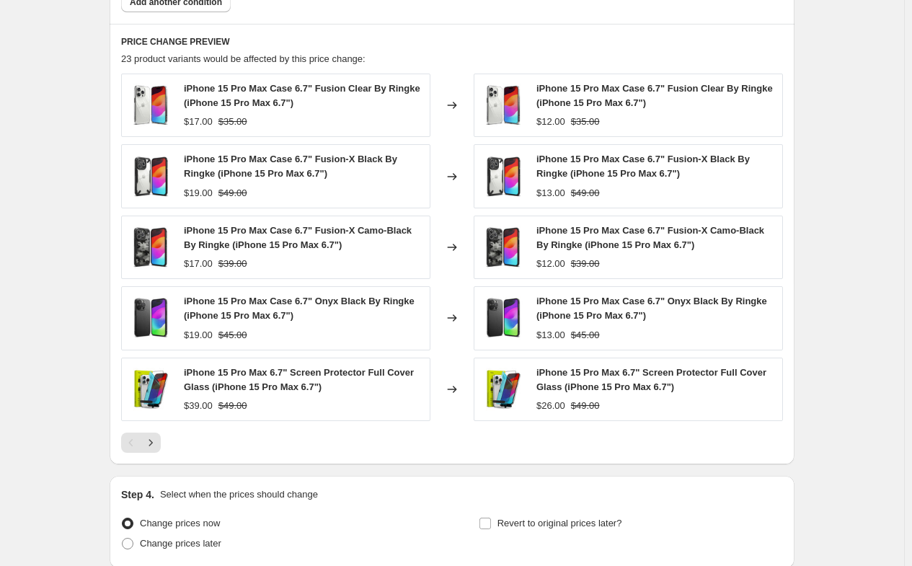
scroll to position [1061, 0]
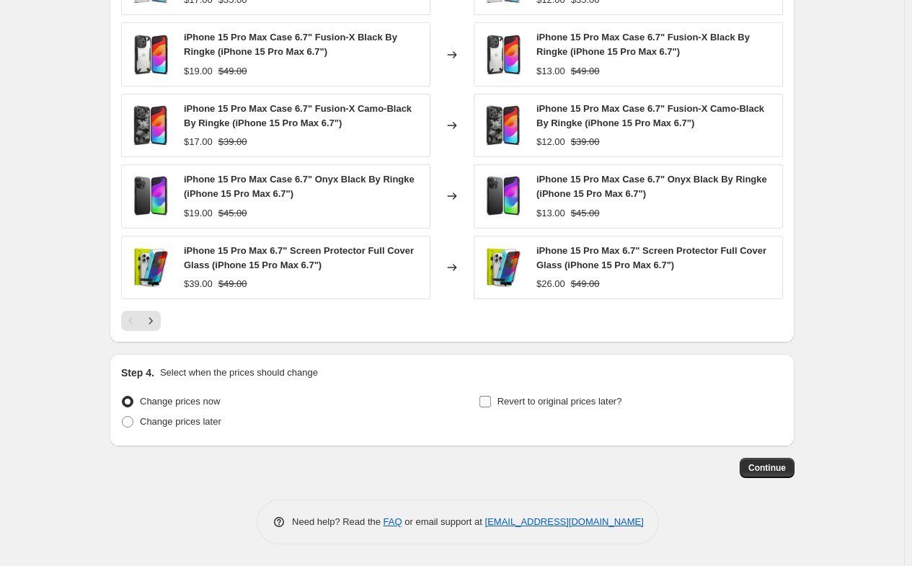
click at [534, 396] on span "Revert to original prices later?" at bounding box center [559, 401] width 125 height 11
click at [491, 396] on input "Revert to original prices later?" at bounding box center [485, 402] width 12 height 12
checkbox input "true"
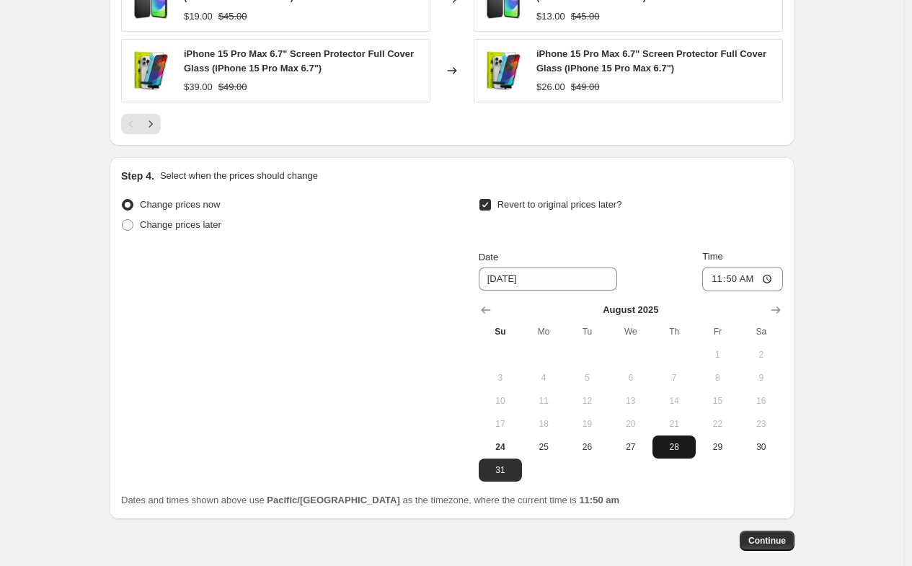
scroll to position [1277, 0]
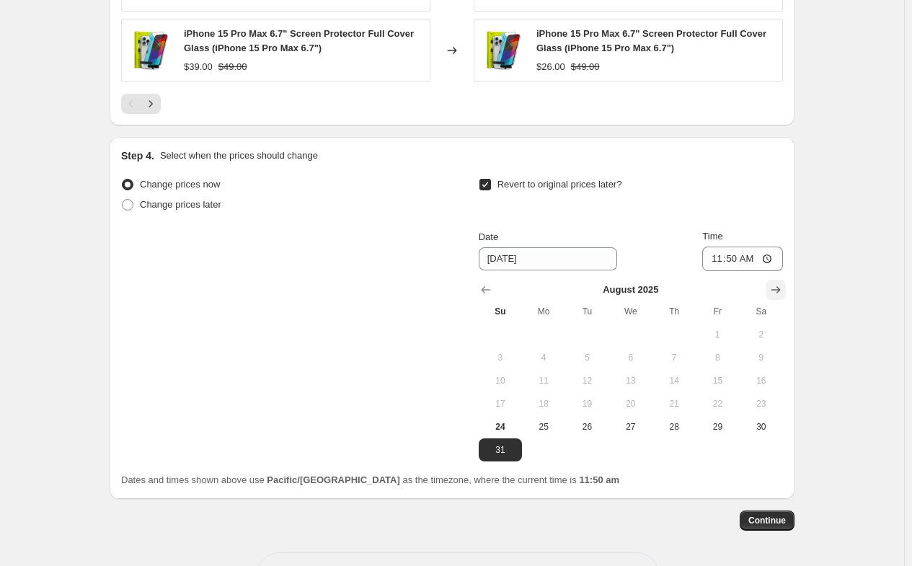
click at [773, 285] on icon "Show next month, September 2025" at bounding box center [775, 290] width 14 height 14
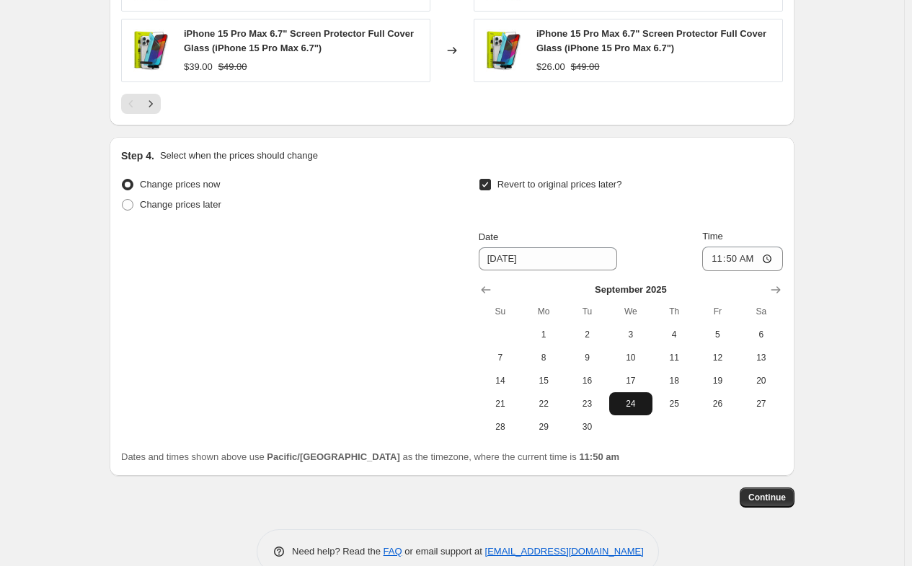
click at [639, 407] on span "24" at bounding box center [631, 404] width 32 height 12
type input "[DATE]"
click at [719, 263] on input "11:50" at bounding box center [742, 259] width 81 height 25
type input "22:15"
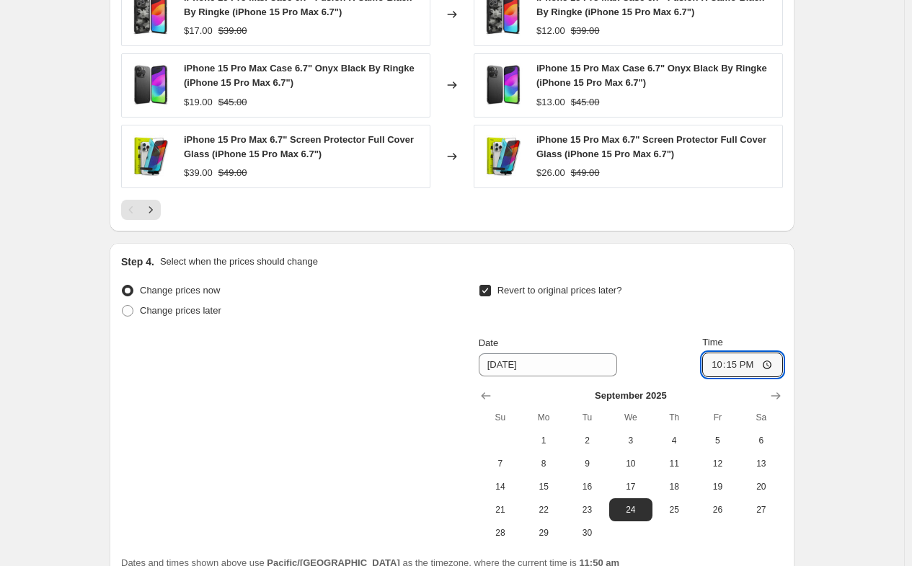
scroll to position [1308, 0]
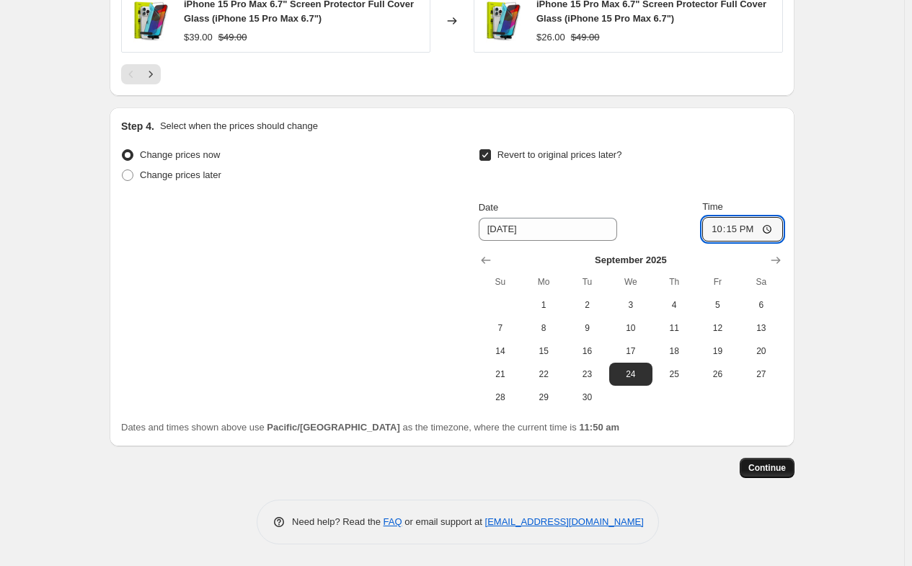
click at [776, 471] on span "Continue" at bounding box center [766, 468] width 37 height 12
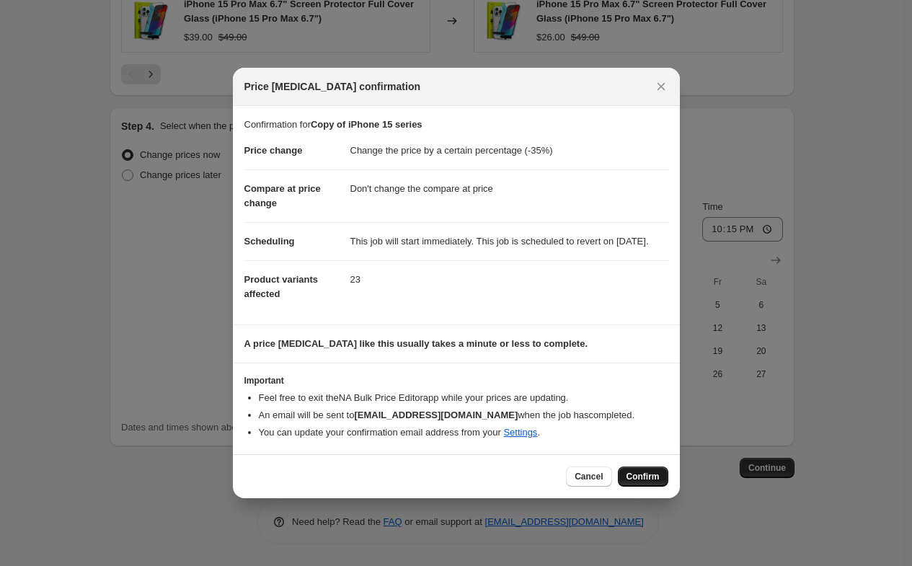
click at [642, 482] on span "Confirm" at bounding box center [642, 477] width 33 height 12
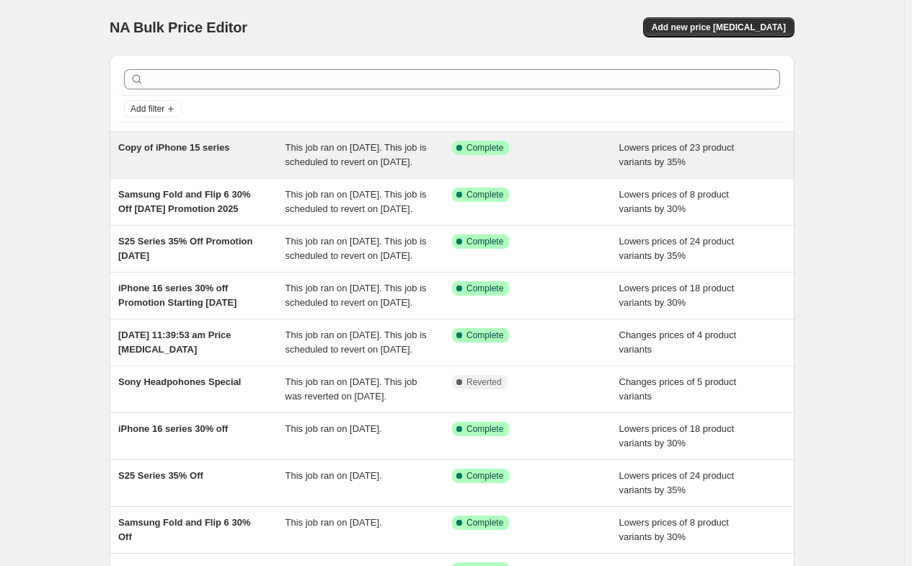
click at [247, 154] on div "Copy of iPhone 15 series" at bounding box center [201, 155] width 167 height 29
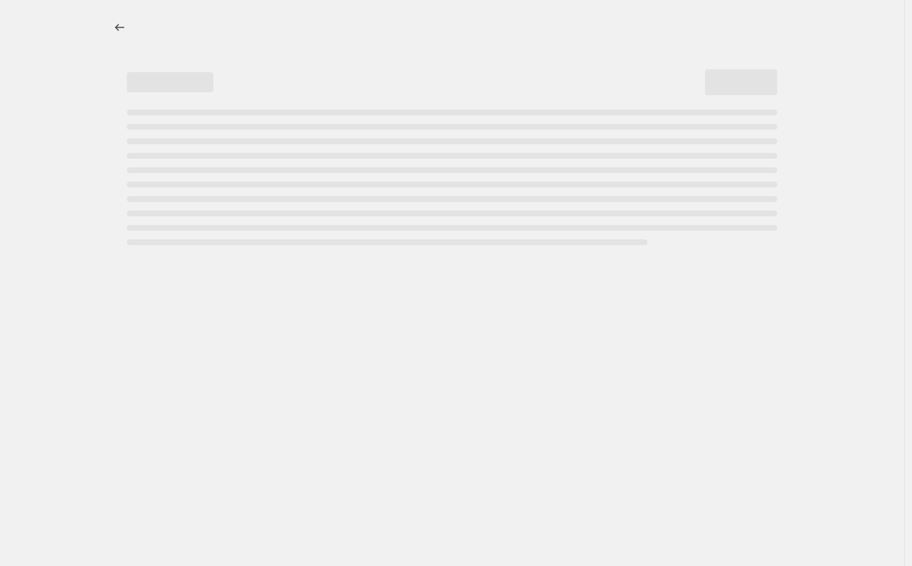
select select "percentage"
select select "no_change"
select select "collection"
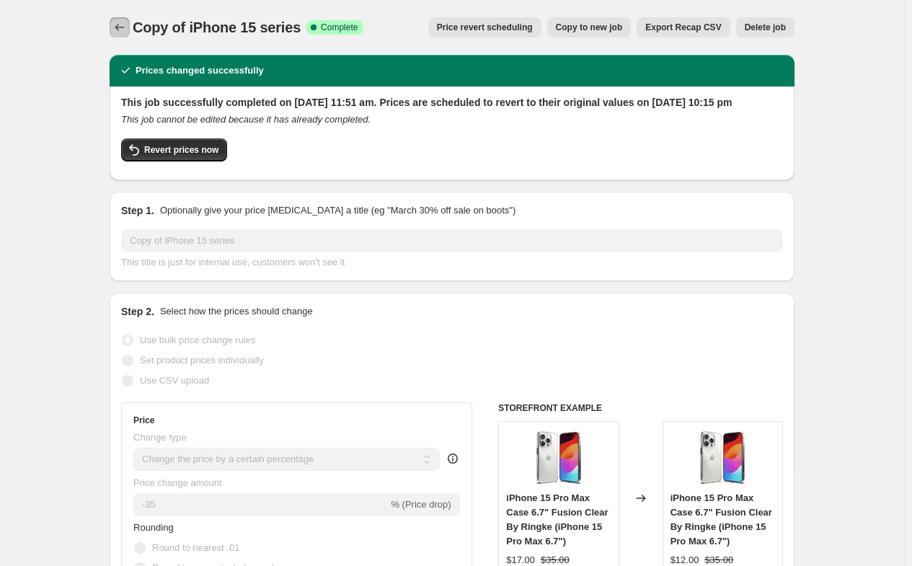
click at [121, 27] on icon "Price change jobs" at bounding box center [119, 27] width 14 height 14
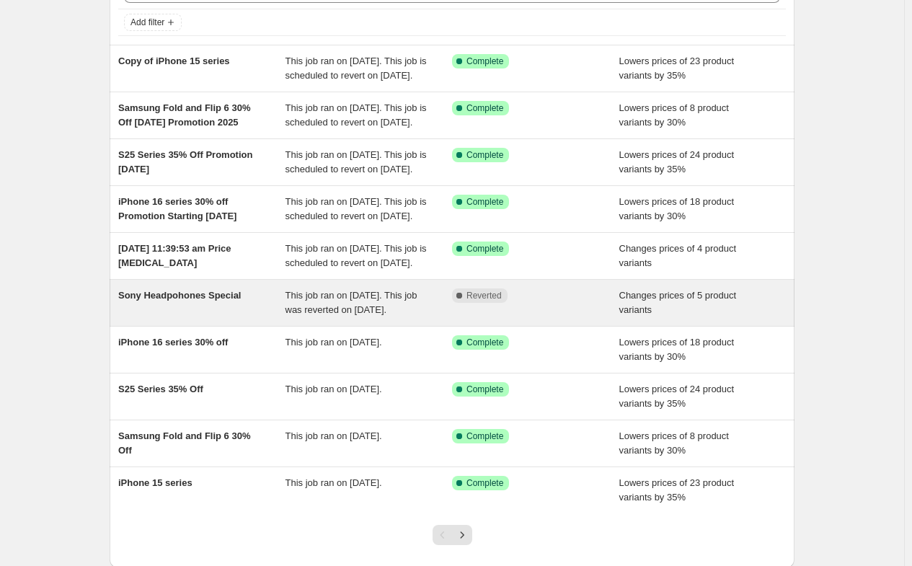
scroll to position [263, 0]
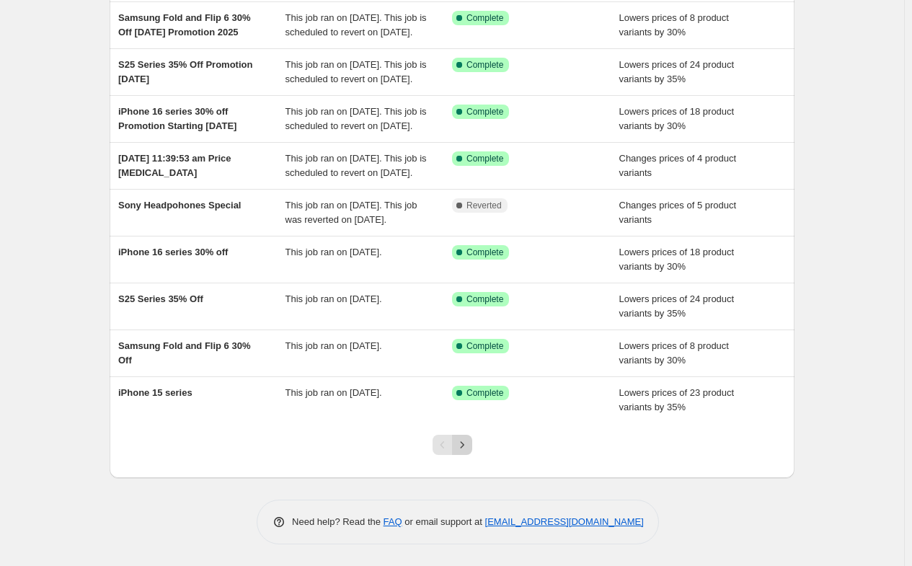
click at [469, 449] on icon "Next" at bounding box center [462, 445] width 14 height 14
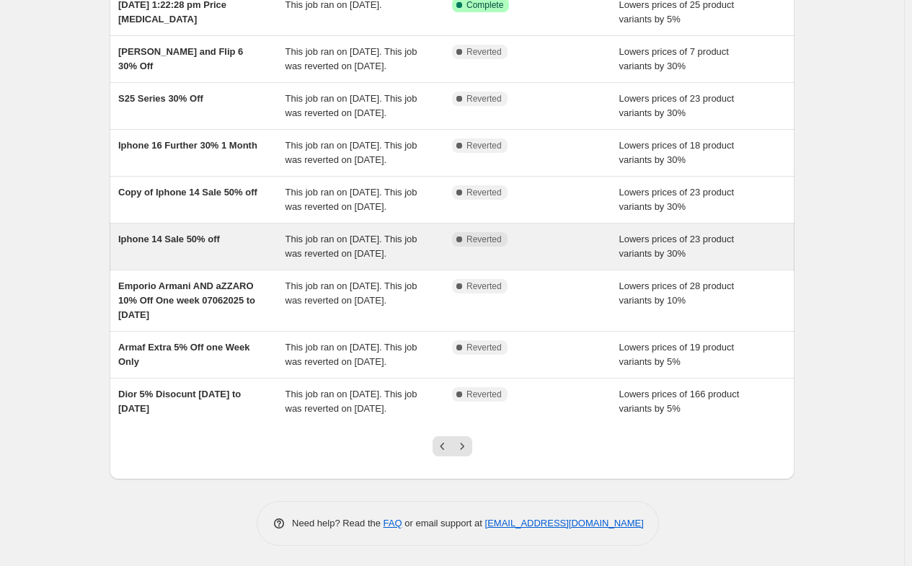
scroll to position [191, 0]
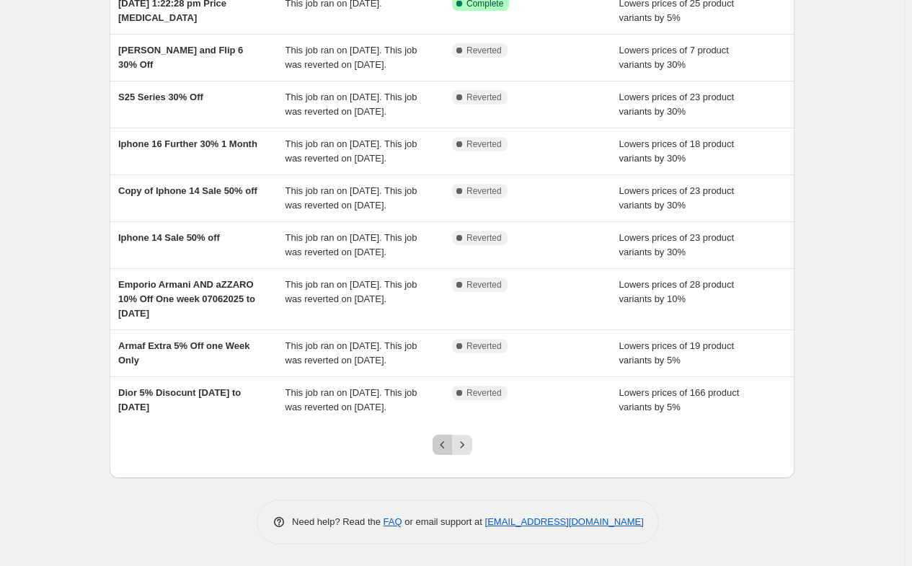
click at [448, 451] on icon "Previous" at bounding box center [442, 445] width 14 height 14
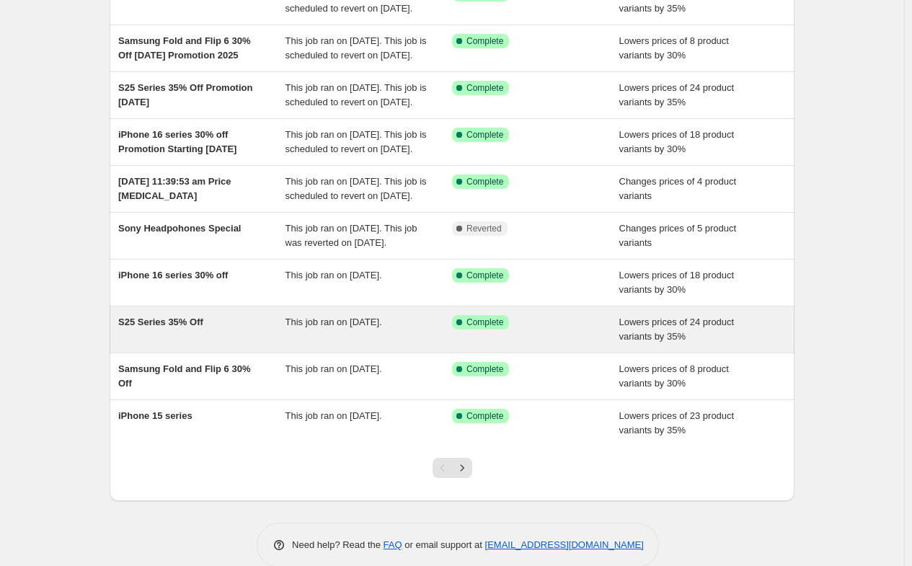
scroll to position [263, 0]
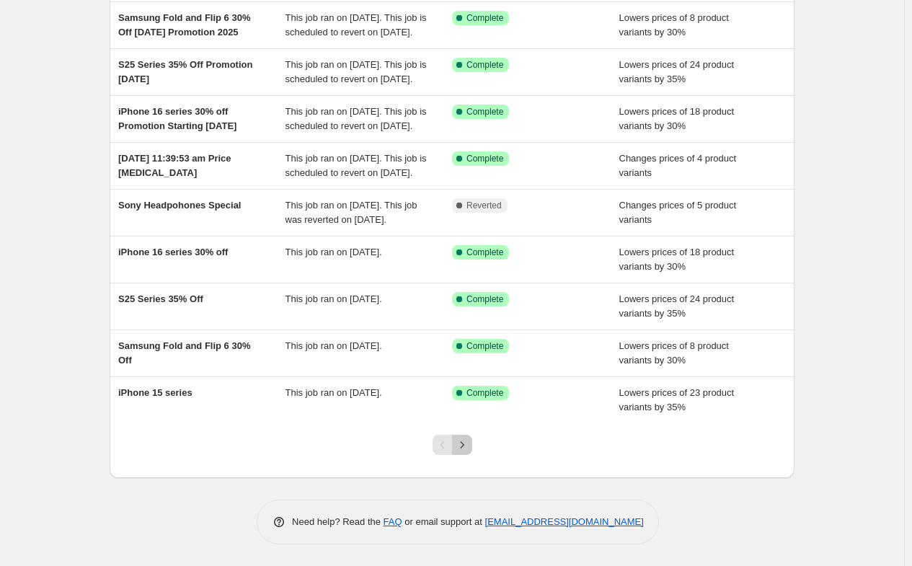
click at [472, 451] on button "Next" at bounding box center [462, 445] width 20 height 20
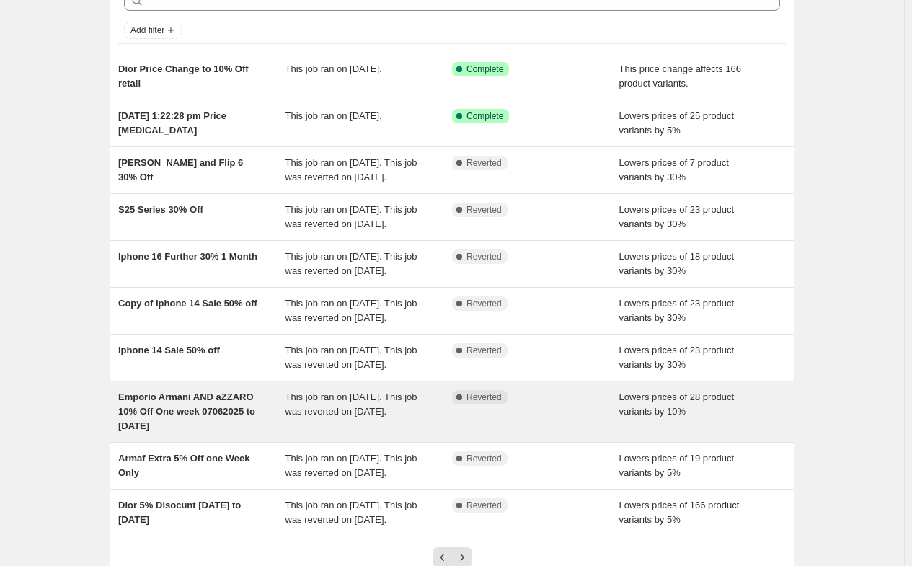
scroll to position [191, 0]
